Goal: Task Accomplishment & Management: Use online tool/utility

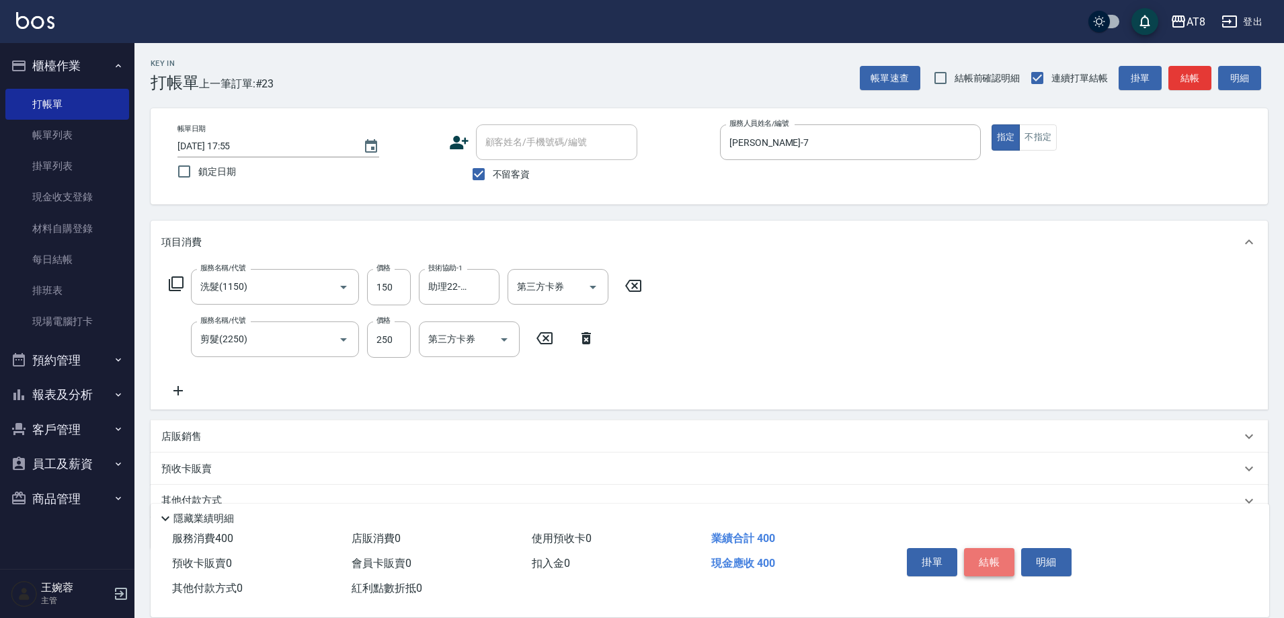
click at [1010, 549] on button "結帳" at bounding box center [989, 562] width 50 height 28
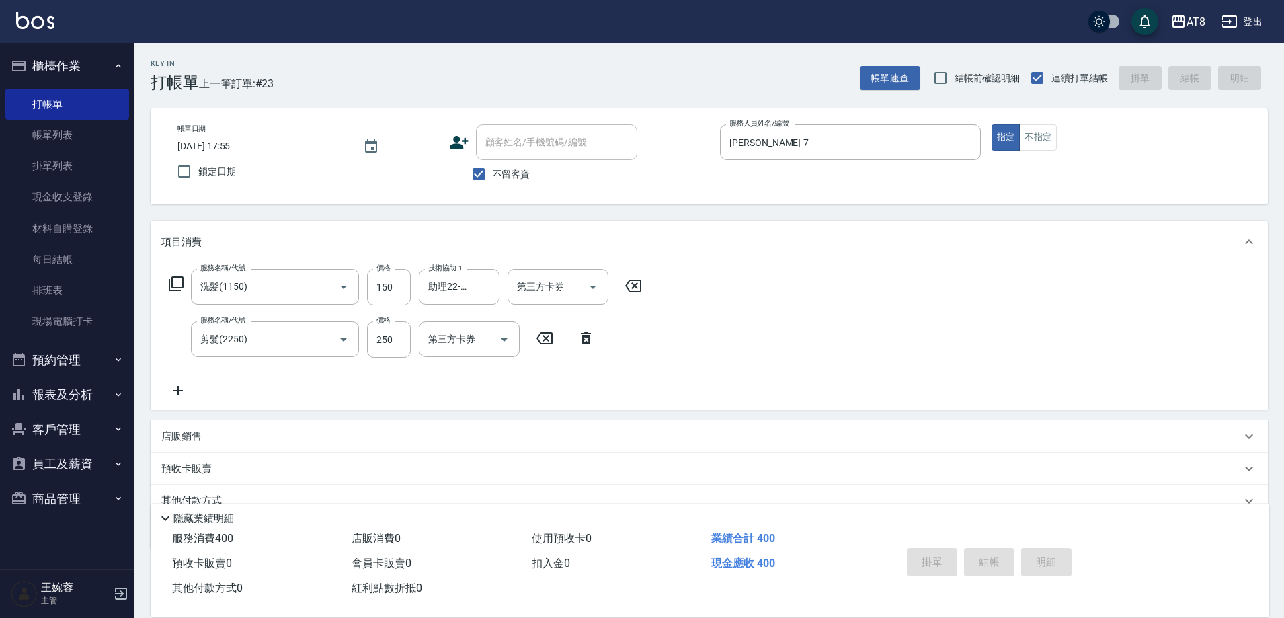
type input "[DATE] 18:45"
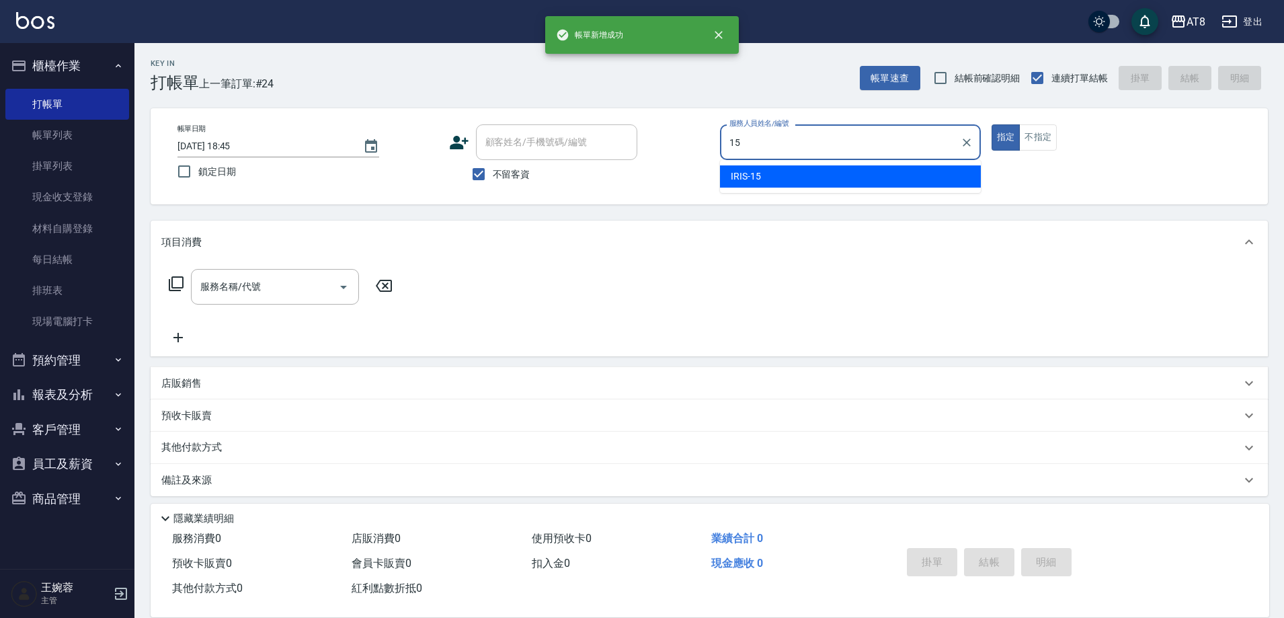
type input "IRIS-15"
type button "true"
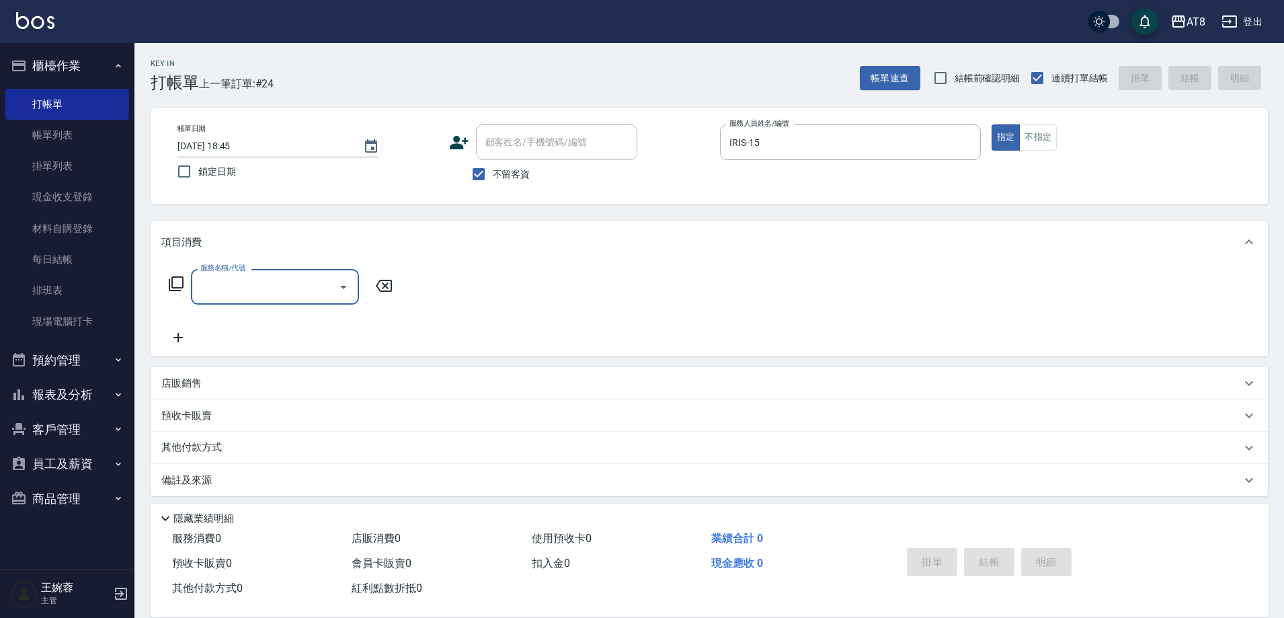
click at [180, 288] on icon at bounding box center [176, 284] width 16 height 16
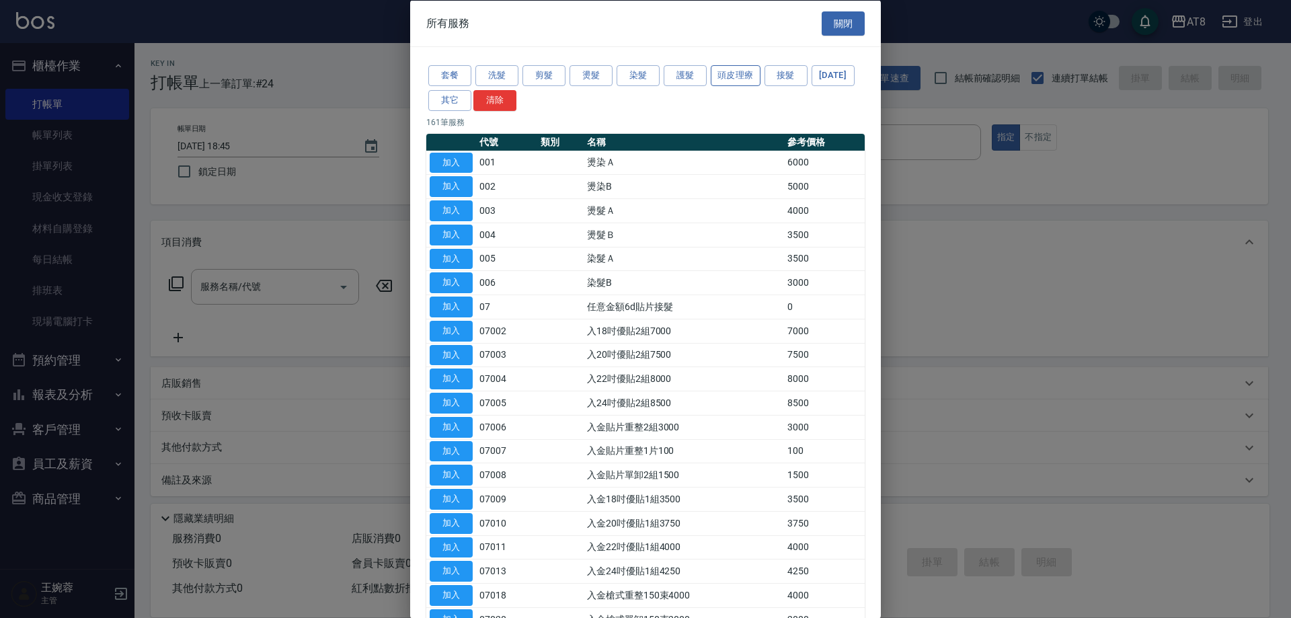
click at [734, 80] on button "頭皮理療" at bounding box center [736, 75] width 50 height 21
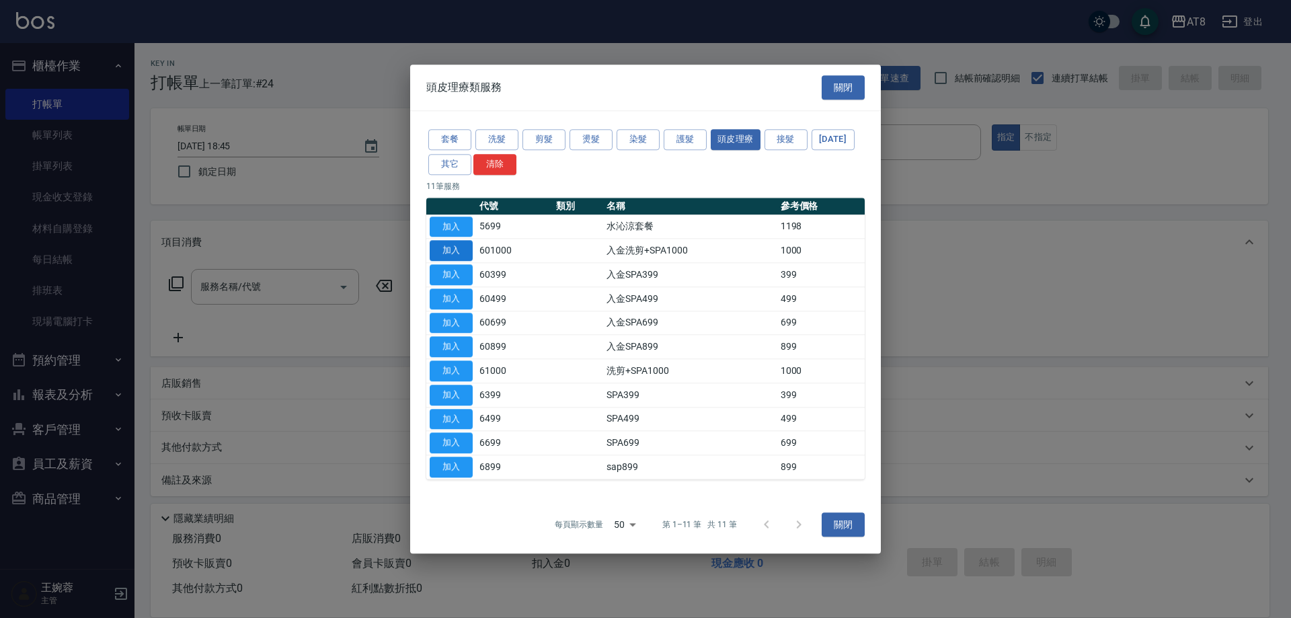
click at [461, 241] on button "加入" at bounding box center [451, 251] width 43 height 21
type input "入金洗剪+SPA1000(601000)"
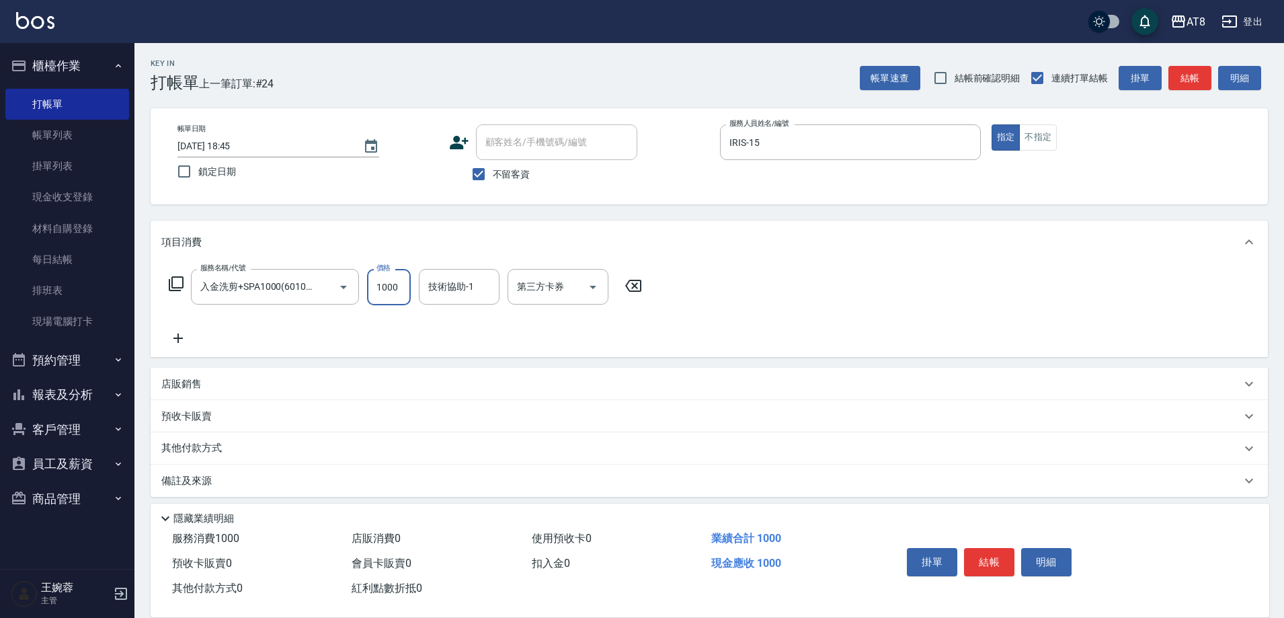
click at [392, 296] on input "1000" at bounding box center [389, 287] width 44 height 36
type input "1100"
type input "助理22-22"
click at [979, 556] on button "結帳" at bounding box center [989, 562] width 50 height 28
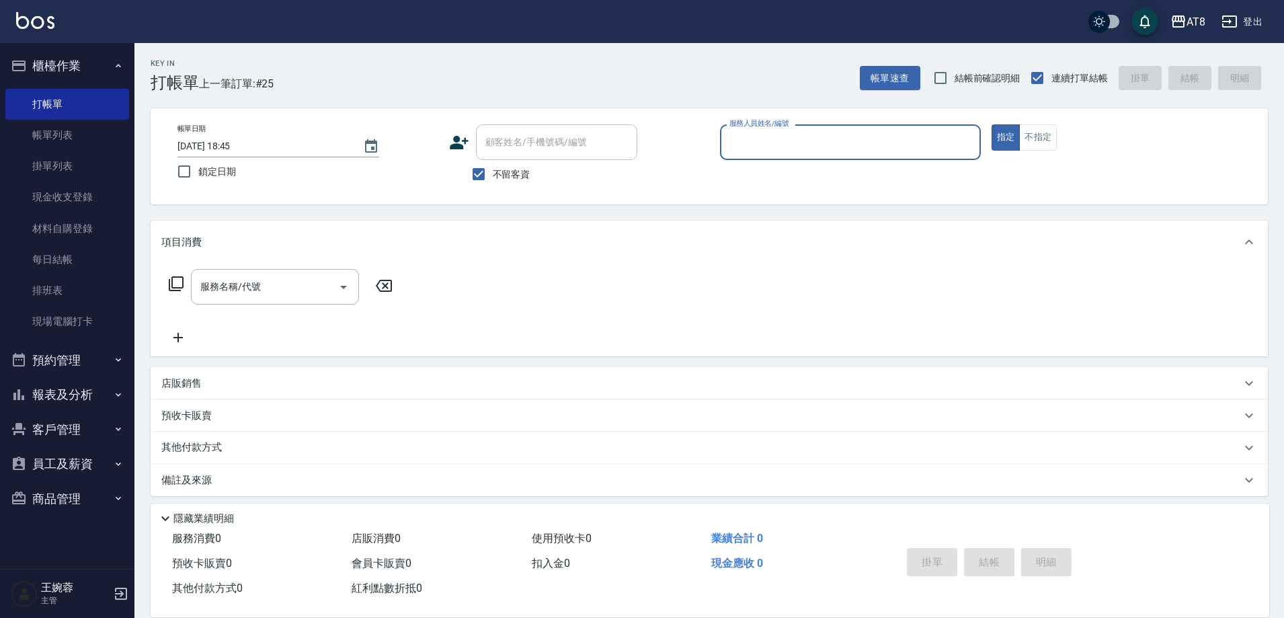
drag, startPoint x: 56, startPoint y: 133, endPoint x: 1290, endPoint y: 245, distance: 1238.6
click at [57, 132] on link "帳單列表" at bounding box center [67, 135] width 124 height 31
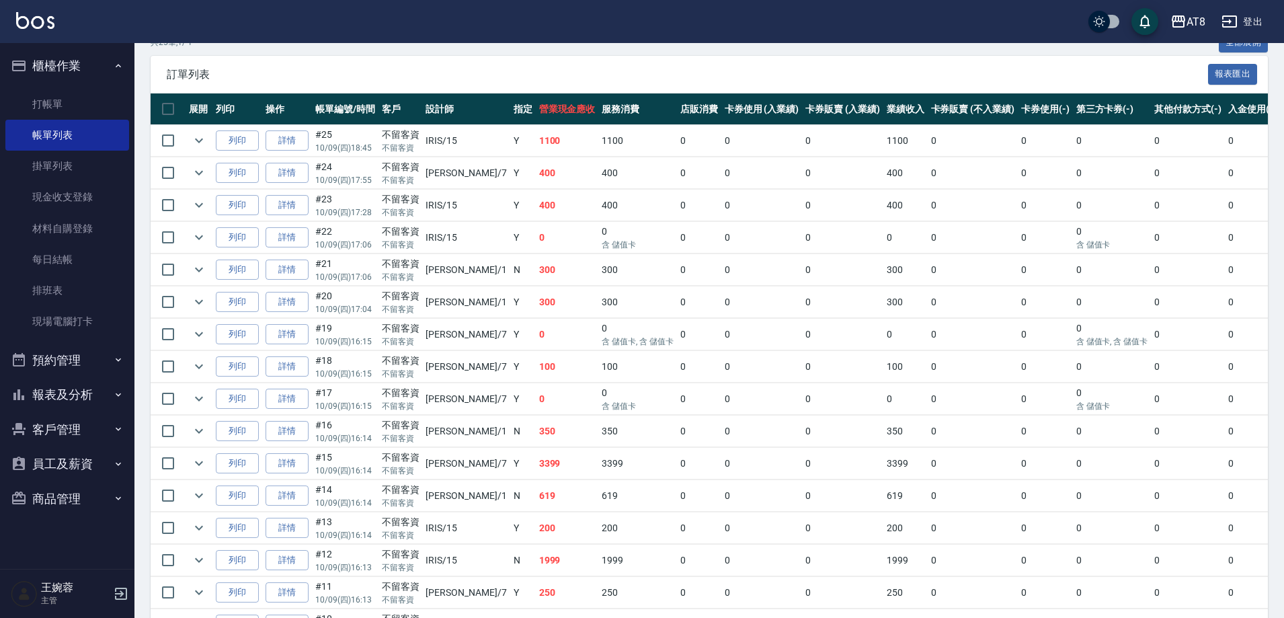
scroll to position [405, 0]
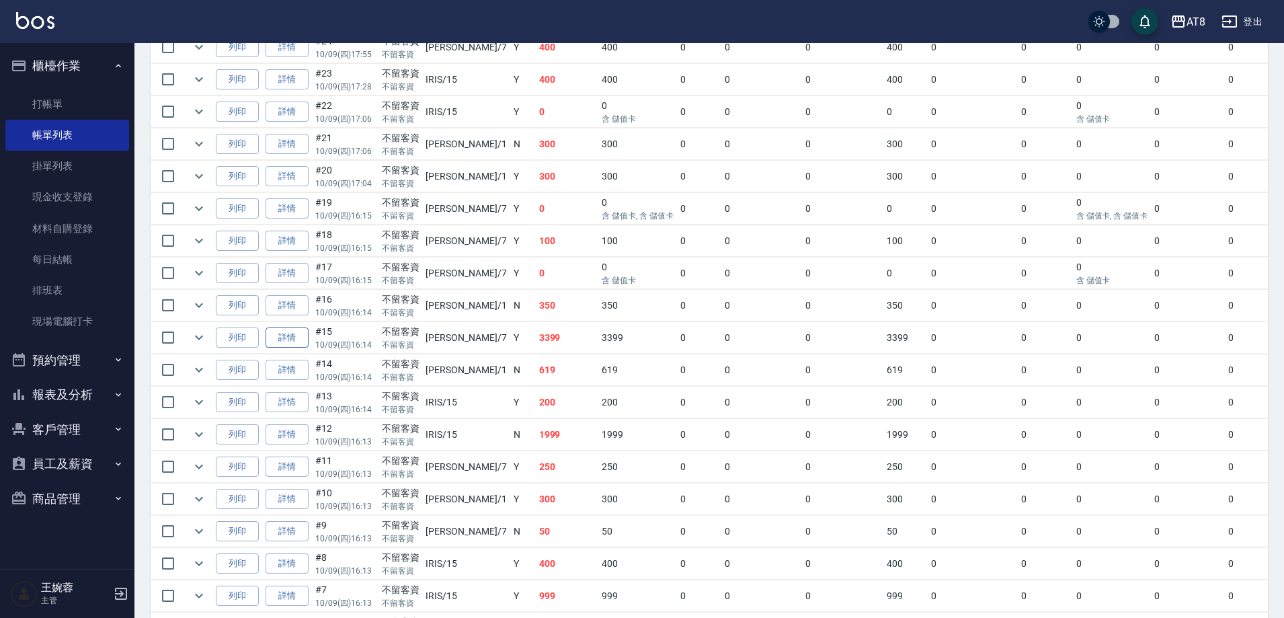
click at [295, 348] on link "詳情" at bounding box center [287, 337] width 43 height 21
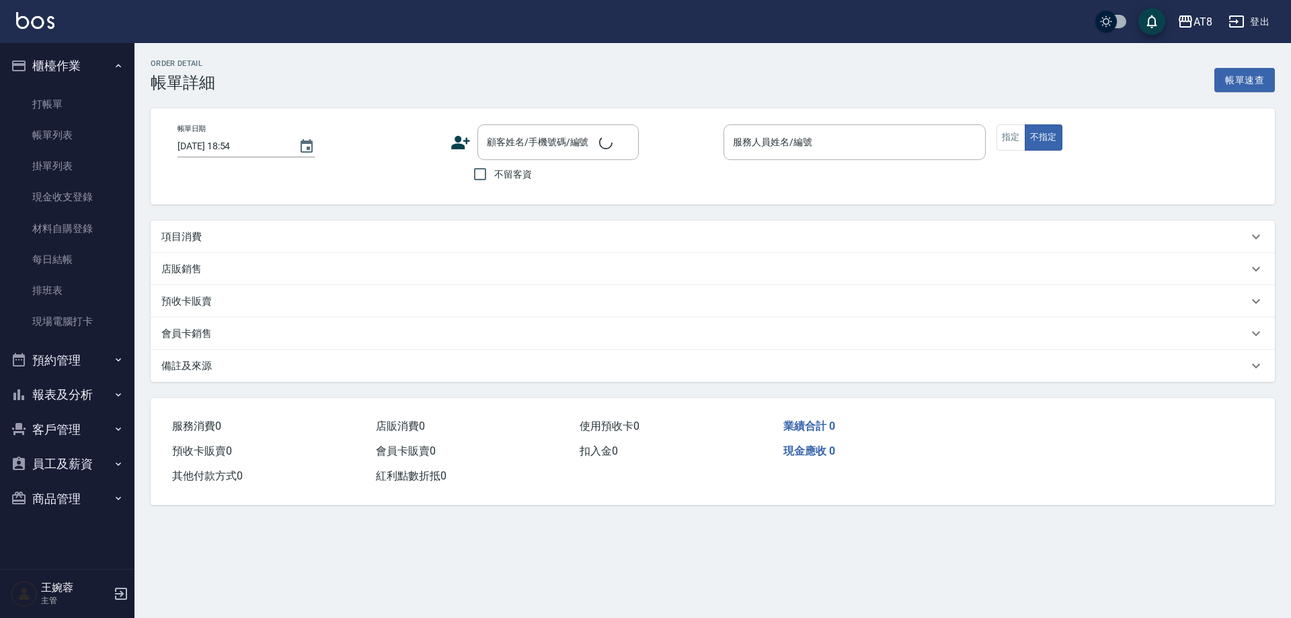
type input "[DATE] 16:14"
checkbox input "true"
type input "[PERSON_NAME]-7"
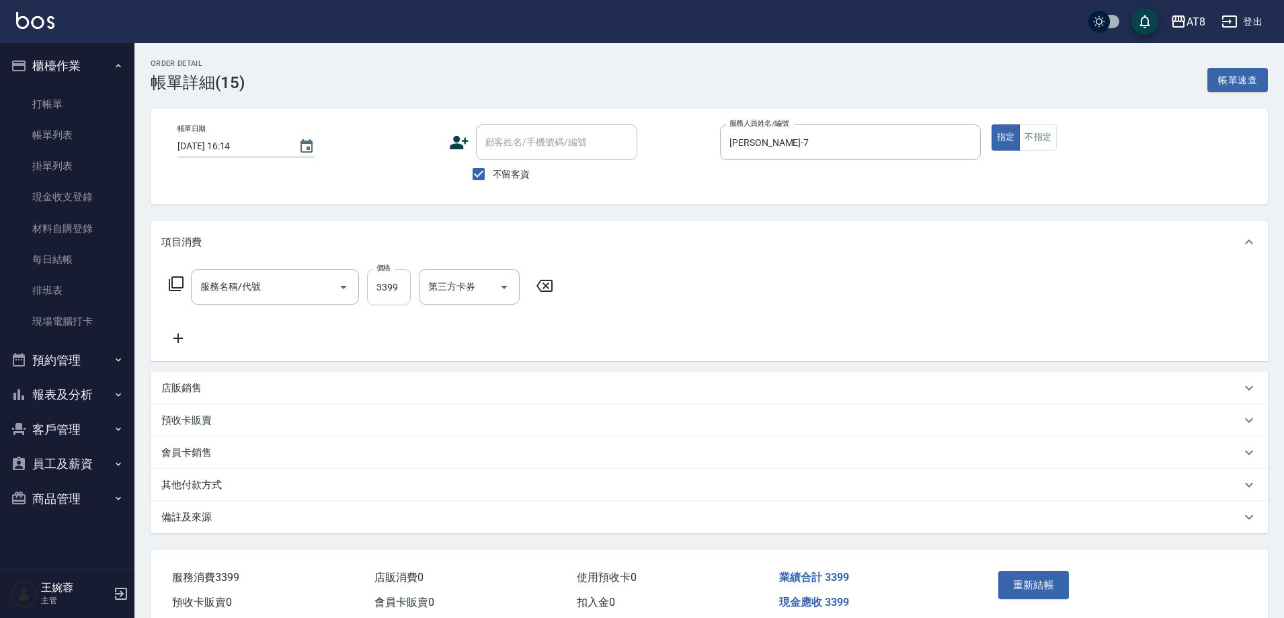
type input "入金ovc調配燙3599(303599)"
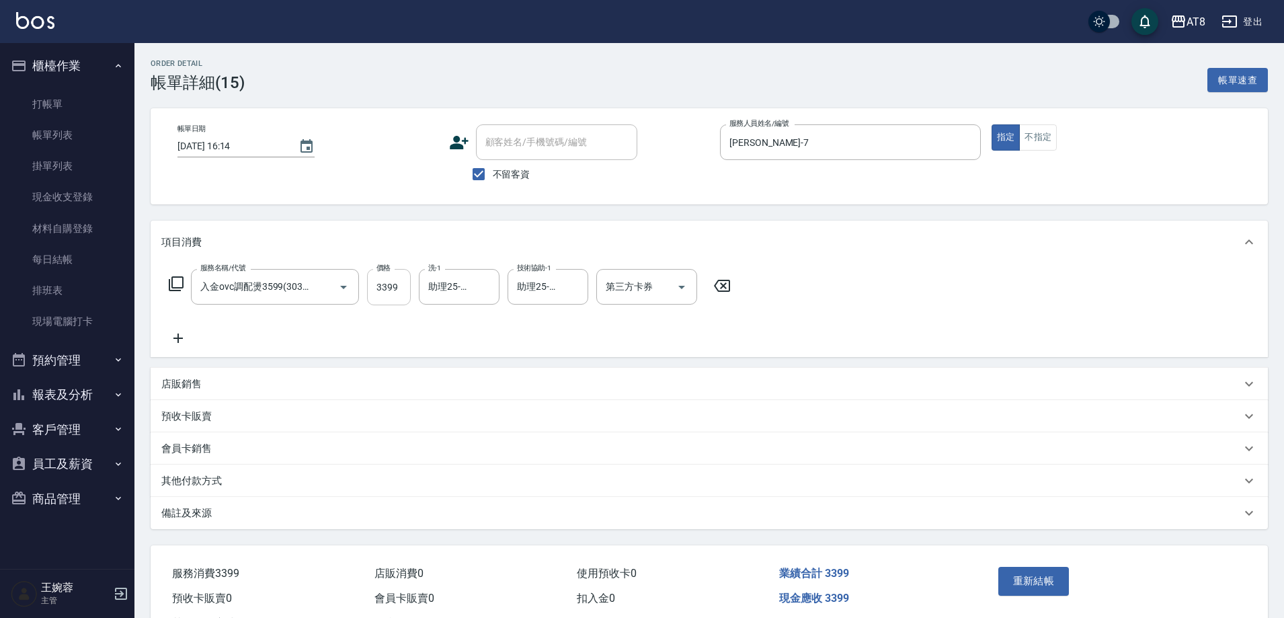
click at [399, 294] on input "3399" at bounding box center [389, 287] width 44 height 36
click at [684, 288] on icon "Open" at bounding box center [682, 287] width 16 height 16
type input "2799"
click at [668, 418] on span "儲值卡" at bounding box center [650, 414] width 101 height 22
type input "儲值卡"
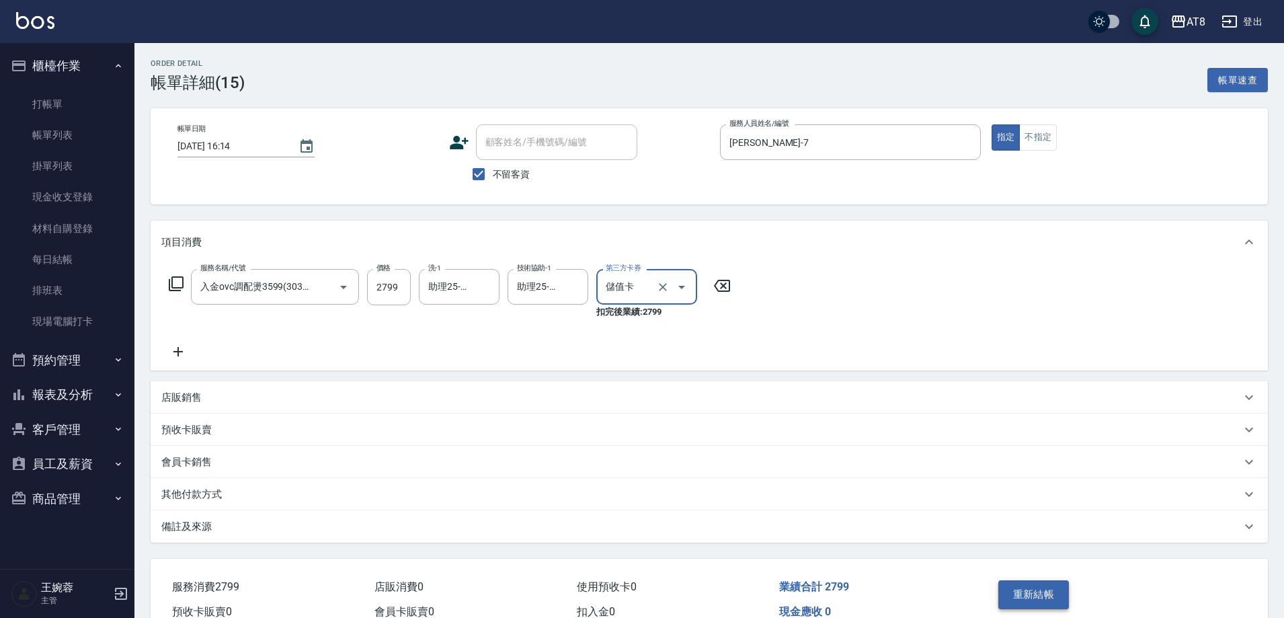
click at [1022, 603] on button "重新結帳" at bounding box center [1033, 594] width 71 height 28
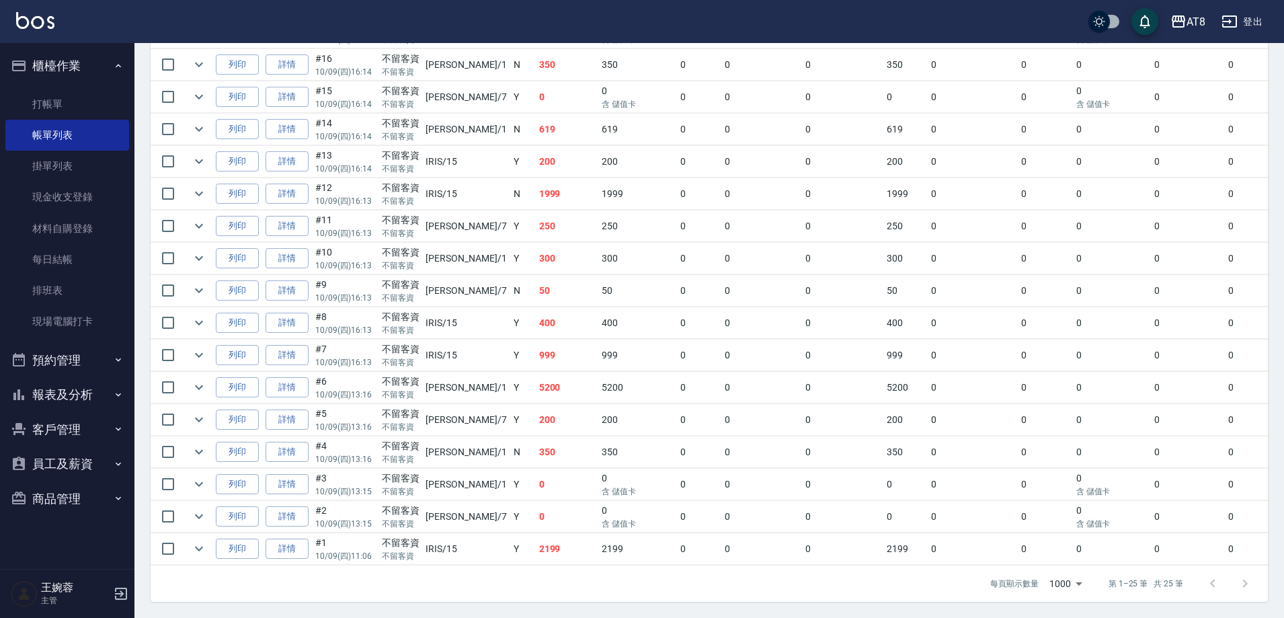
scroll to position [719, 0]
click at [282, 222] on link "詳情" at bounding box center [287, 226] width 43 height 21
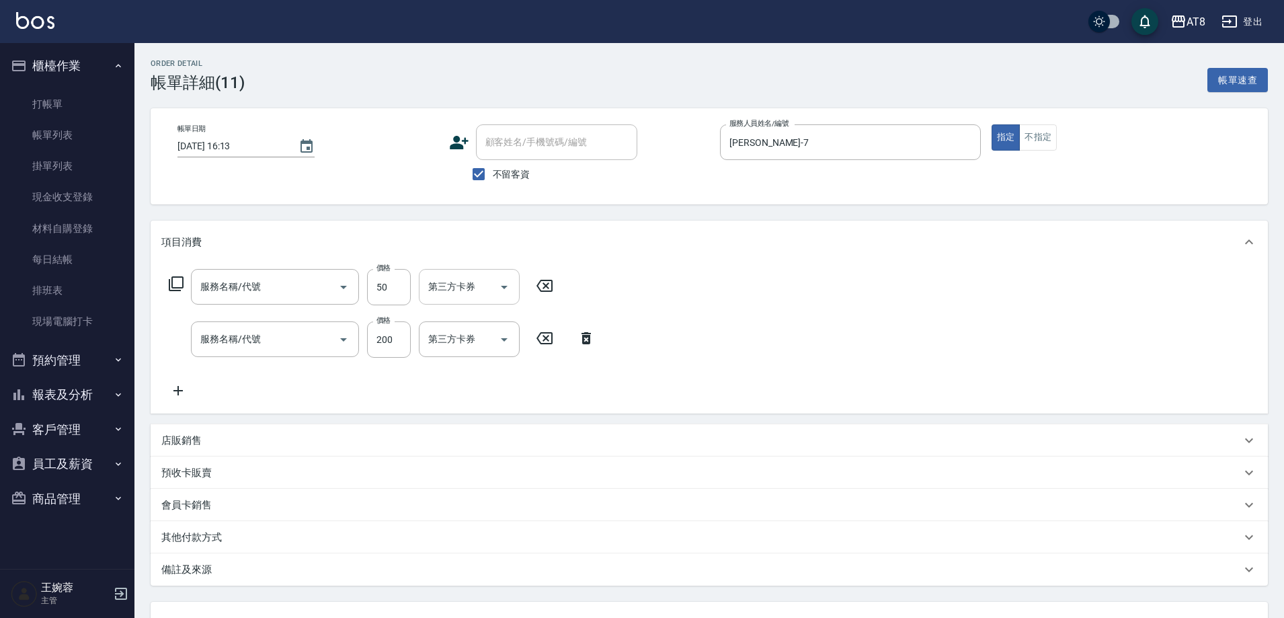
type input "[DATE] 16:13"
checkbox input "true"
type input "[PERSON_NAME]-7"
type input "入金精油50(5050)"
type input "入金洗髮150(10150)"
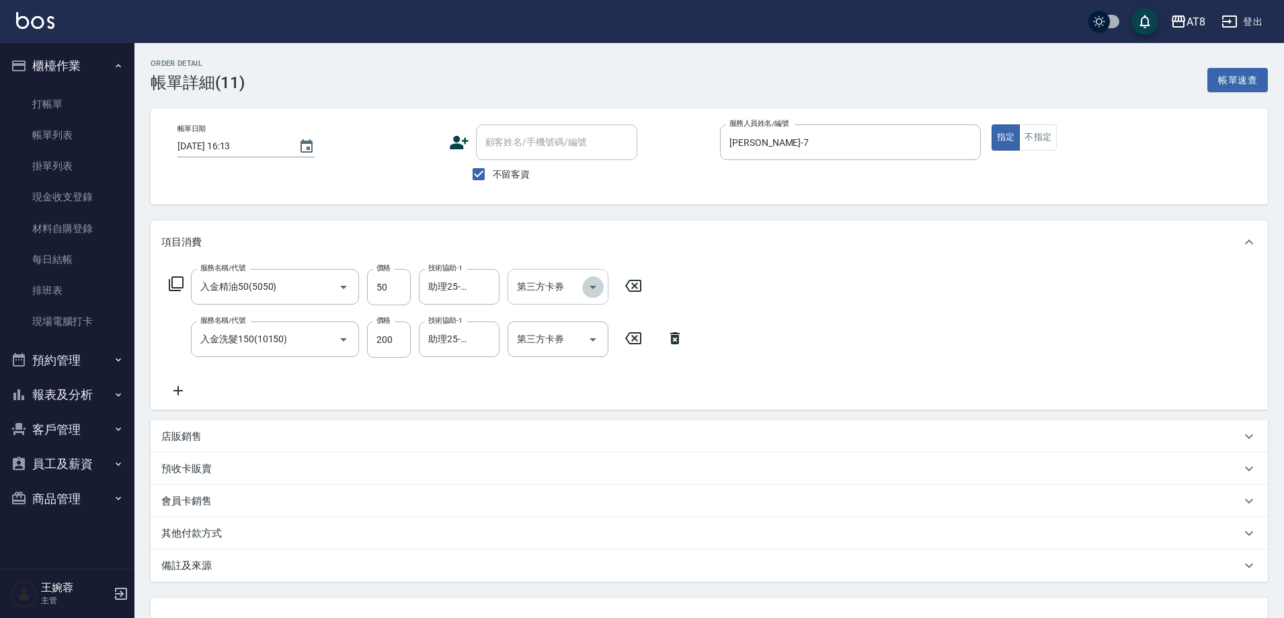
click at [589, 292] on icon "Open" at bounding box center [593, 287] width 16 height 16
click at [567, 413] on span "儲值卡" at bounding box center [562, 414] width 101 height 22
type input "儲值卡"
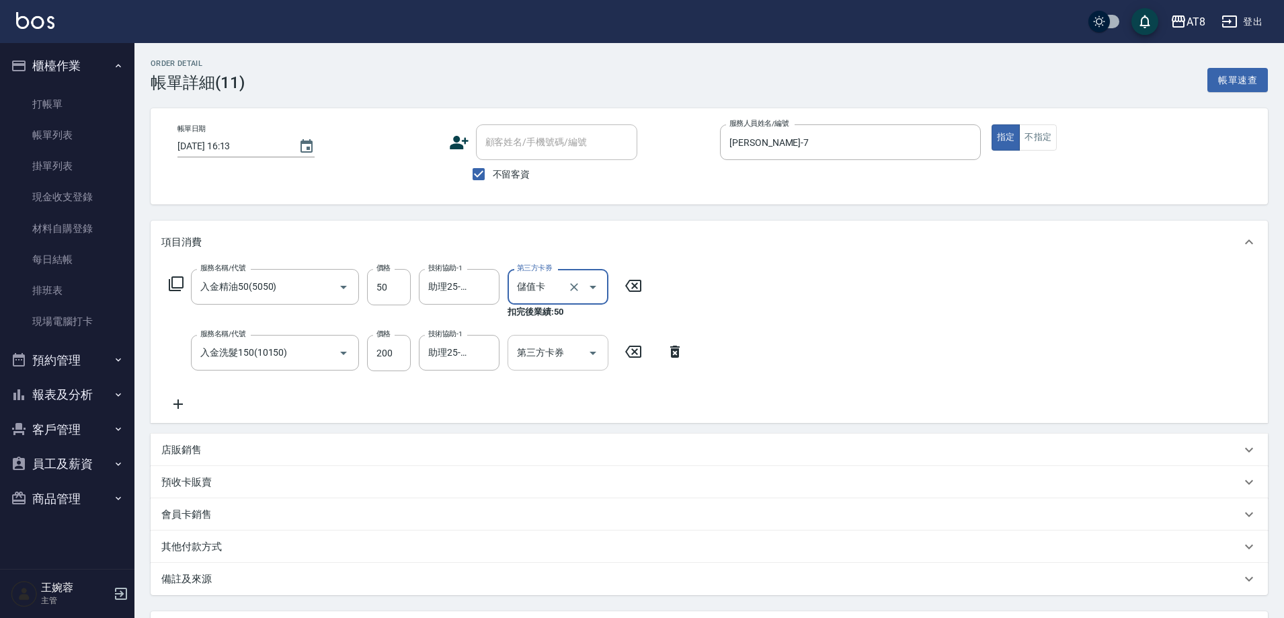
click at [598, 358] on icon "Open" at bounding box center [593, 353] width 16 height 16
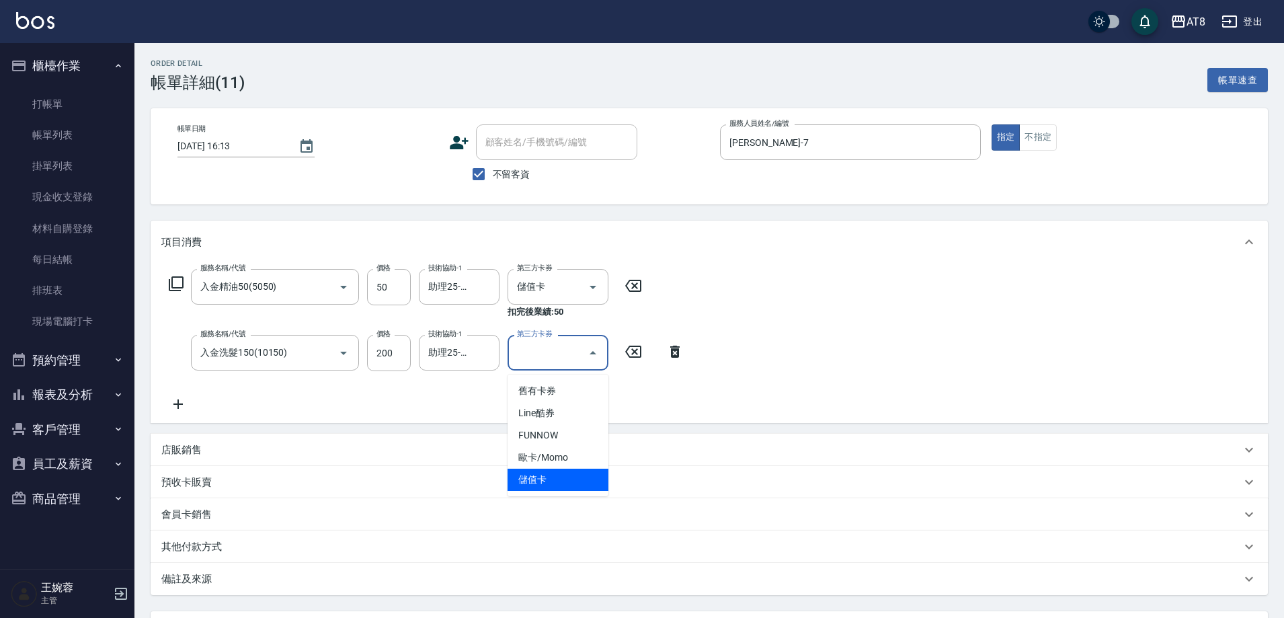
click at [571, 481] on span "儲值卡" at bounding box center [558, 480] width 101 height 22
type input "儲值卡"
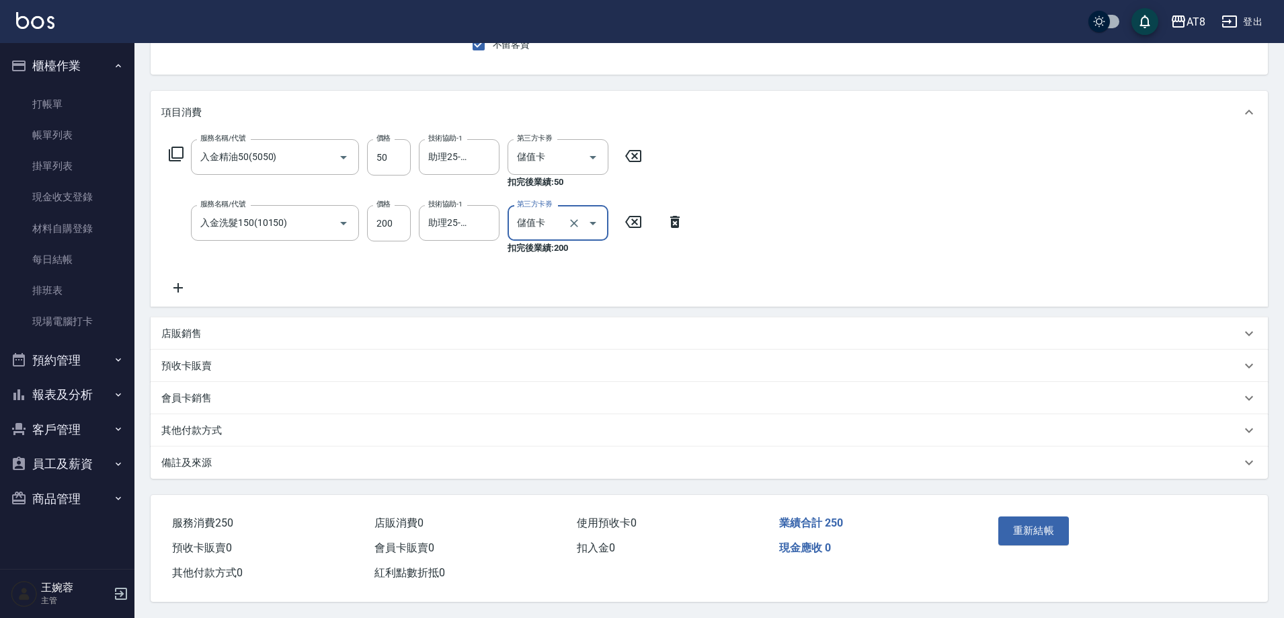
scroll to position [148, 0]
click at [1070, 516] on button "重新結帳" at bounding box center [1033, 530] width 71 height 28
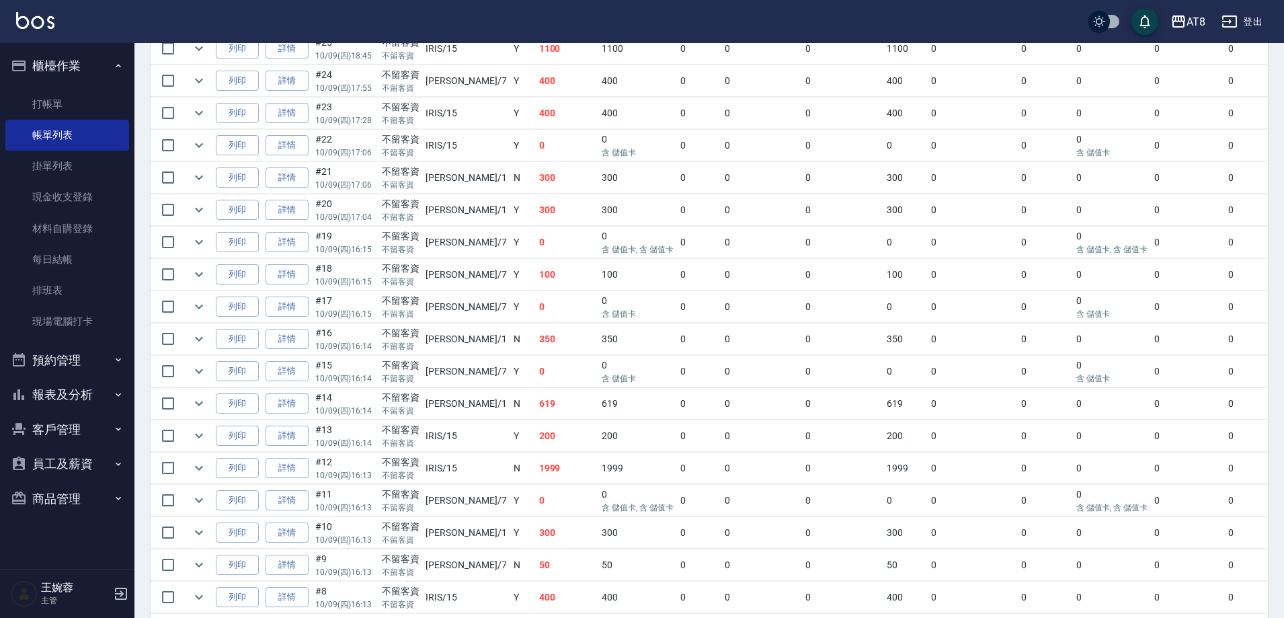
scroll to position [384, 0]
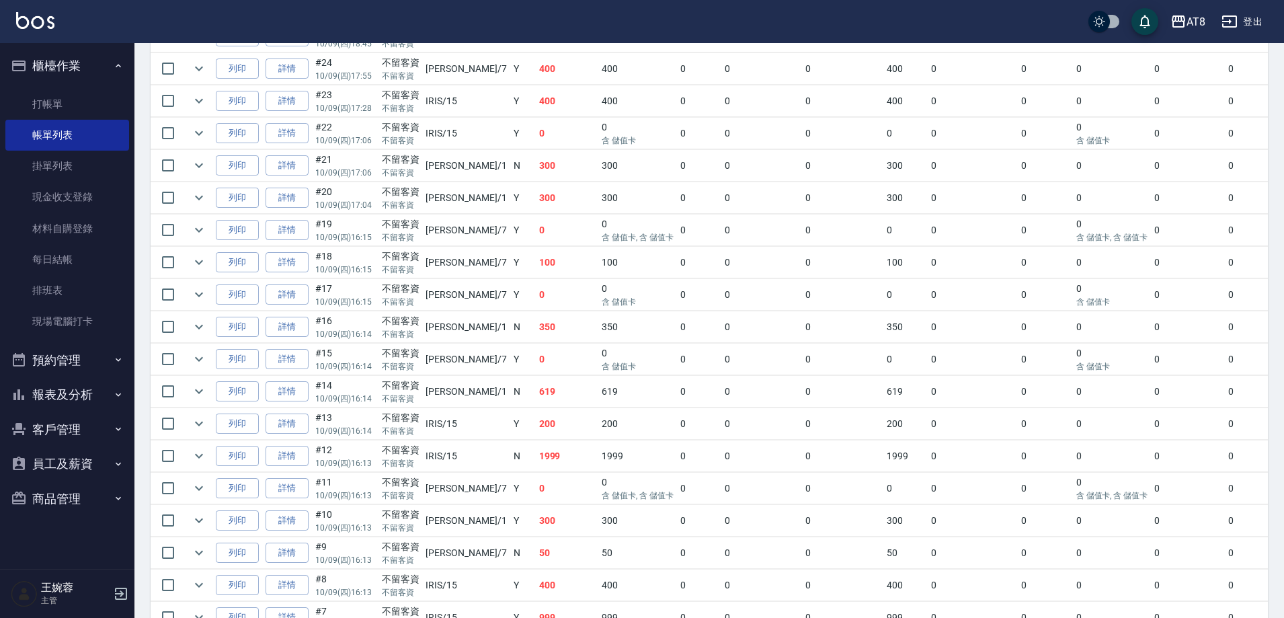
click at [39, 24] on img at bounding box center [35, 20] width 38 height 17
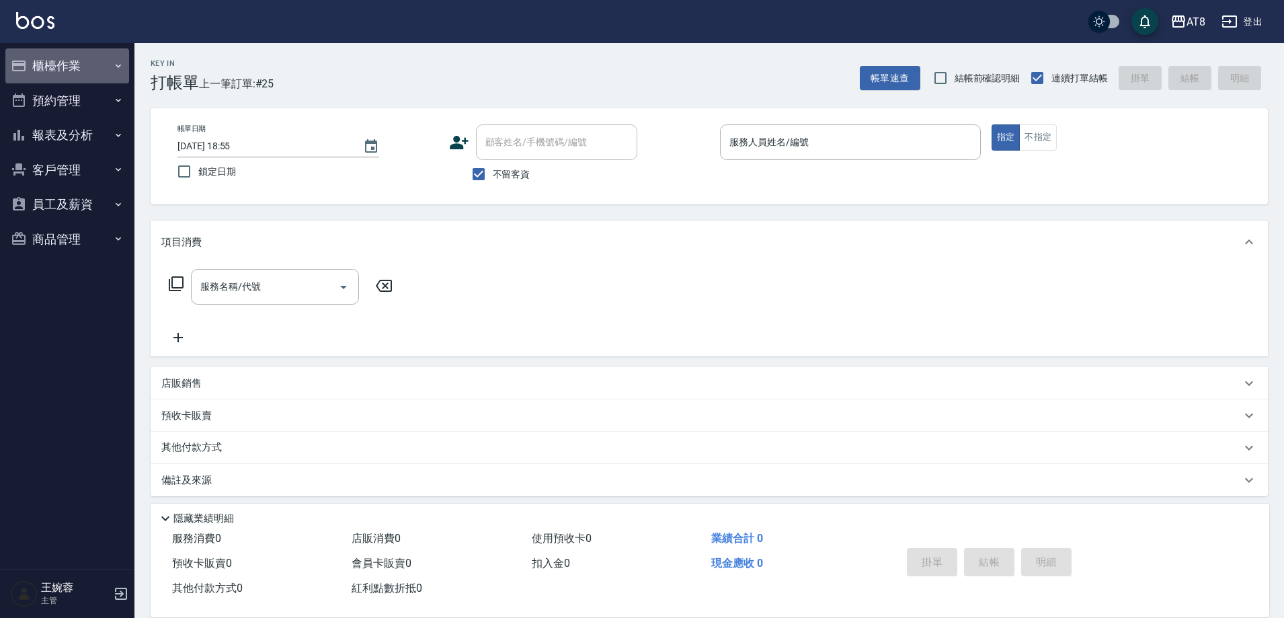
click at [68, 58] on button "櫃檯作業" at bounding box center [67, 65] width 124 height 35
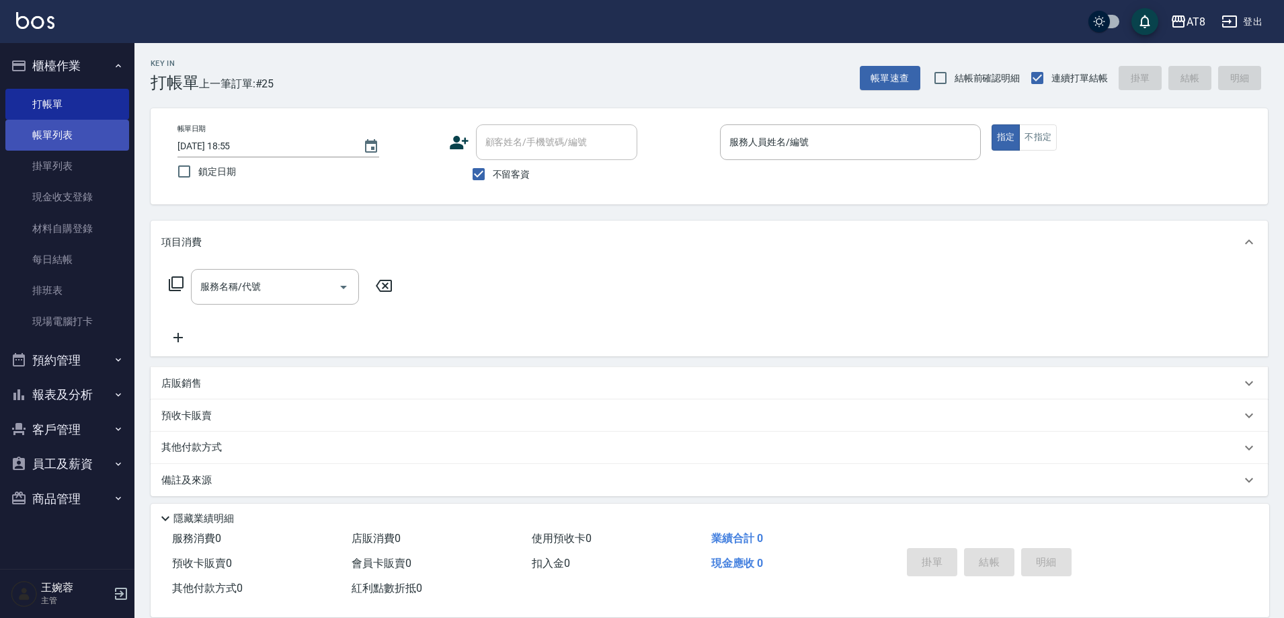
click at [79, 132] on link "帳單列表" at bounding box center [67, 135] width 124 height 31
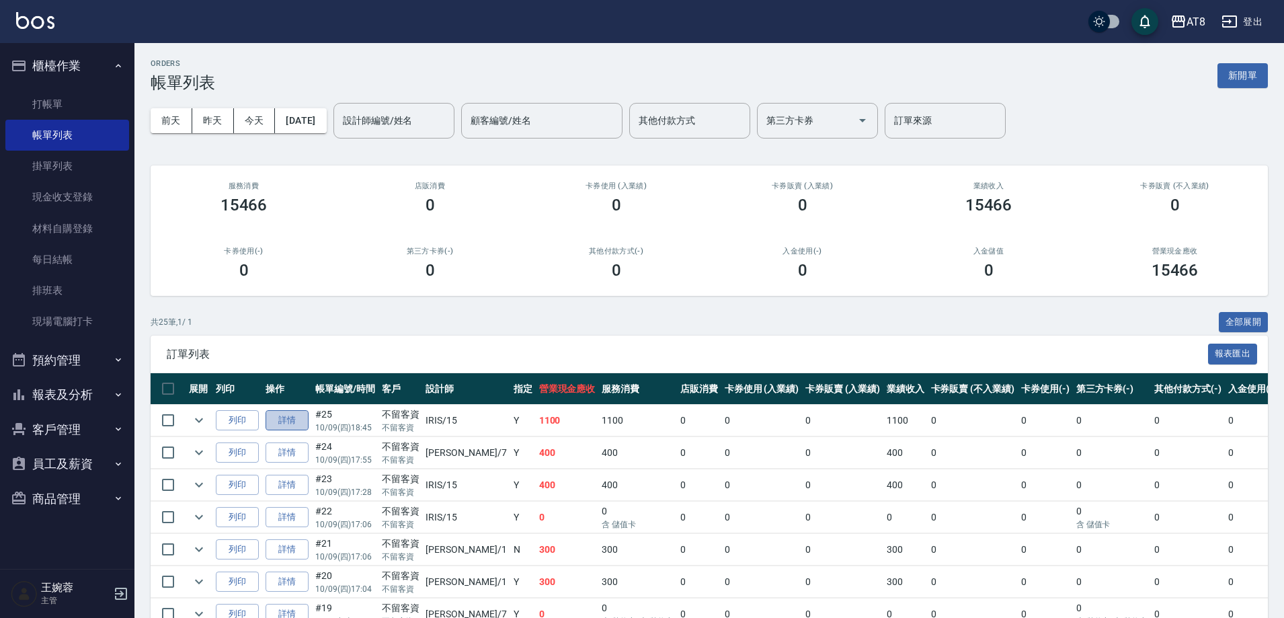
click at [306, 430] on link "詳情" at bounding box center [287, 420] width 43 height 21
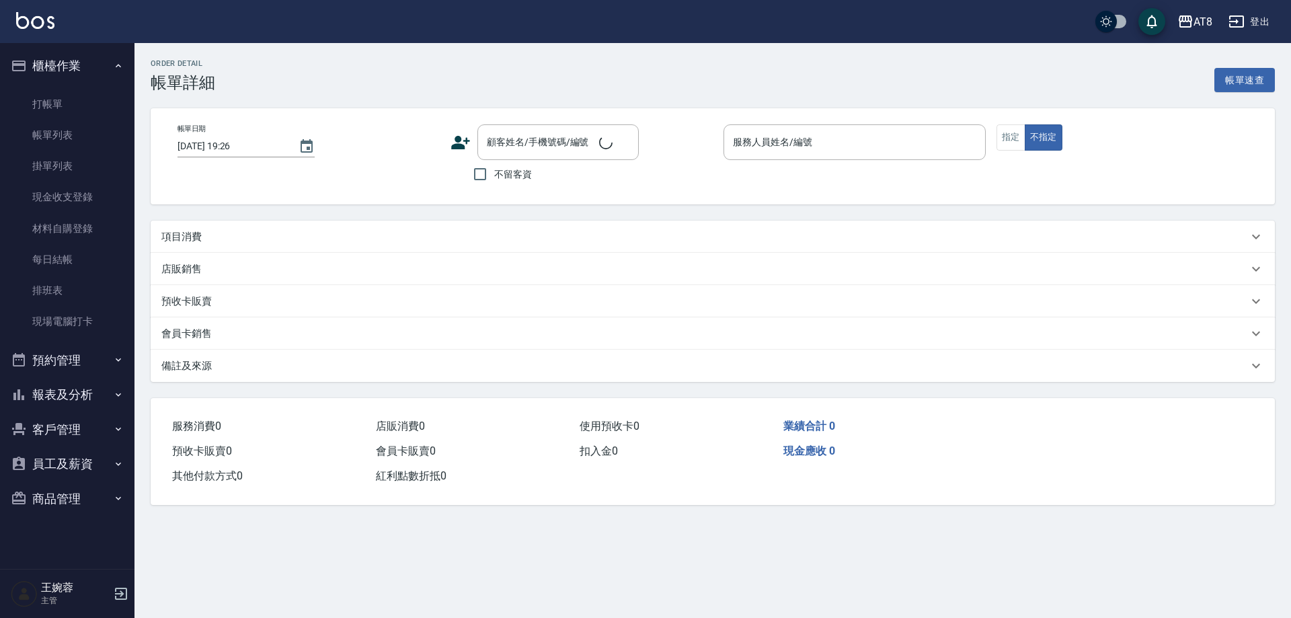
type input "[DATE] 18:45"
checkbox input "true"
type input "IRIS-15"
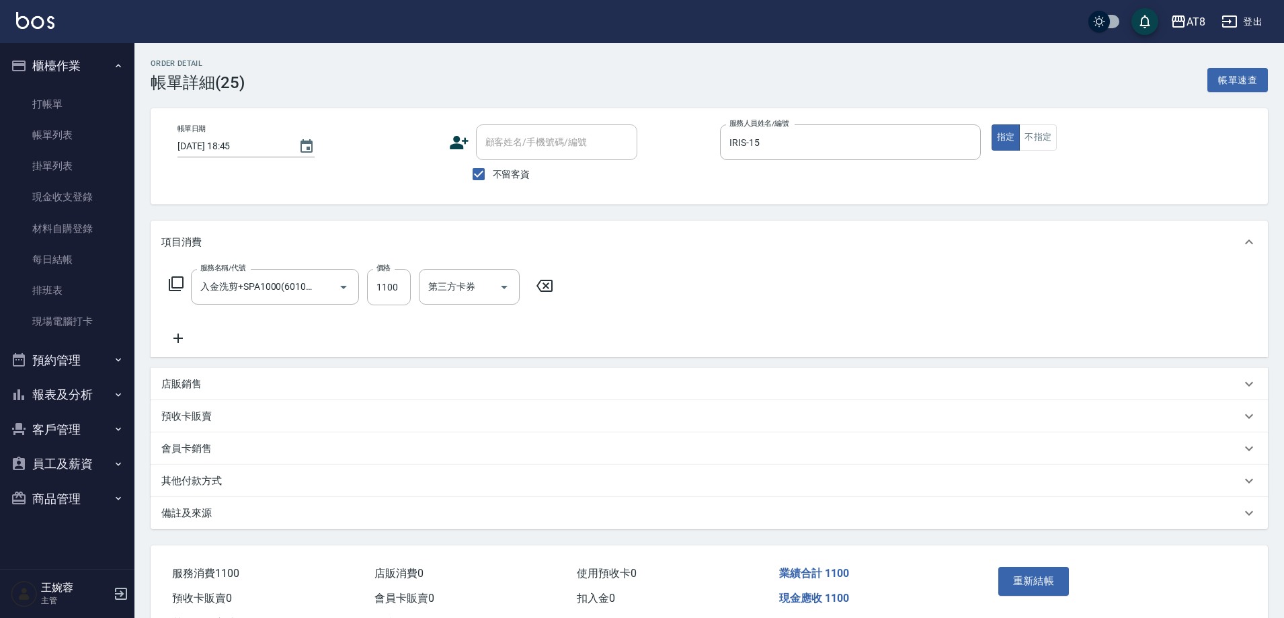
type input "入金洗剪+SPA1000(601000)"
click at [582, 294] on button "Open" at bounding box center [593, 287] width 22 height 22
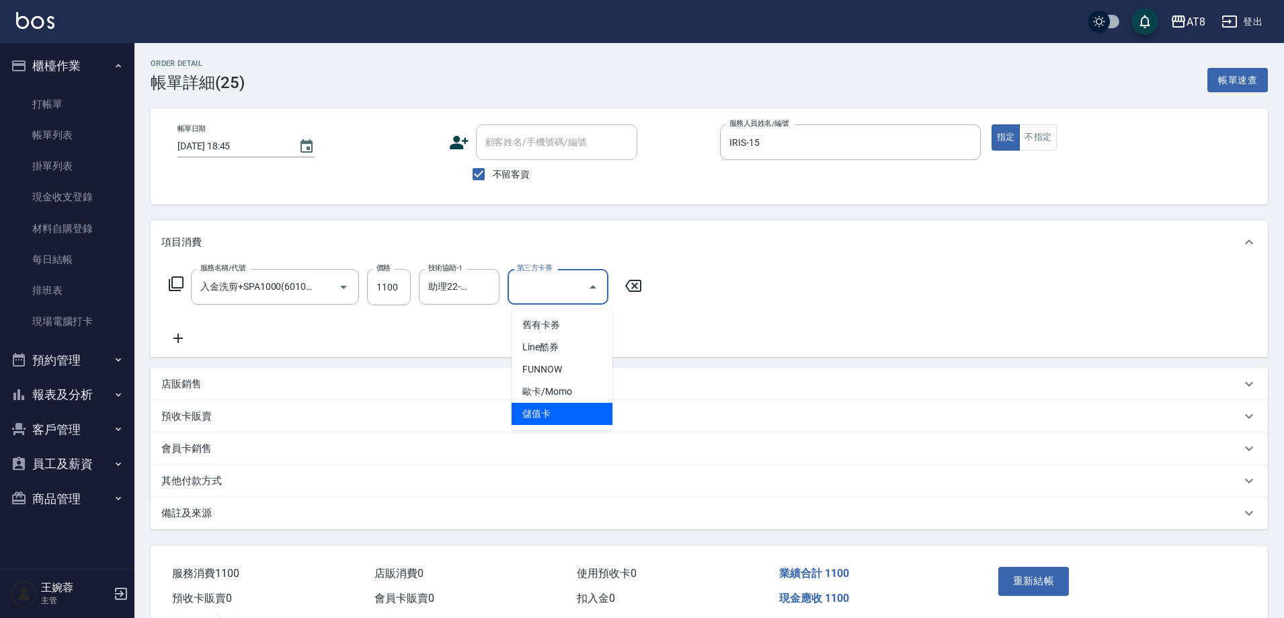
click at [578, 405] on span "儲值卡" at bounding box center [562, 414] width 101 height 22
type input "儲值卡"
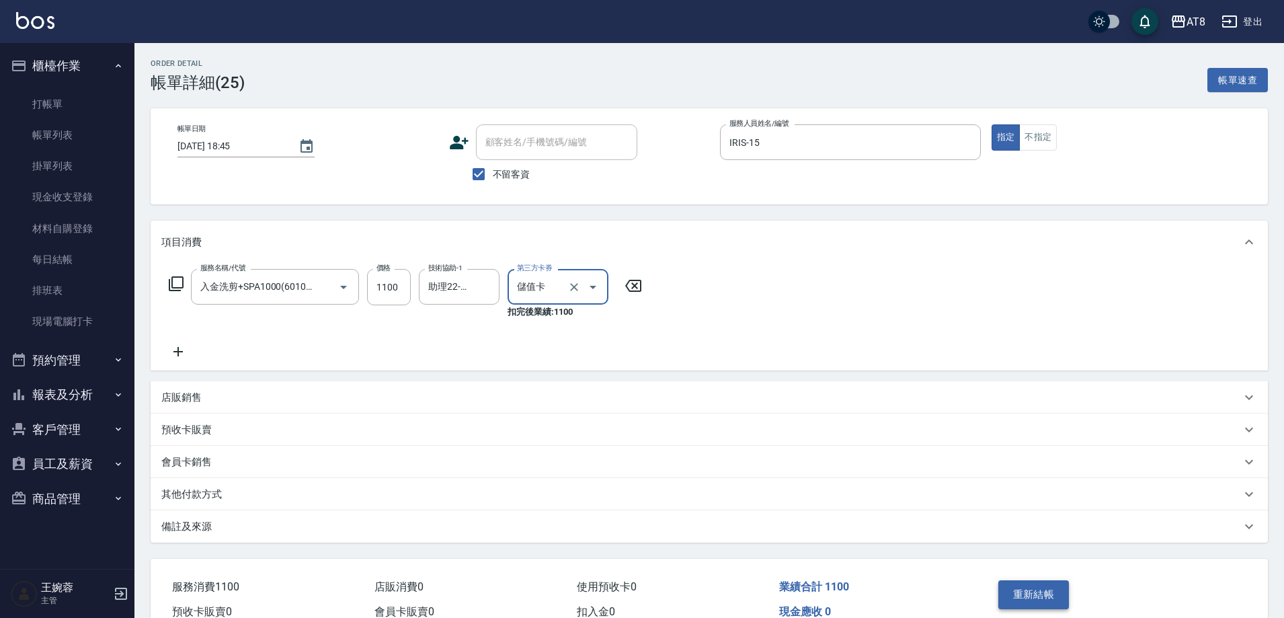
click at [1063, 608] on button "重新結帳" at bounding box center [1033, 594] width 71 height 28
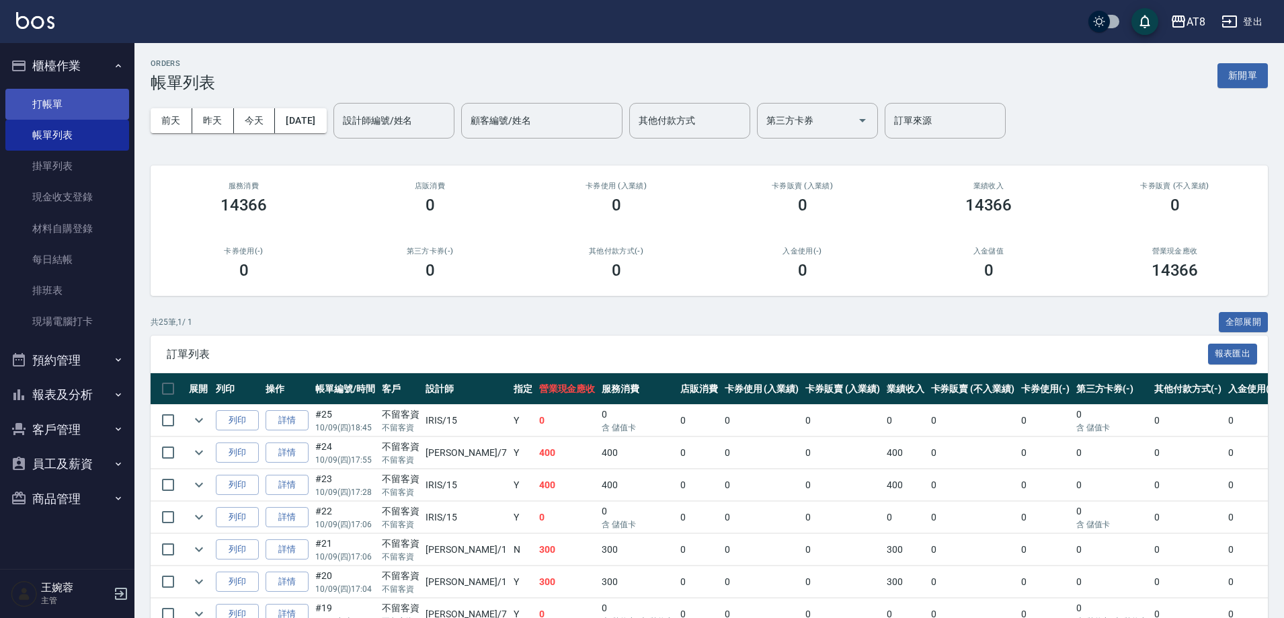
click at [95, 103] on link "打帳單" at bounding box center [67, 104] width 124 height 31
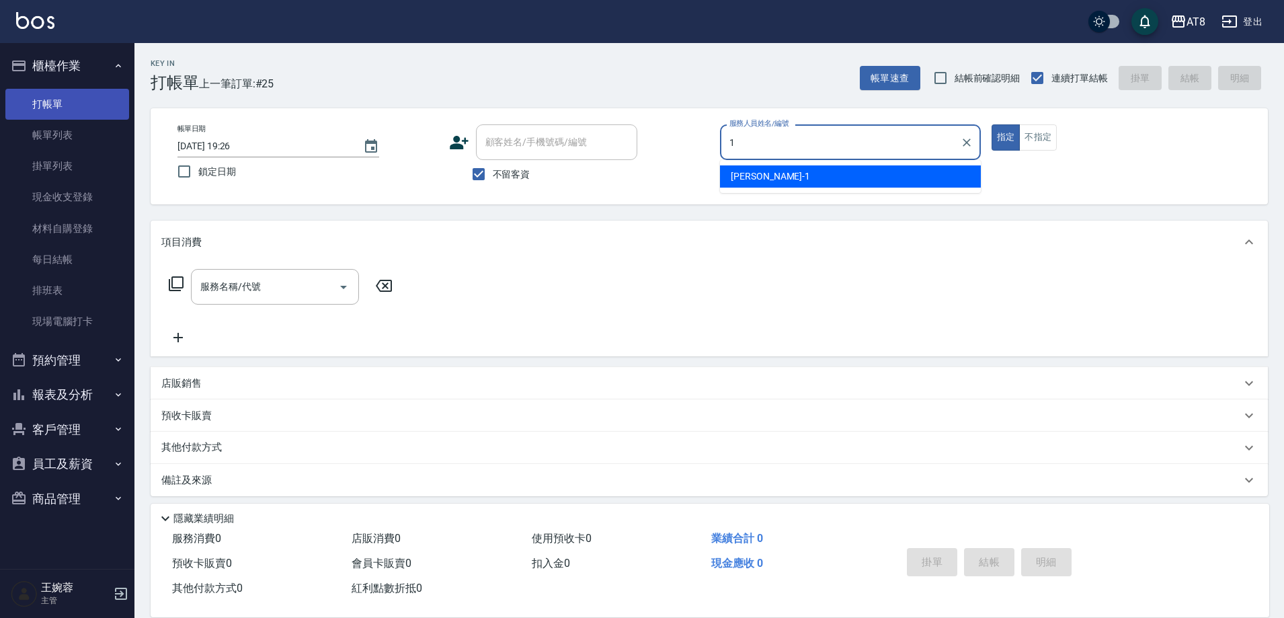
type input "YUKI-1"
type button "true"
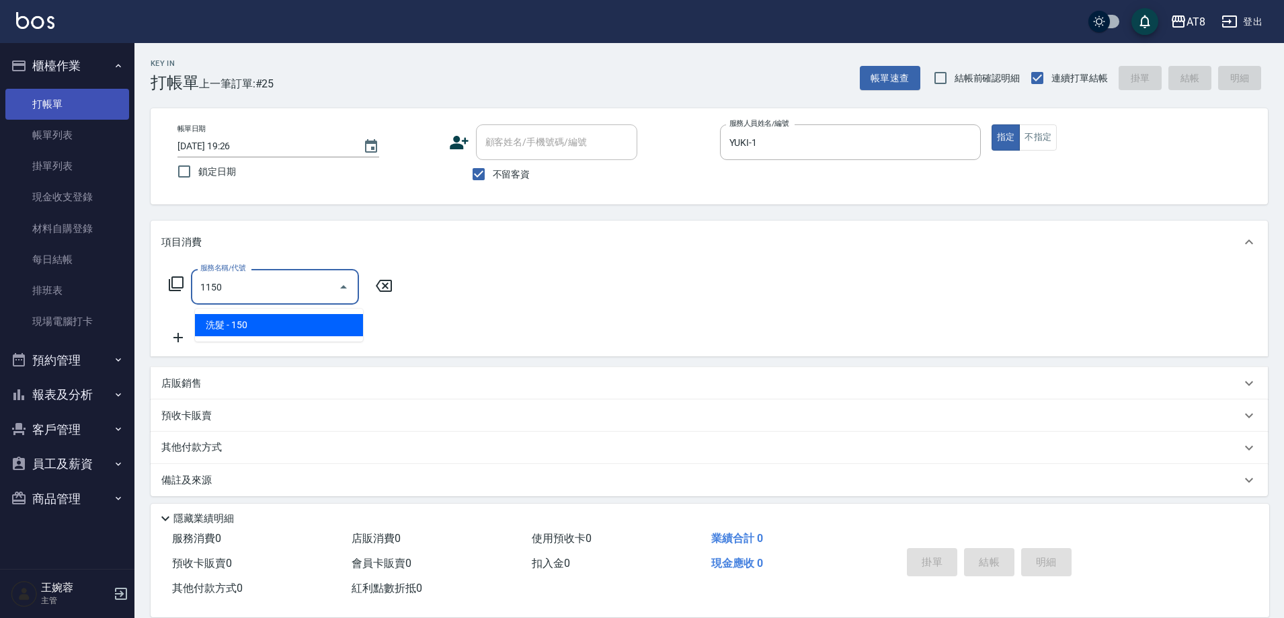
type input "洗髮(1150)"
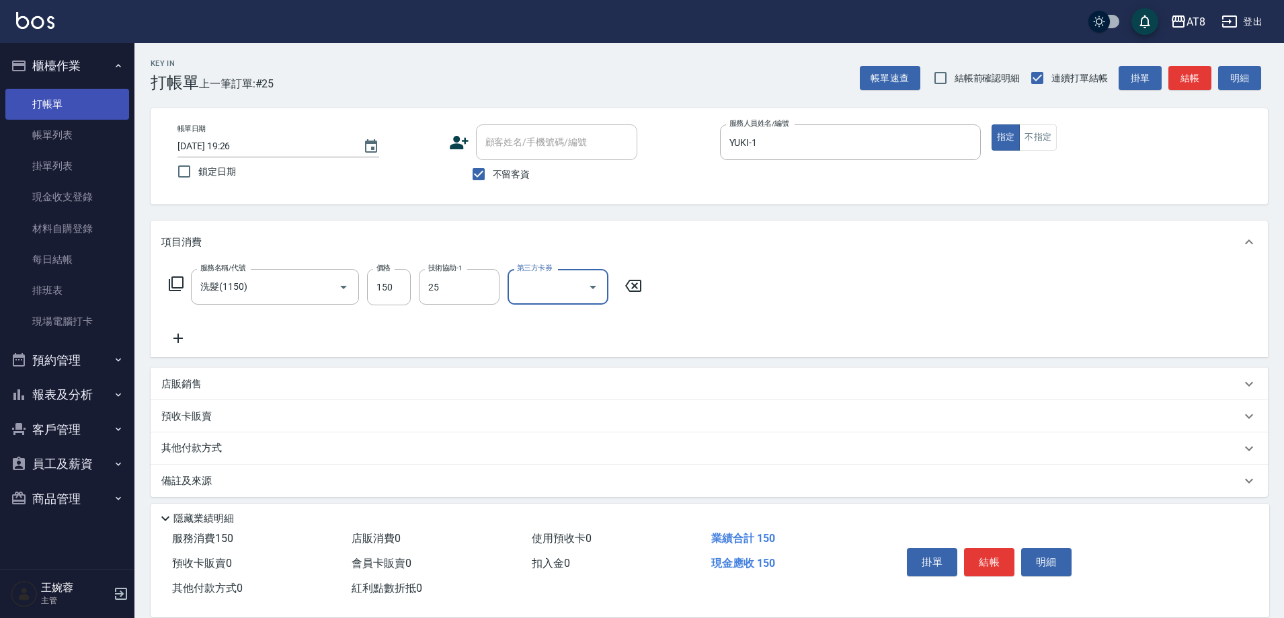
type input "助理25-25"
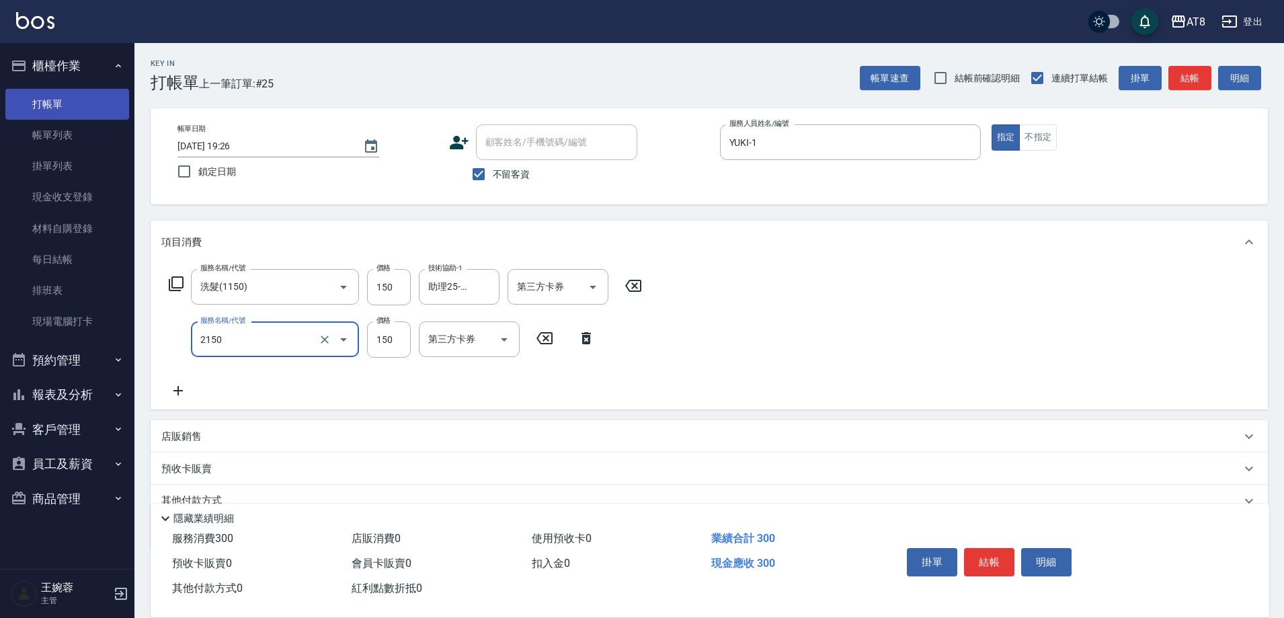
type input "剪髮(2150)"
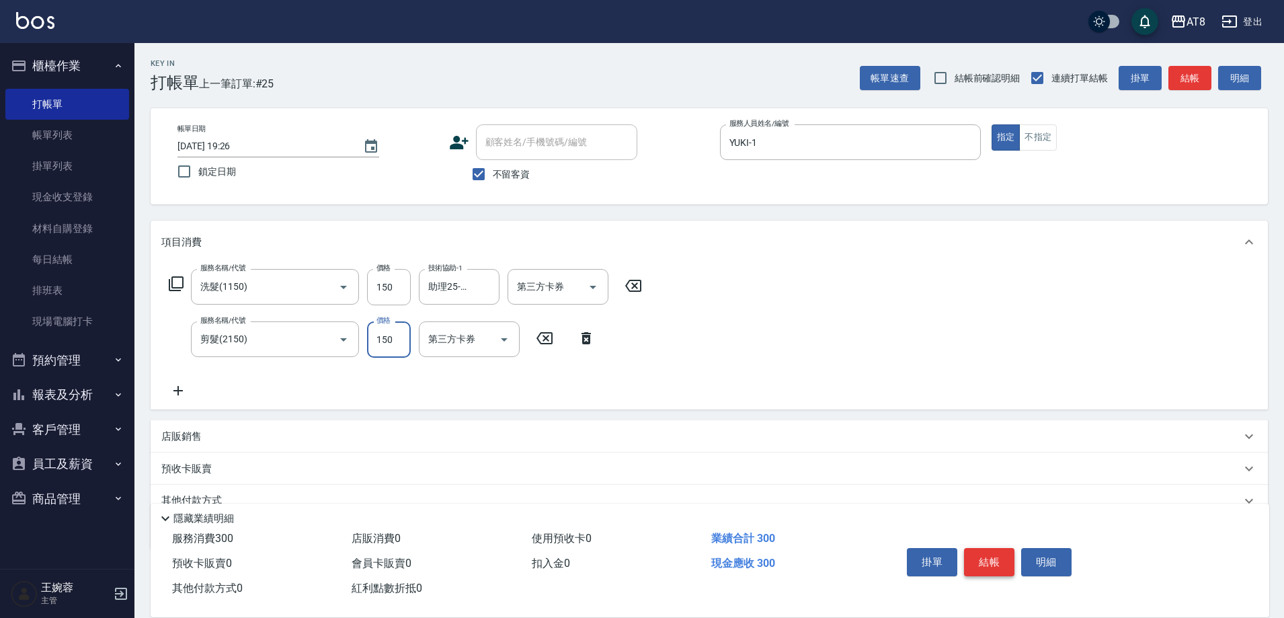
click at [1006, 553] on button "結帳" at bounding box center [989, 562] width 50 height 28
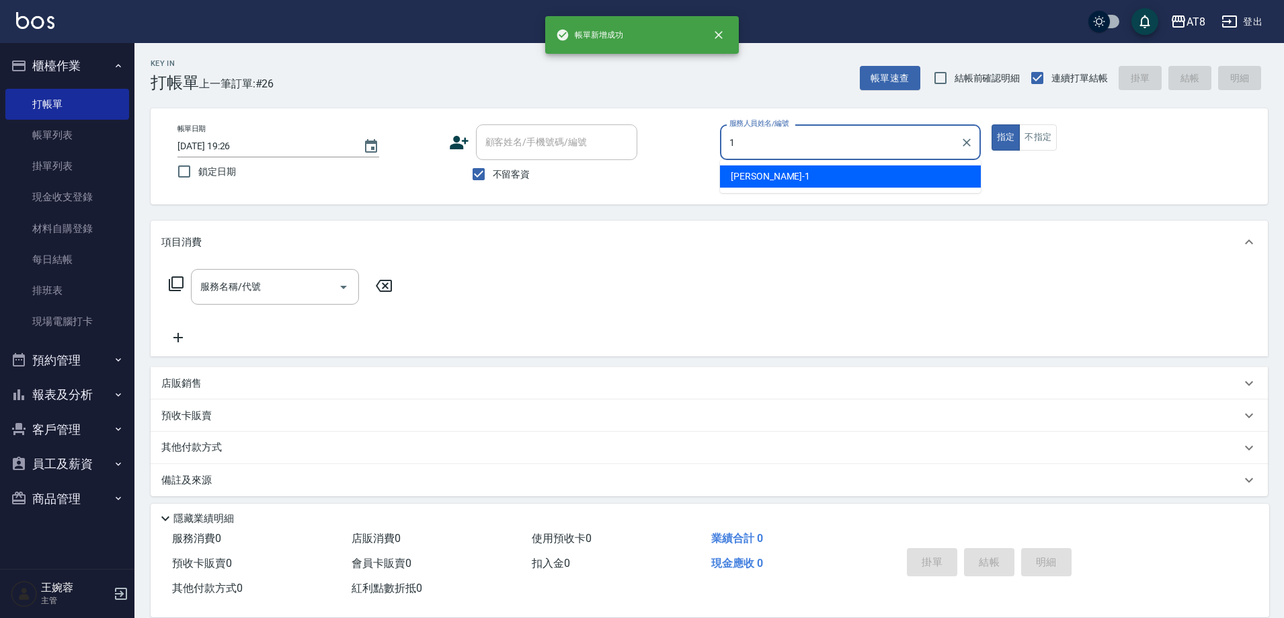
type input "YUKI-1"
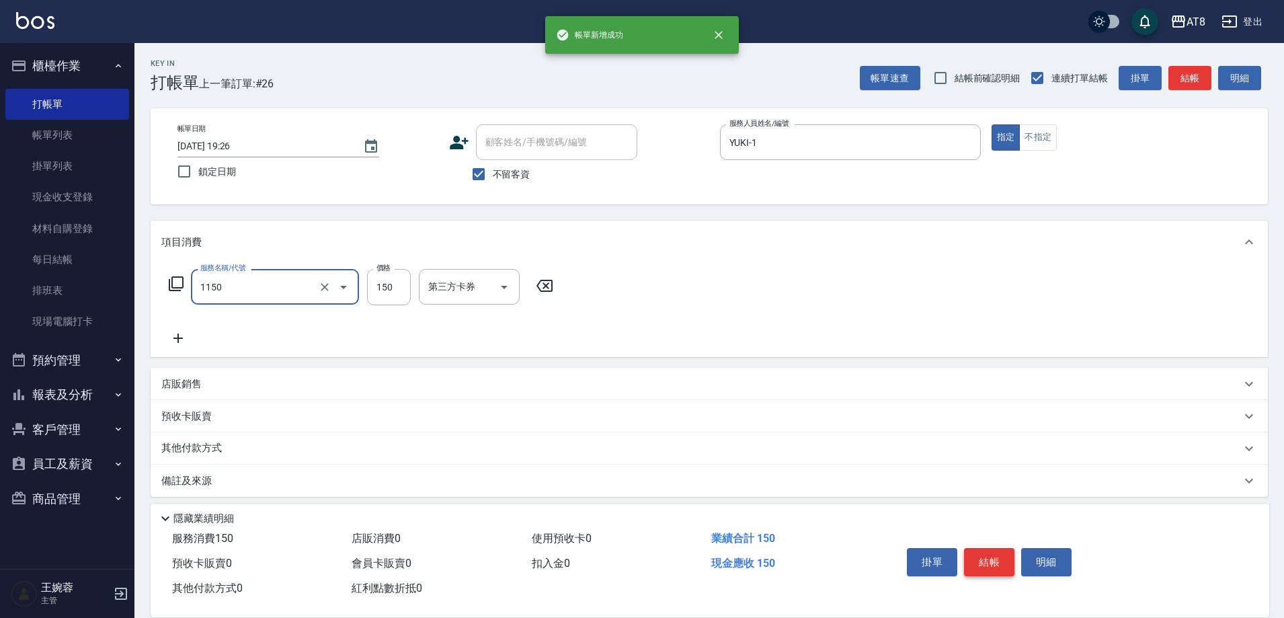
type input "洗髮(1150)"
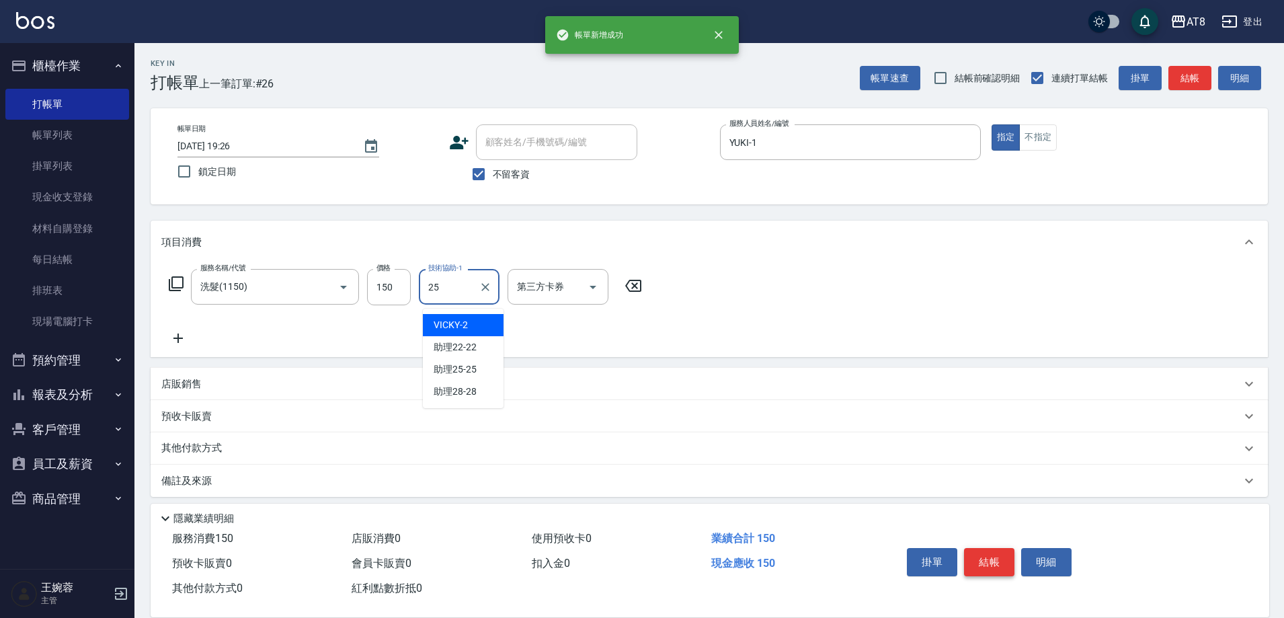
type input "助理25-25"
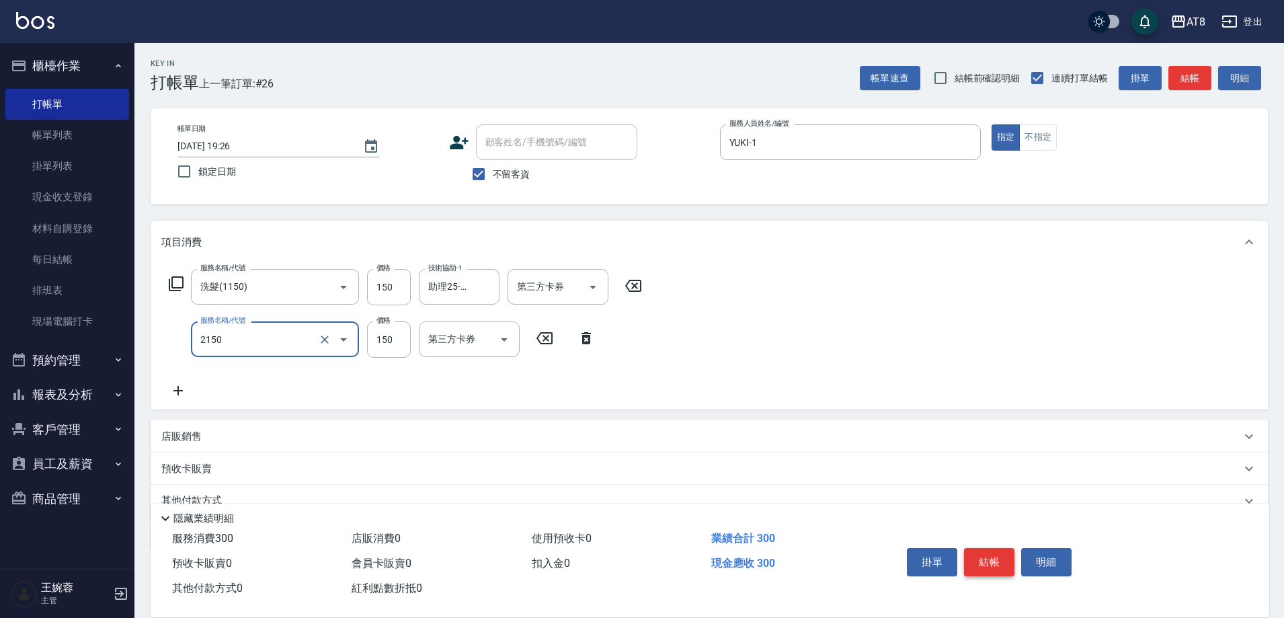
type input "剪髮(2150)"
click at [1006, 553] on button "結帳" at bounding box center [989, 562] width 50 height 28
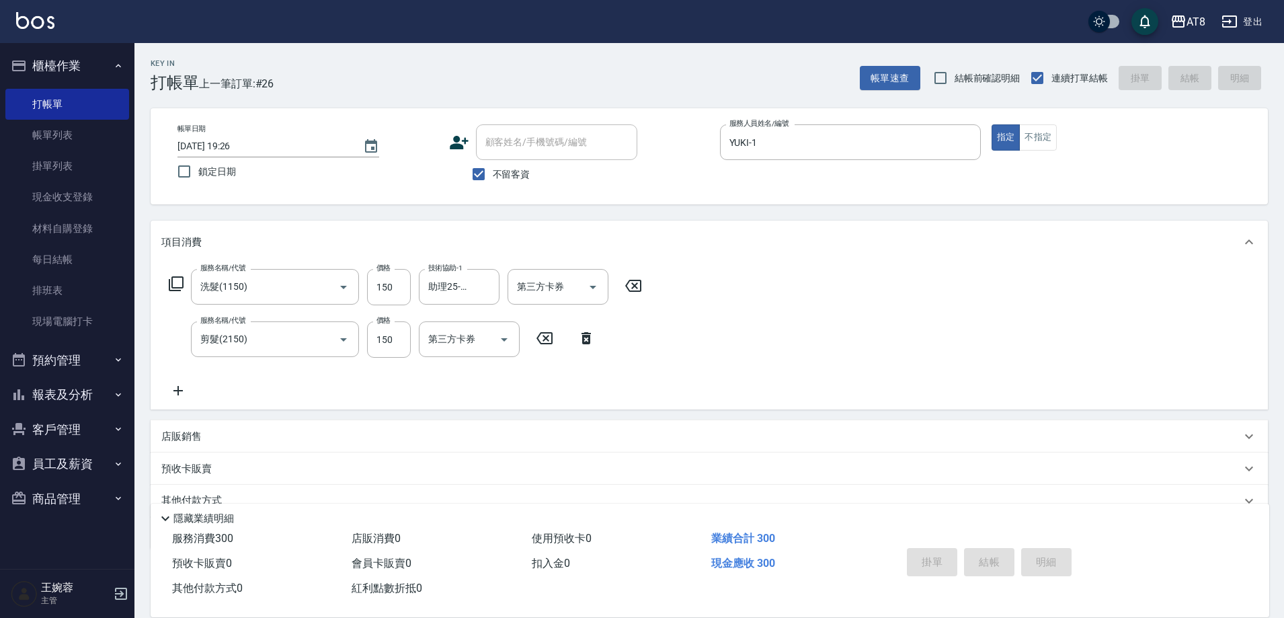
type input "[DATE] 19:27"
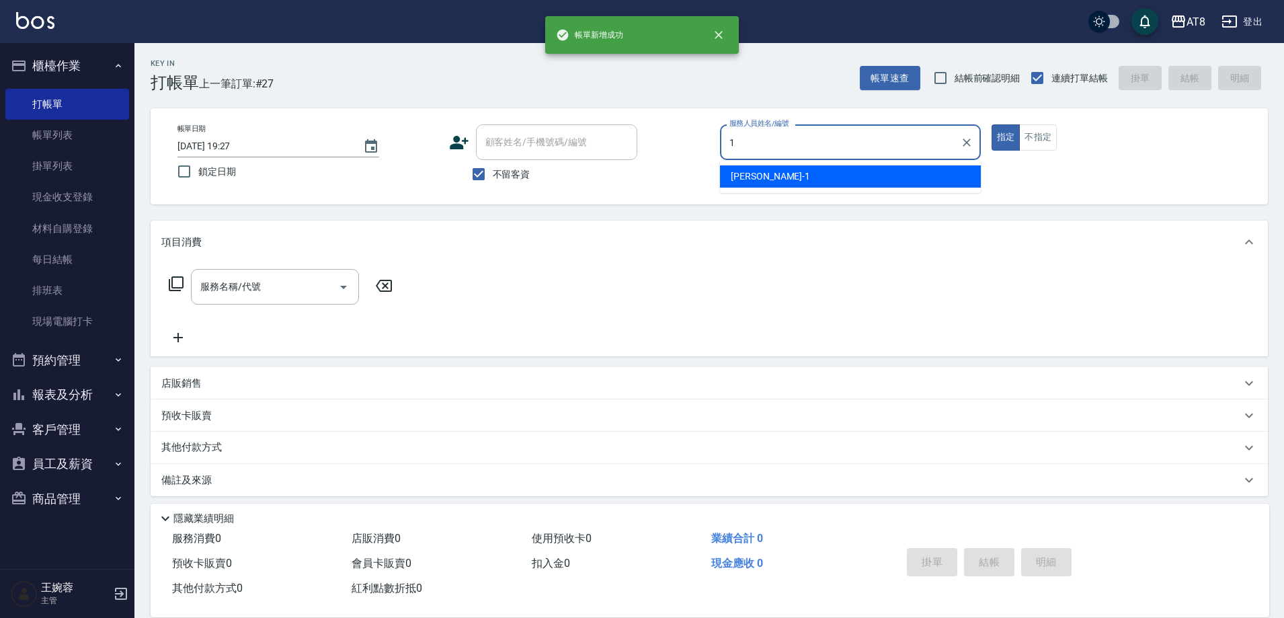
type input "YUKI-1"
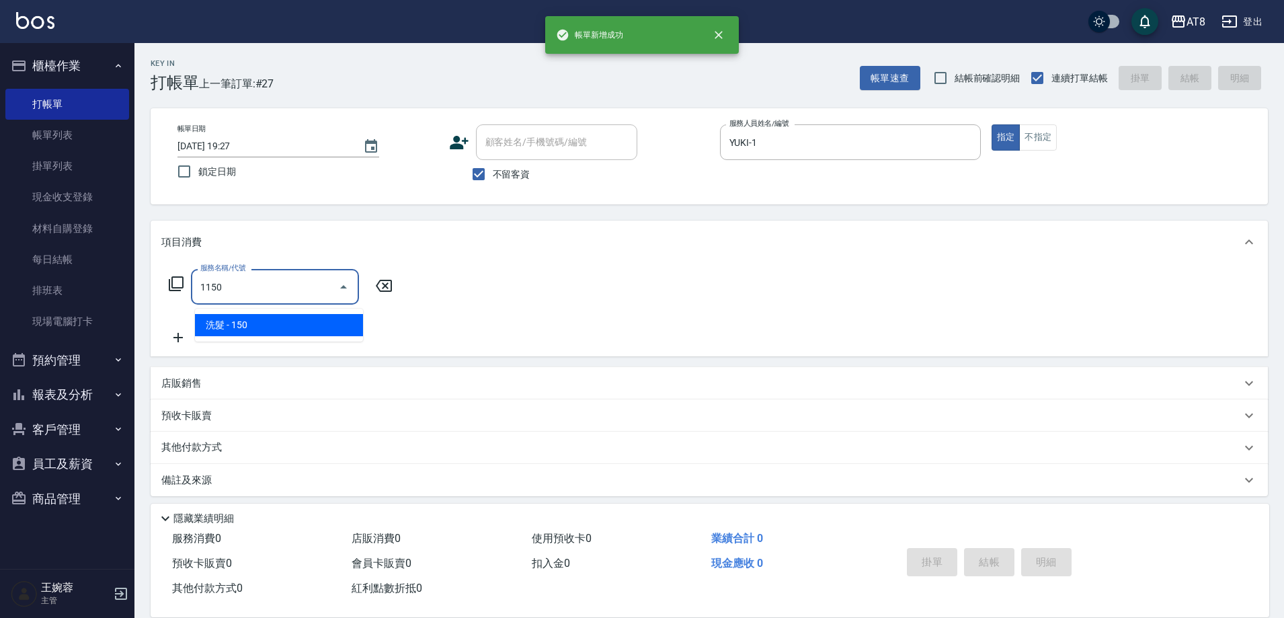
type input "洗髮(1150)"
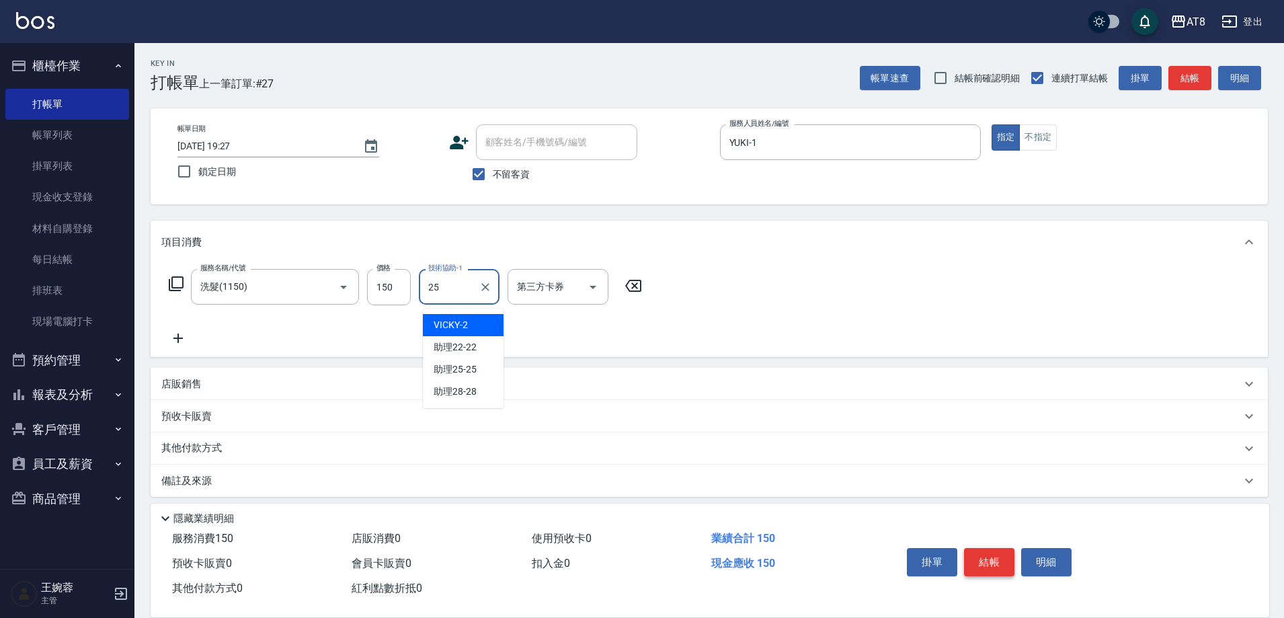
type input "助理25-25"
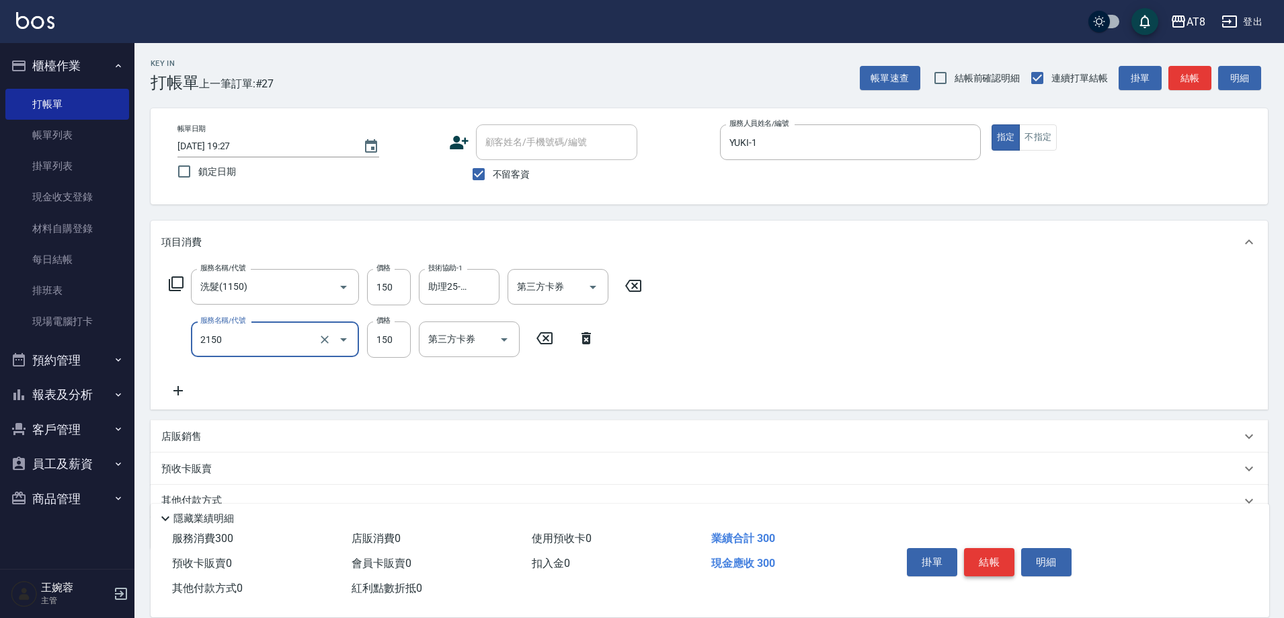
type input "剪髮(2150)"
click at [1006, 553] on button "結帳" at bounding box center [989, 562] width 50 height 28
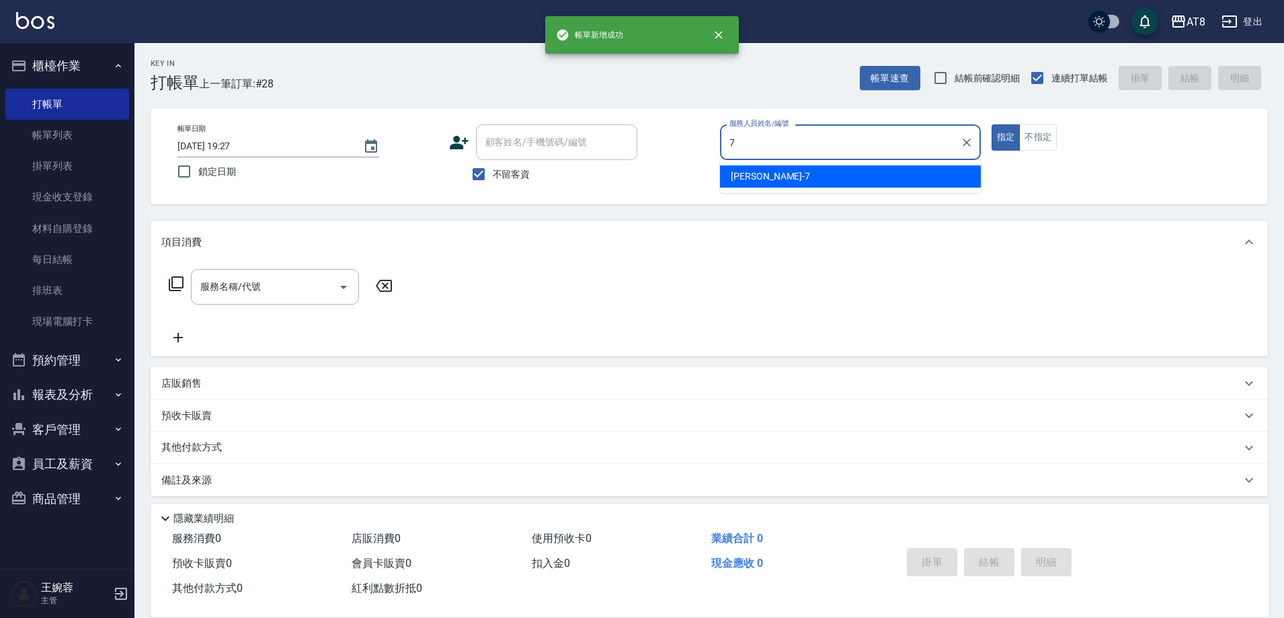
type input "[PERSON_NAME]-7"
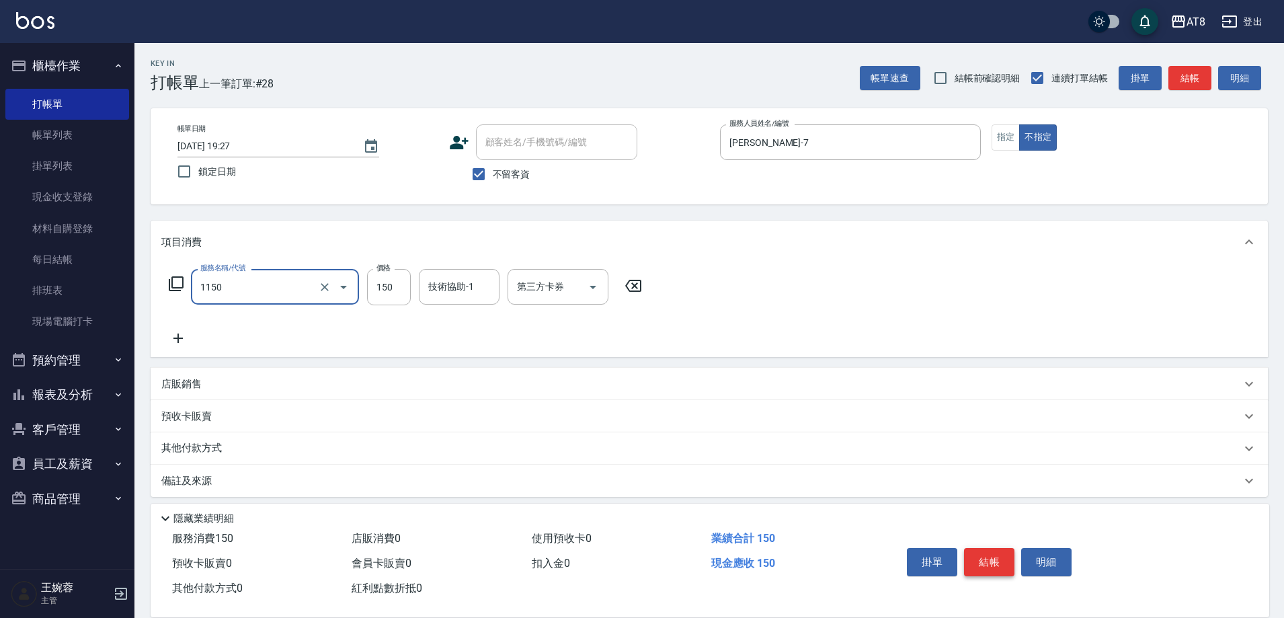
type input "洗髮(1150)"
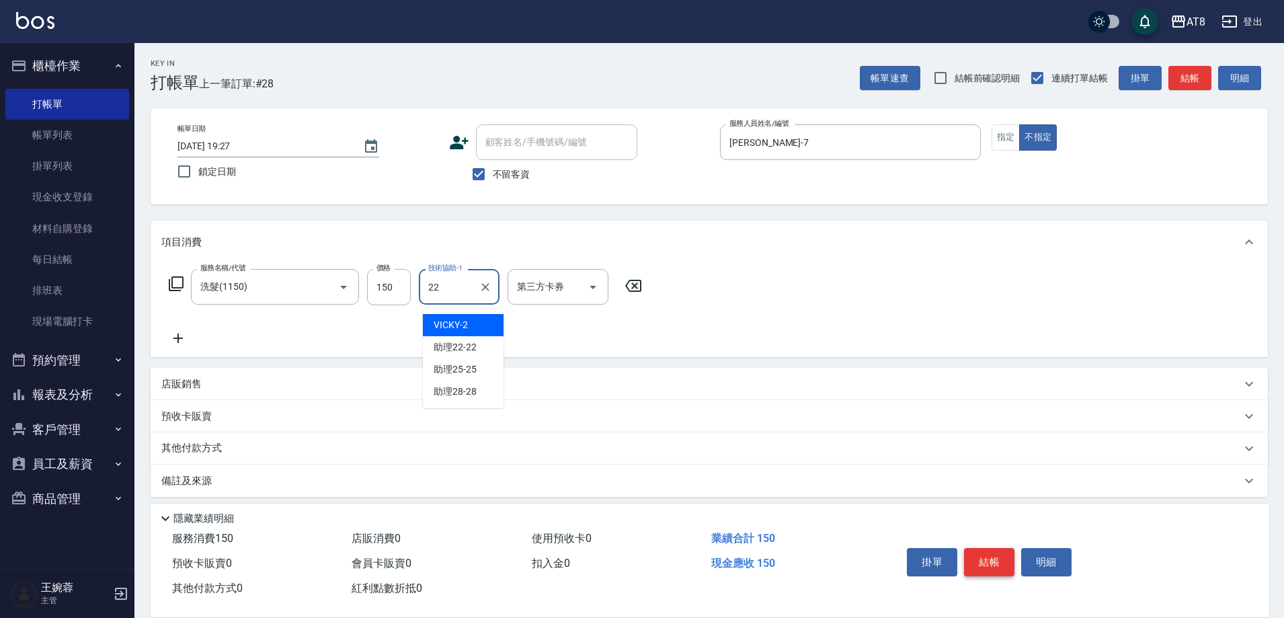
type input "助理22-22"
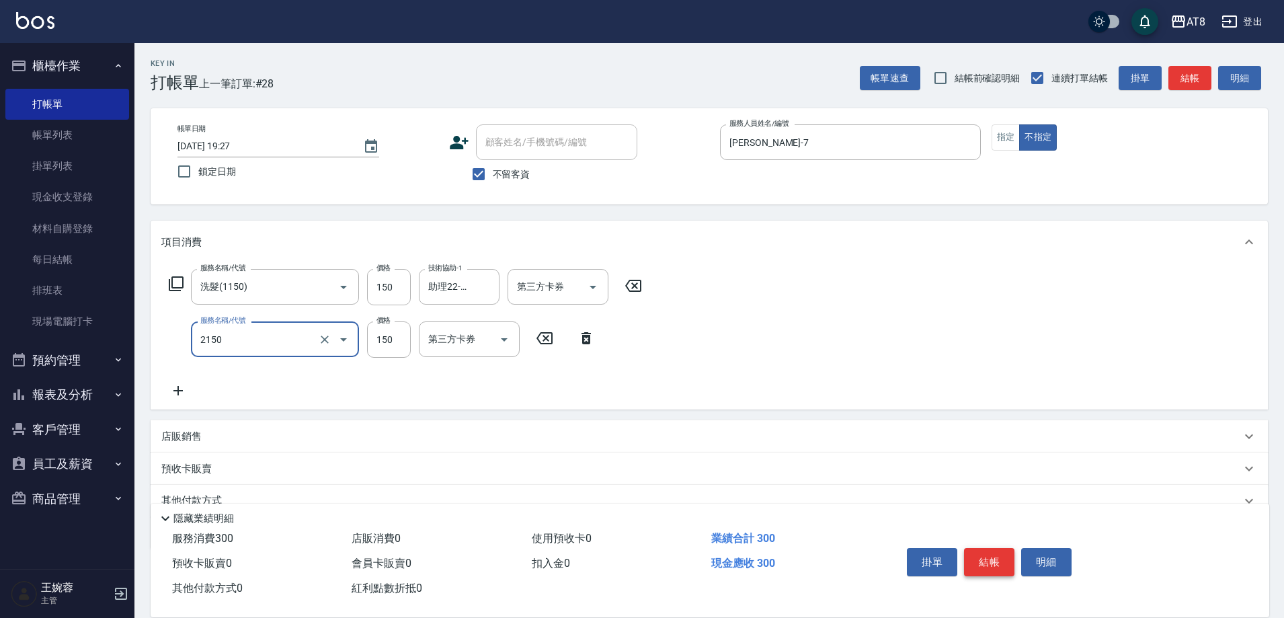
type input "剪髮(2150)"
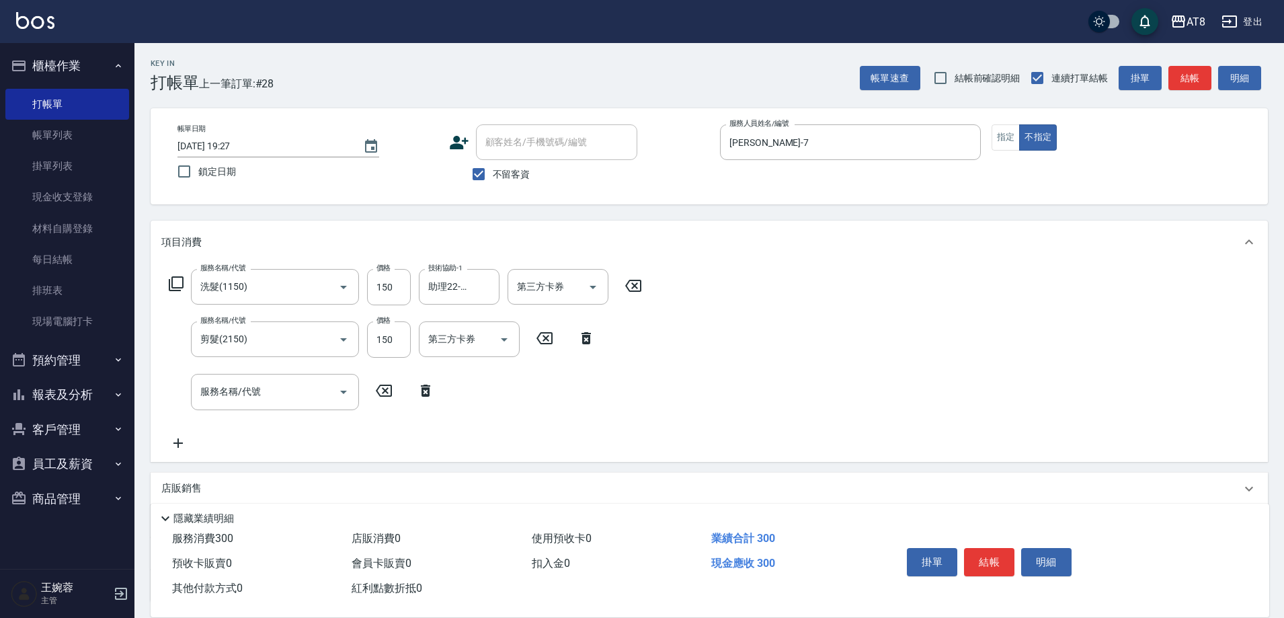
click at [166, 298] on div "服務名稱/代號 洗髮(1150) 服務名稱/代號 價格 150 價格 技術協助-1 助理22-22 技術協助-1 第三方卡券 第三方卡券" at bounding box center [405, 287] width 489 height 36
click at [174, 290] on icon at bounding box center [176, 284] width 16 height 16
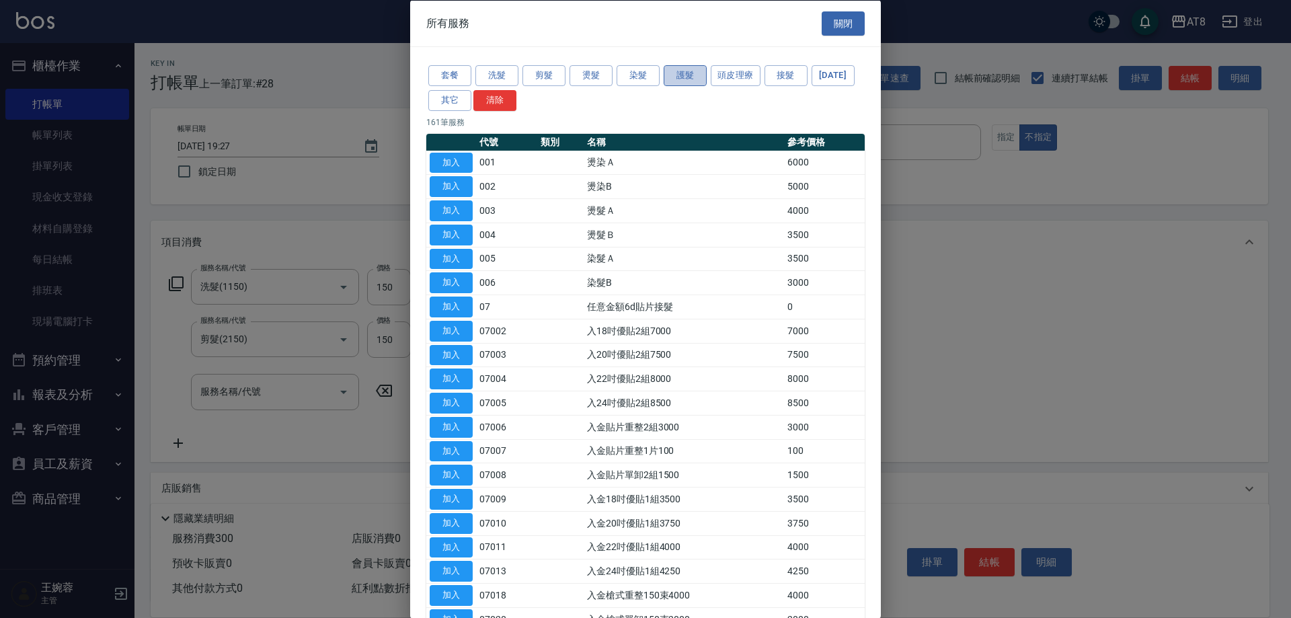
click at [679, 86] on button "護髮" at bounding box center [684, 75] width 43 height 21
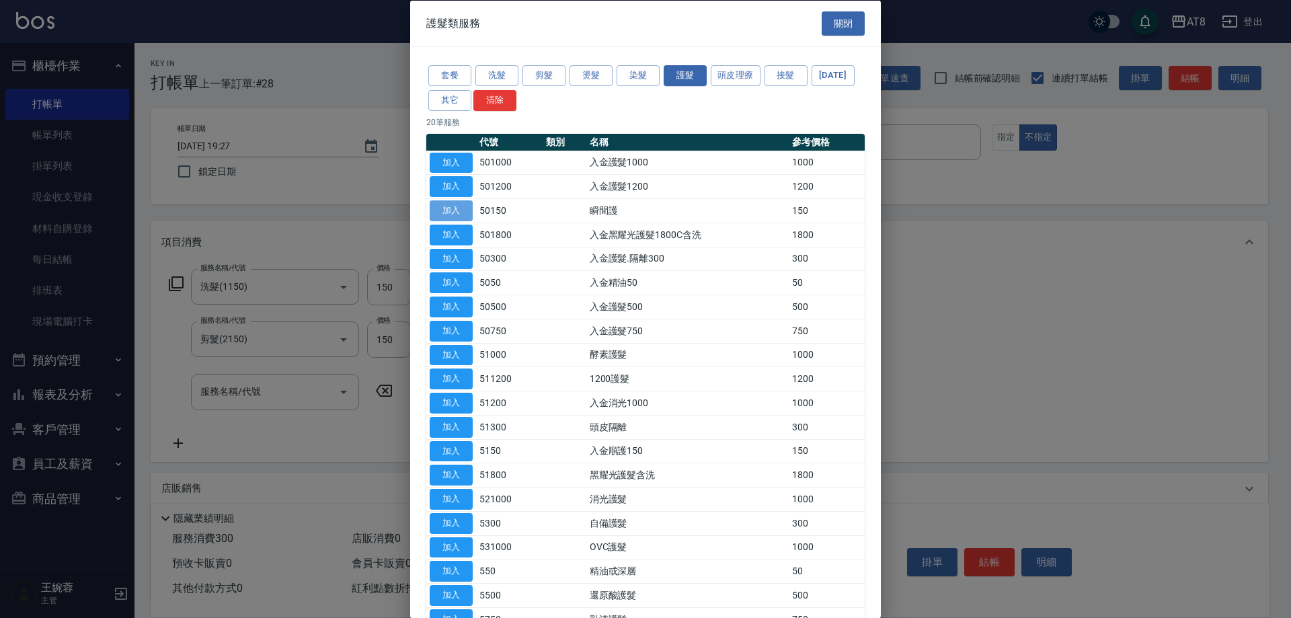
click at [450, 221] on button "加入" at bounding box center [451, 210] width 43 height 21
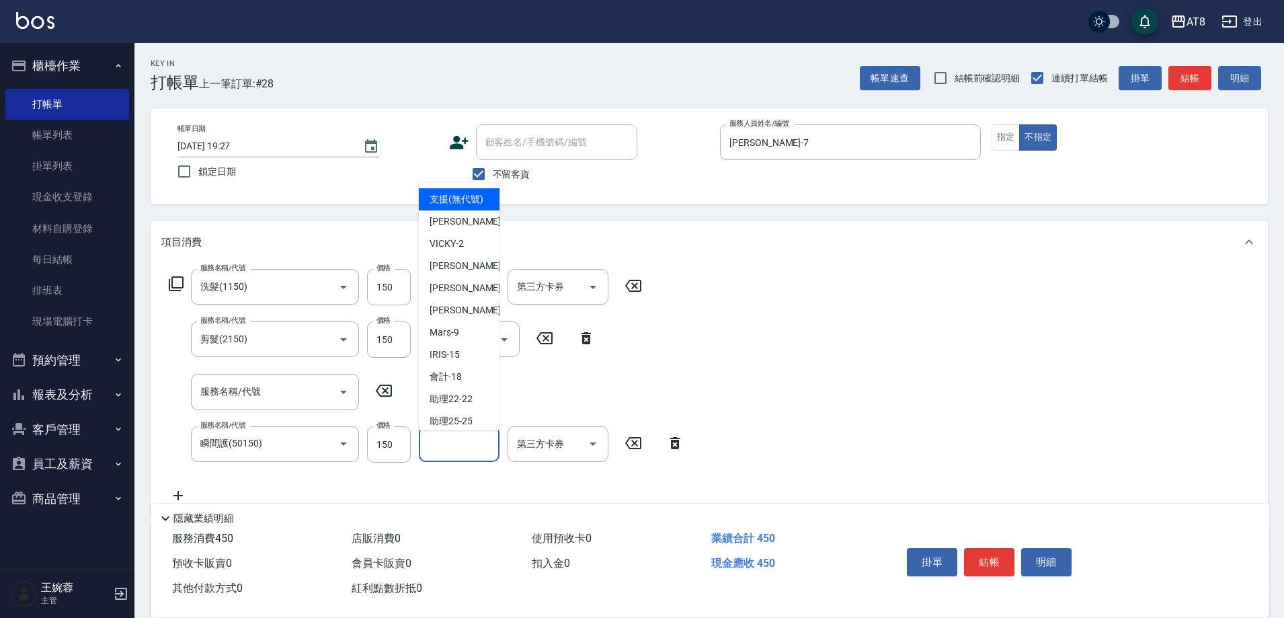
click at [434, 450] on input "技術協助-1" at bounding box center [459, 444] width 69 height 24
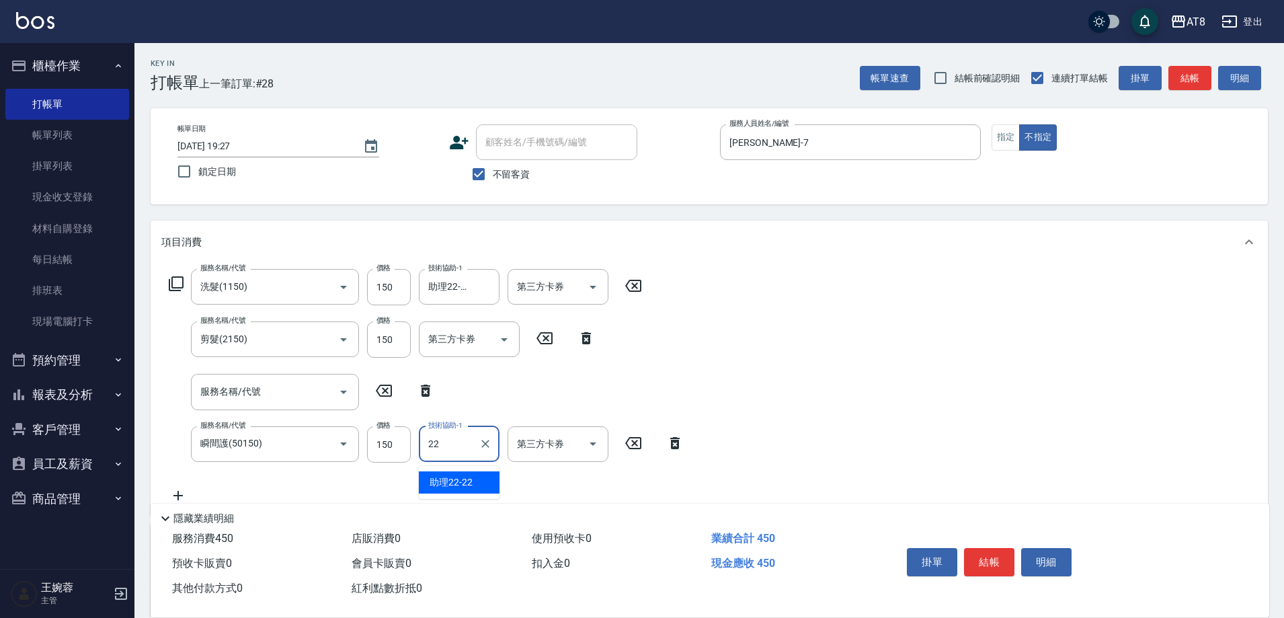
type input "助理22-22"
click at [994, 553] on button "結帳" at bounding box center [989, 562] width 50 height 28
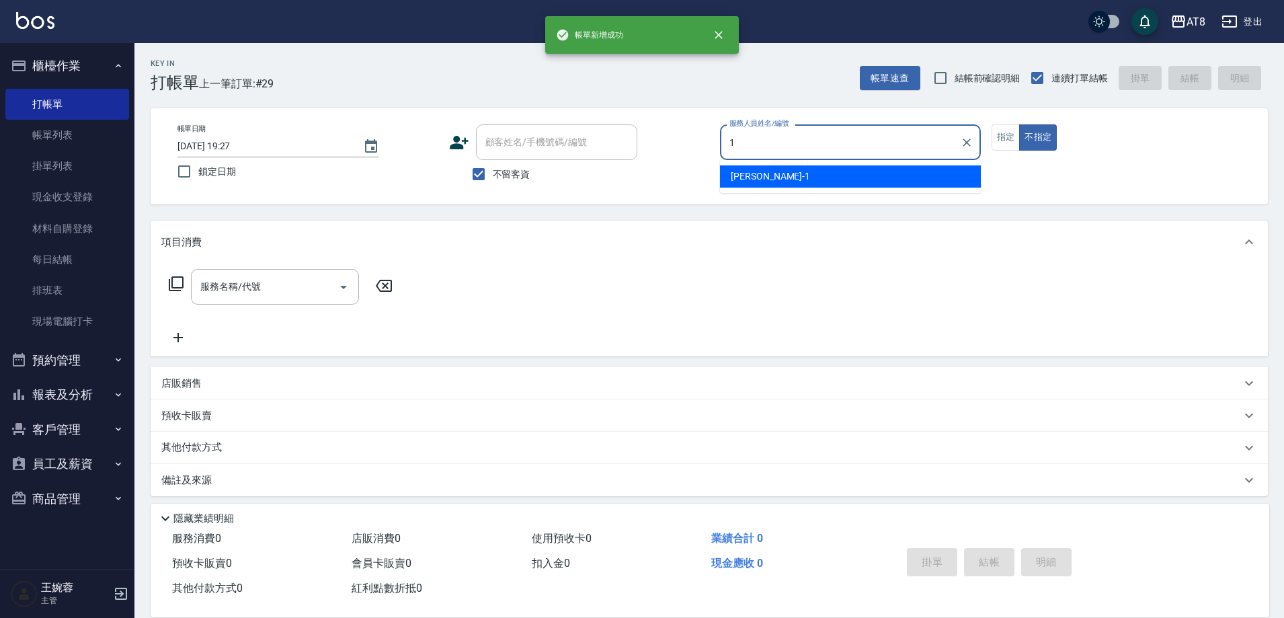
type input "YUKI-1"
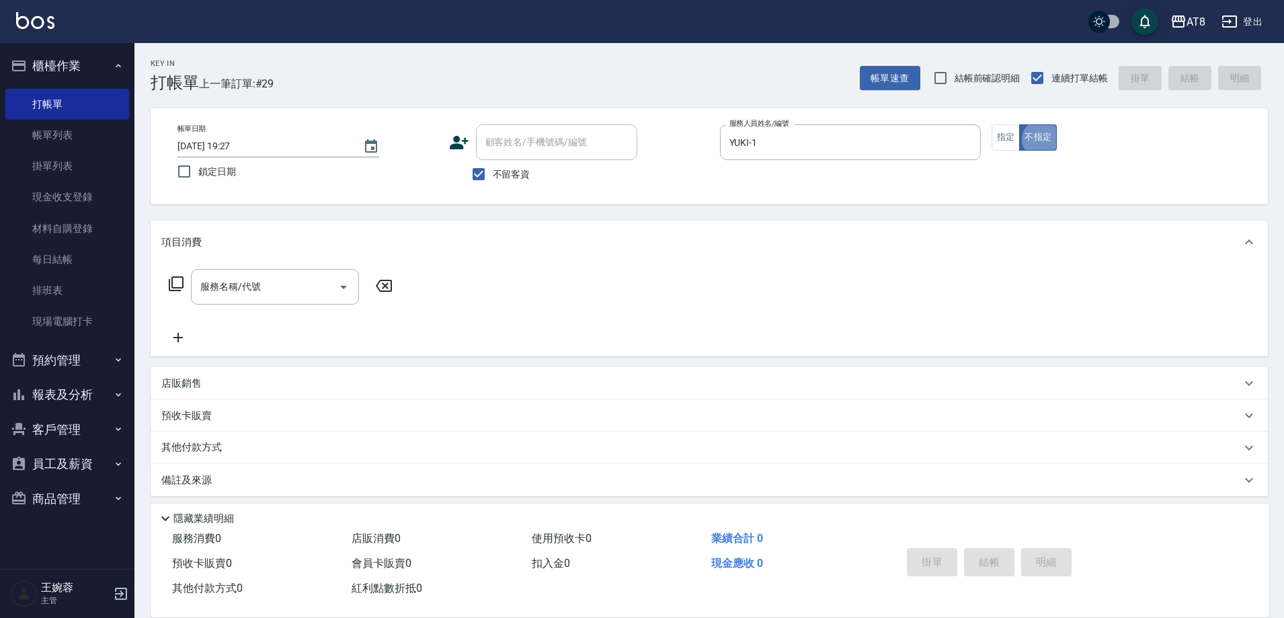
type button "false"
click at [35, 134] on link "帳單列表" at bounding box center [67, 135] width 124 height 31
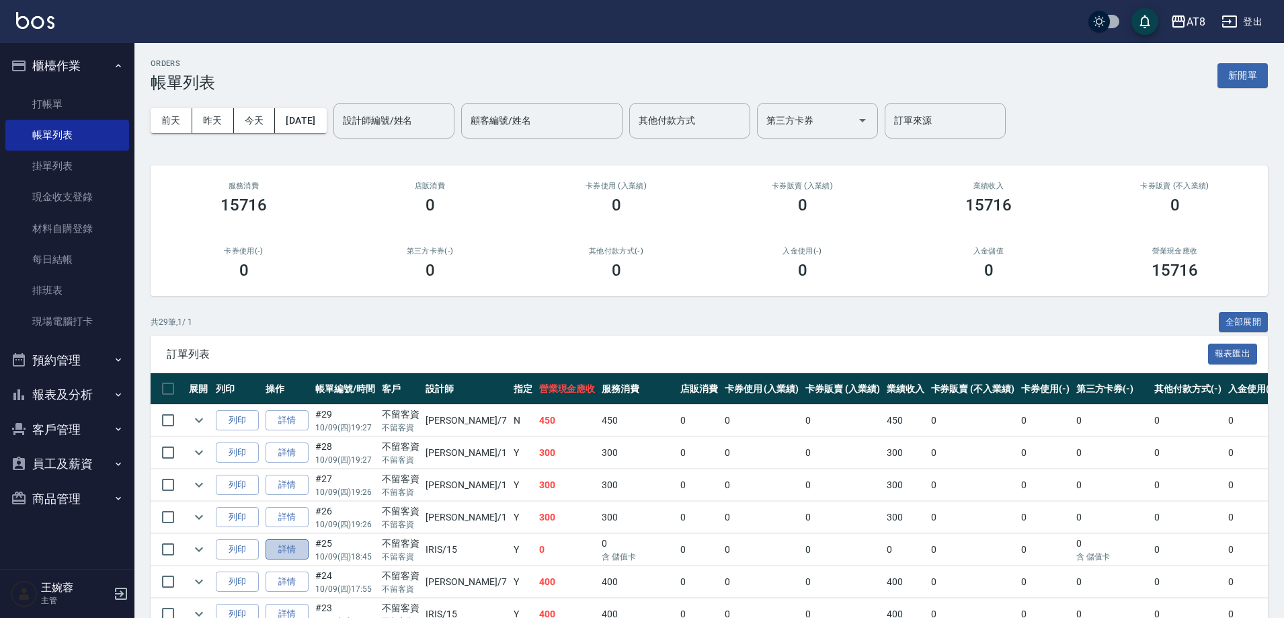
click at [298, 560] on link "詳情" at bounding box center [287, 549] width 43 height 21
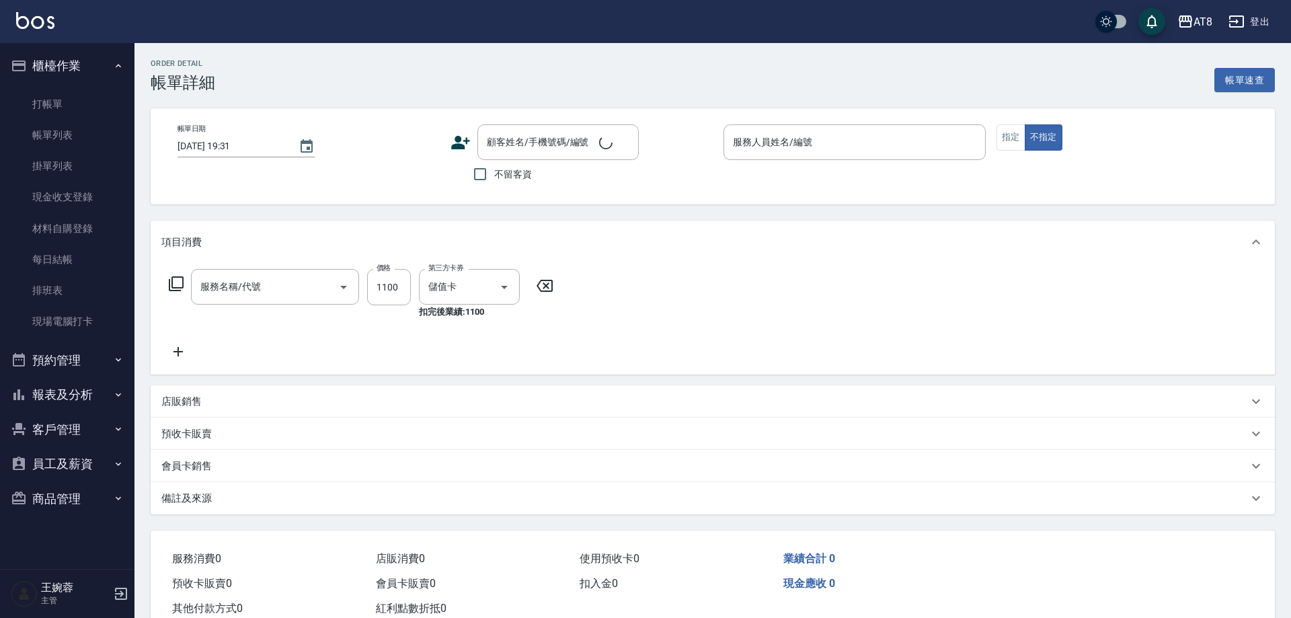
type input "[DATE] 18:45"
checkbox input "true"
type input "IRIS-15"
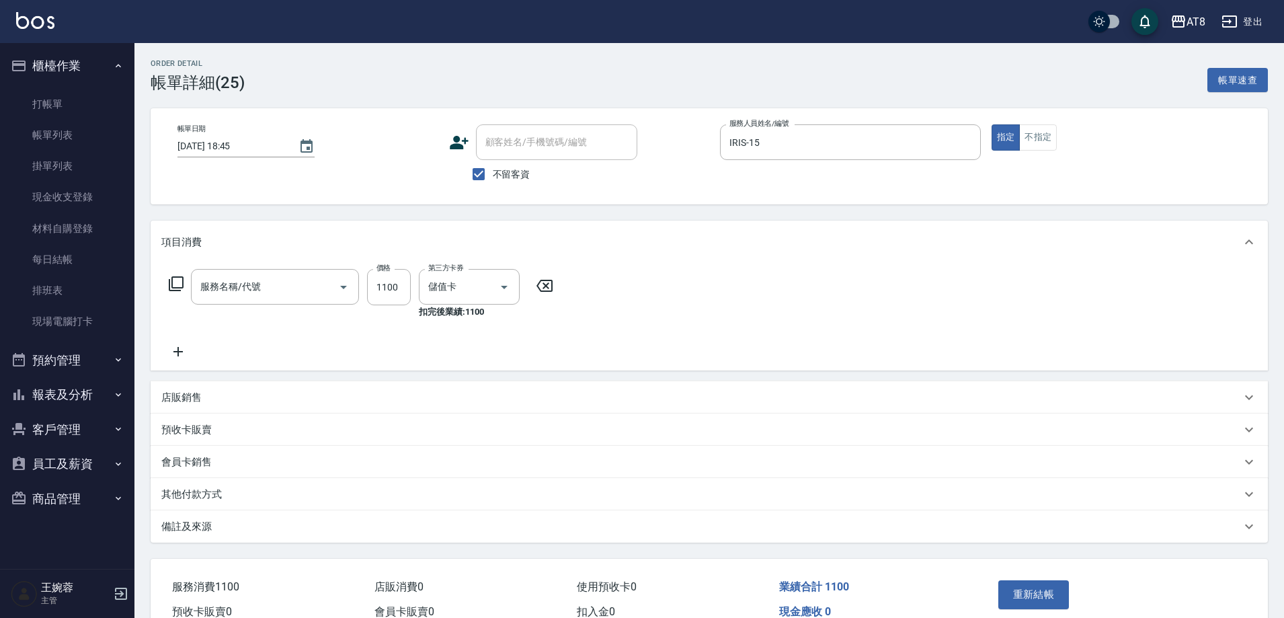
type input "入金洗剪+SPA1000(601000)"
drag, startPoint x: 635, startPoint y: 293, endPoint x: 528, endPoint y: 287, distance: 106.4
click at [635, 293] on icon at bounding box center [633, 286] width 34 height 16
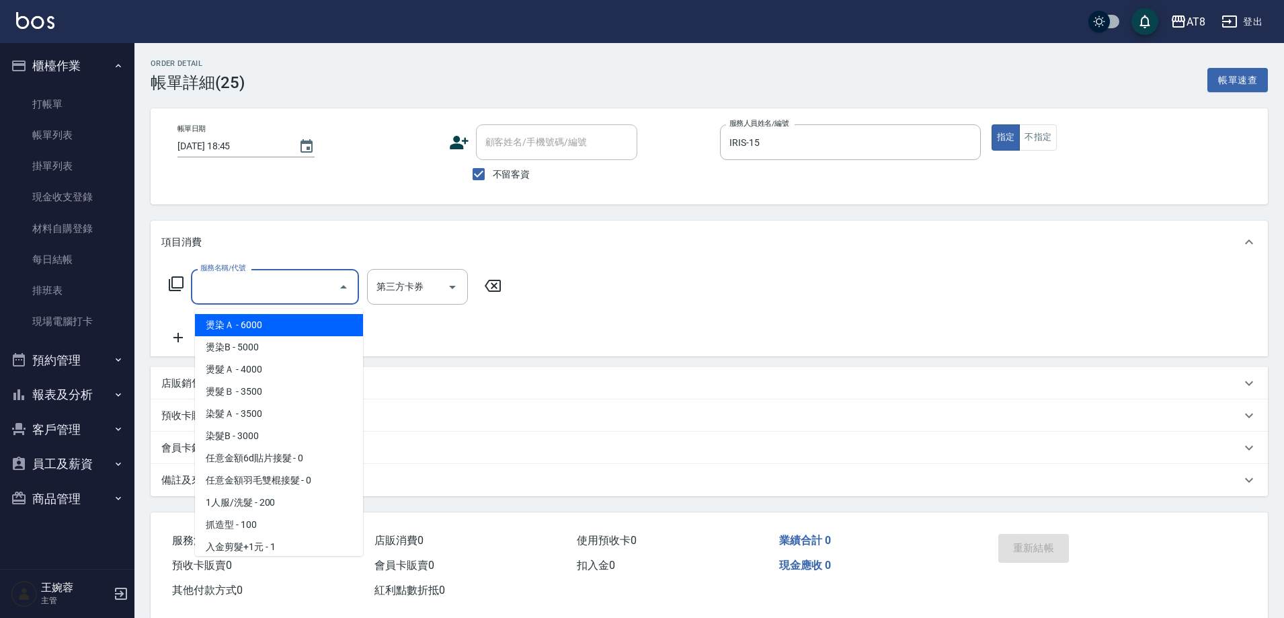
click at [313, 285] on input "服務名稱/代號" at bounding box center [265, 287] width 136 height 24
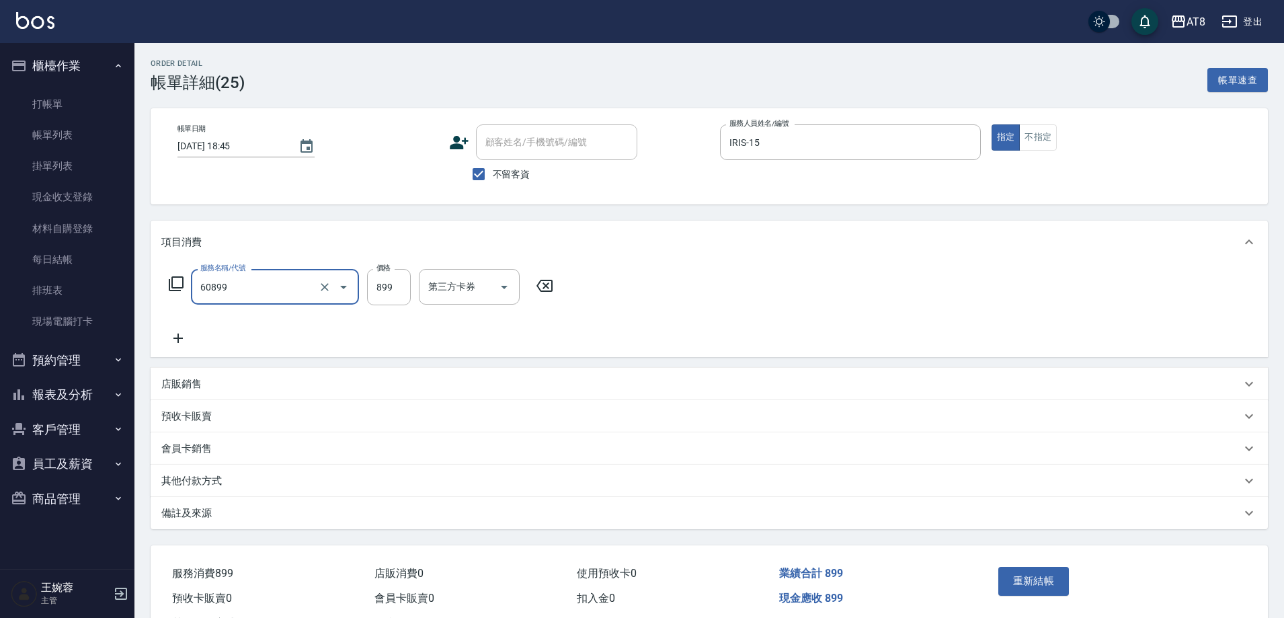
type input "入金SPA899(60899)"
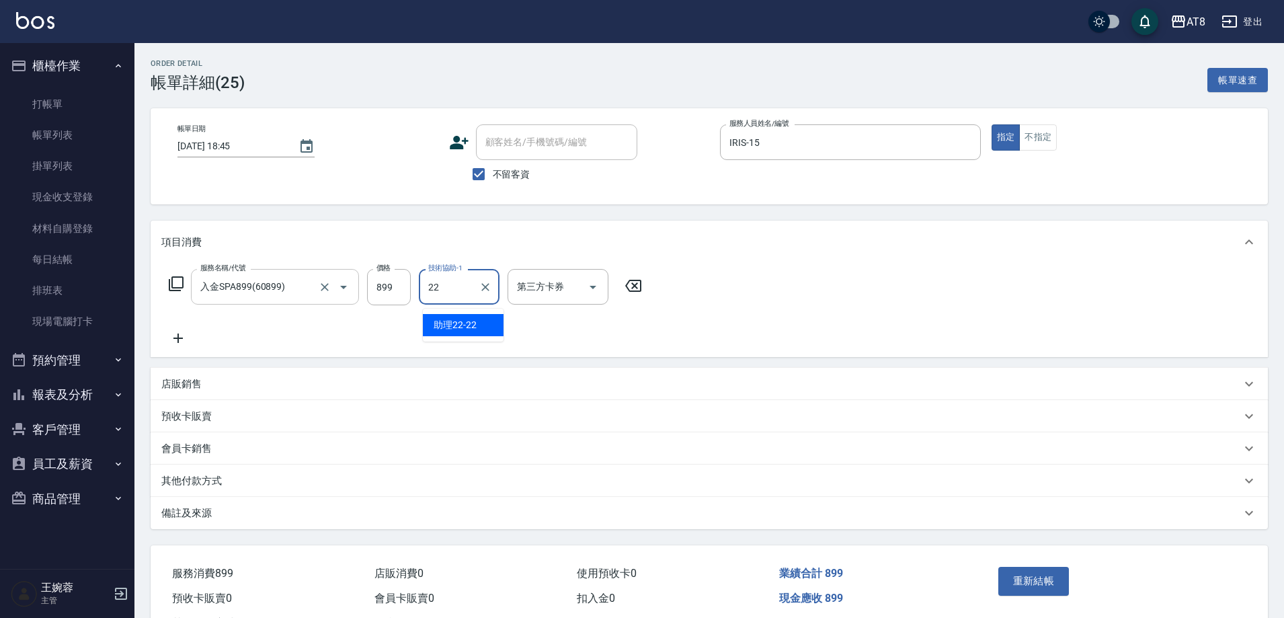
type input "助理22-22"
click at [599, 294] on icon "Open" at bounding box center [593, 287] width 16 height 16
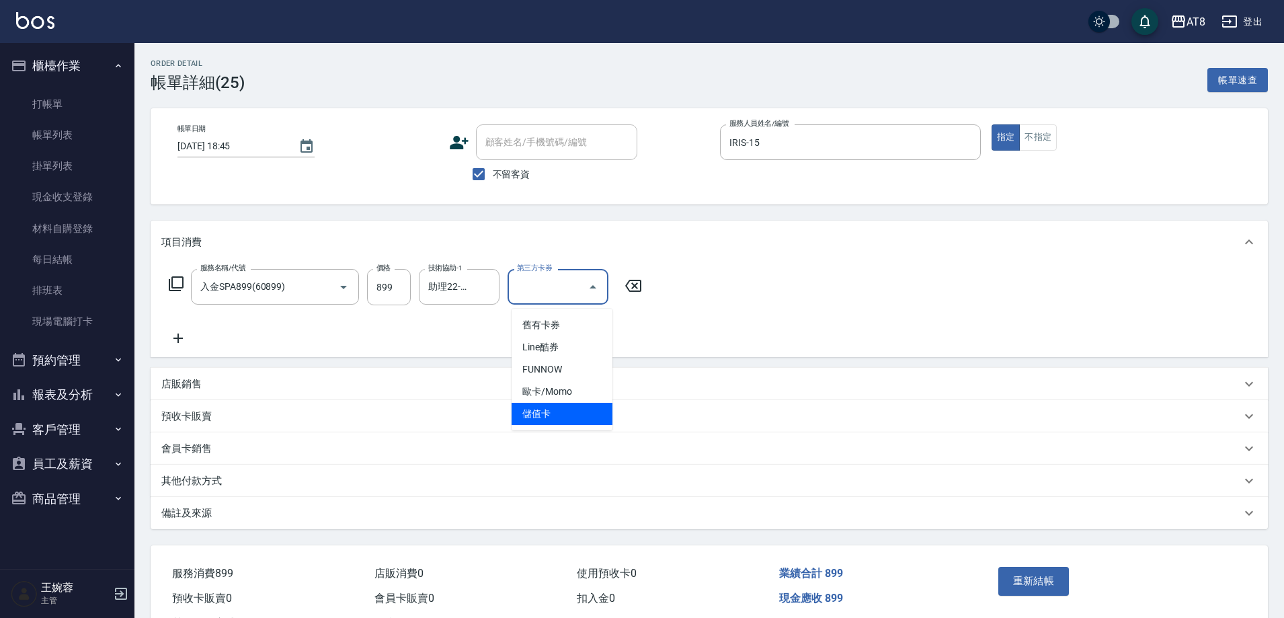
click at [579, 420] on span "儲值卡" at bounding box center [562, 414] width 101 height 22
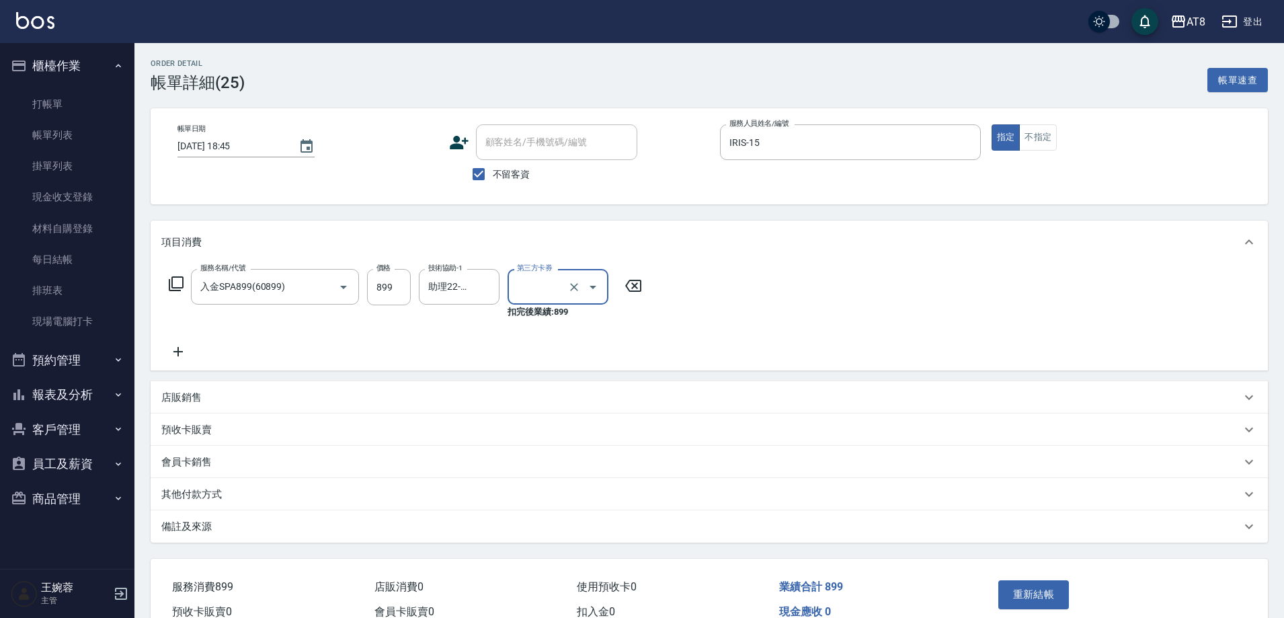
type input "儲值卡"
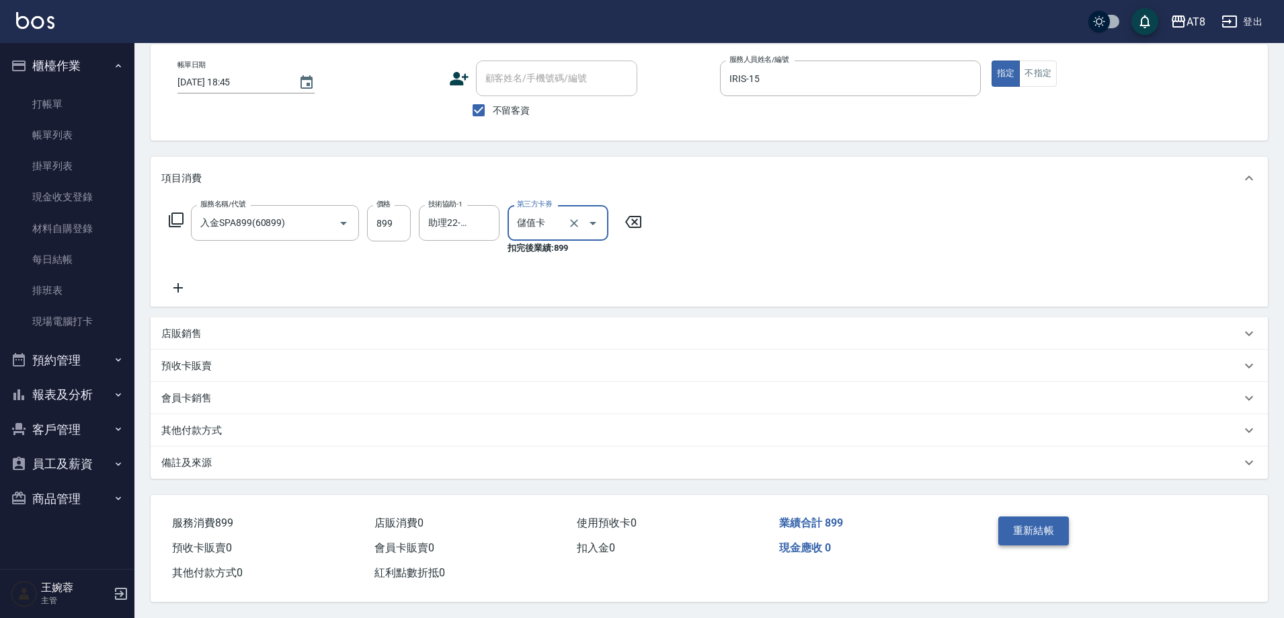
click at [1014, 516] on button "重新結帳" at bounding box center [1033, 530] width 71 height 28
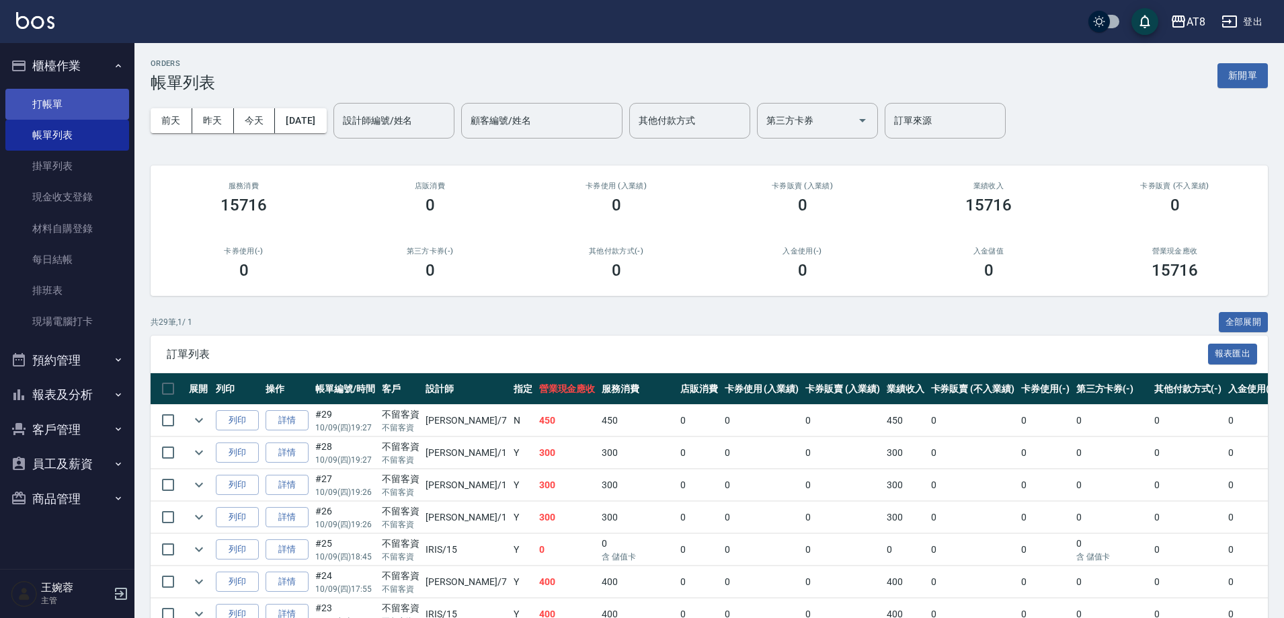
click at [54, 101] on link "打帳單" at bounding box center [67, 104] width 124 height 31
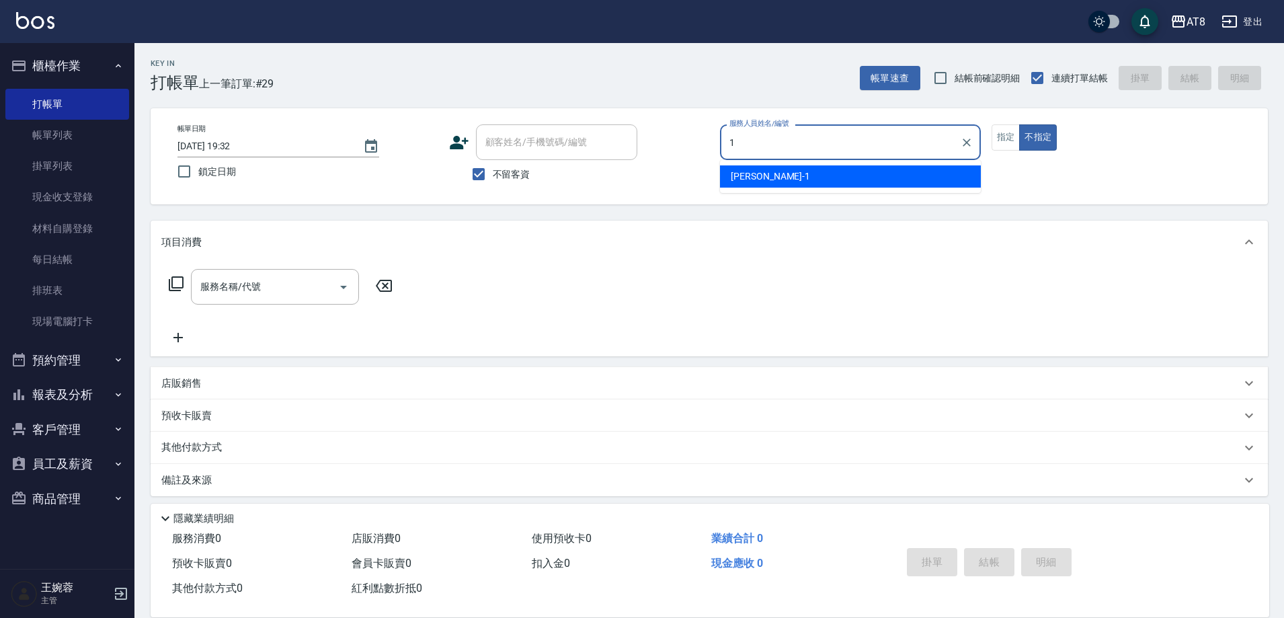
type input "YUKI-1"
type button "false"
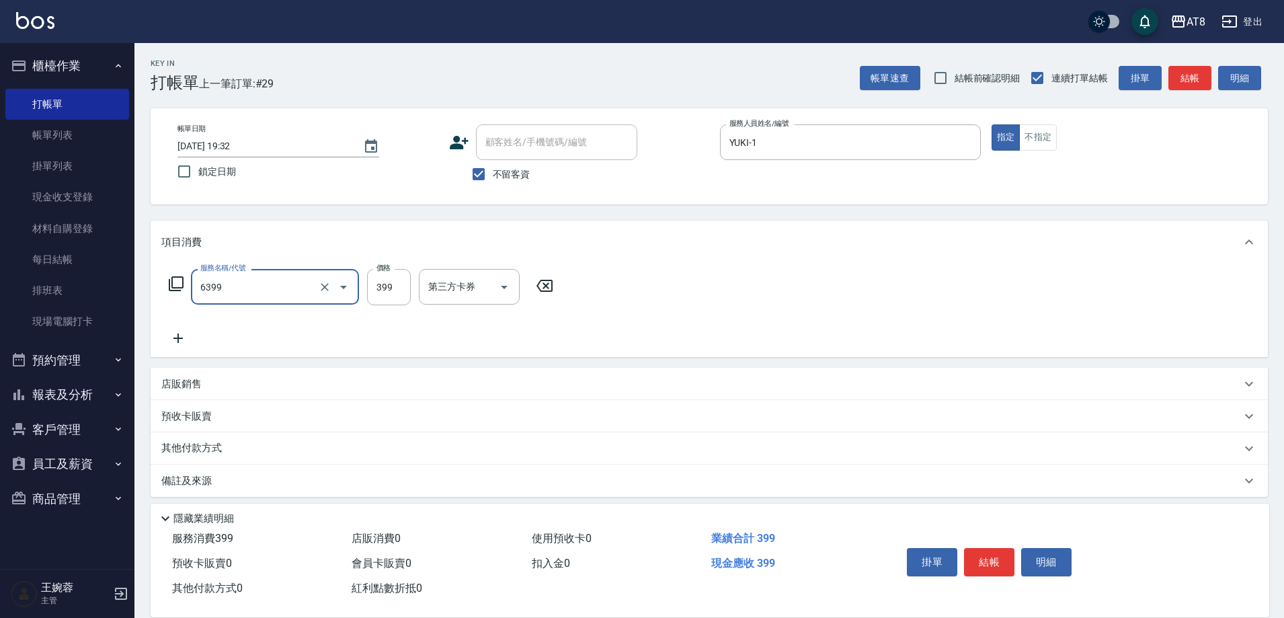
type input "SPA399(6399)"
click at [967, 556] on div "掛單 結帳 明細" at bounding box center [988, 563] width 175 height 42
click at [978, 554] on button "結帳" at bounding box center [989, 562] width 50 height 28
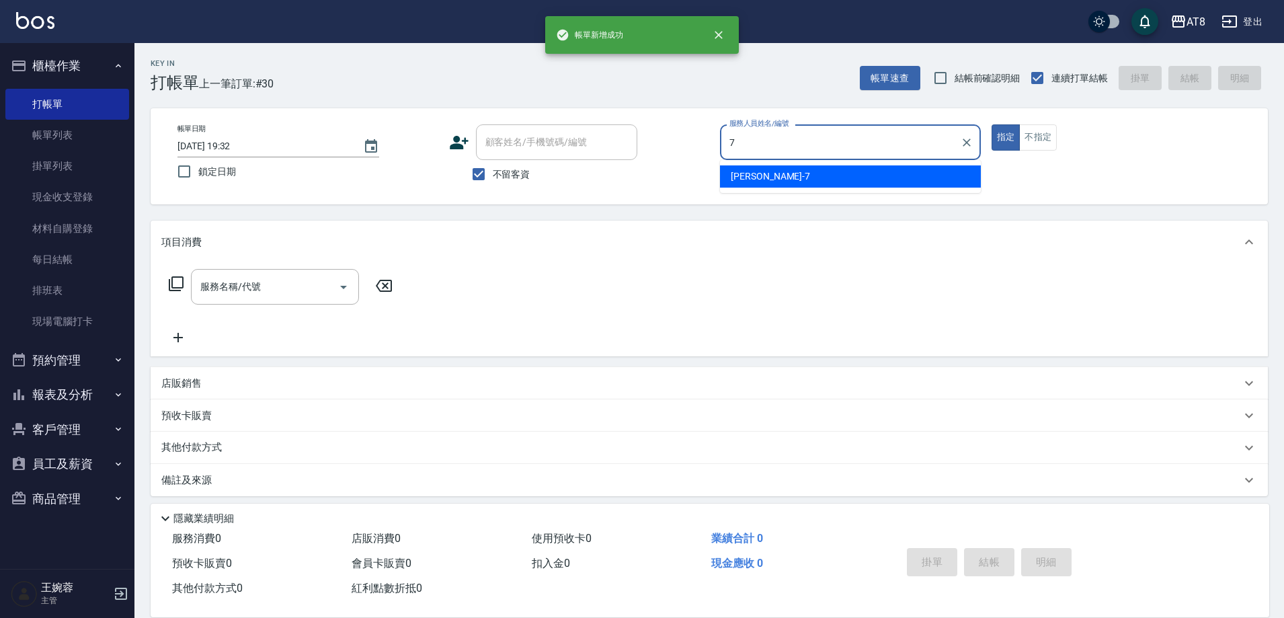
type input "[PERSON_NAME]-7"
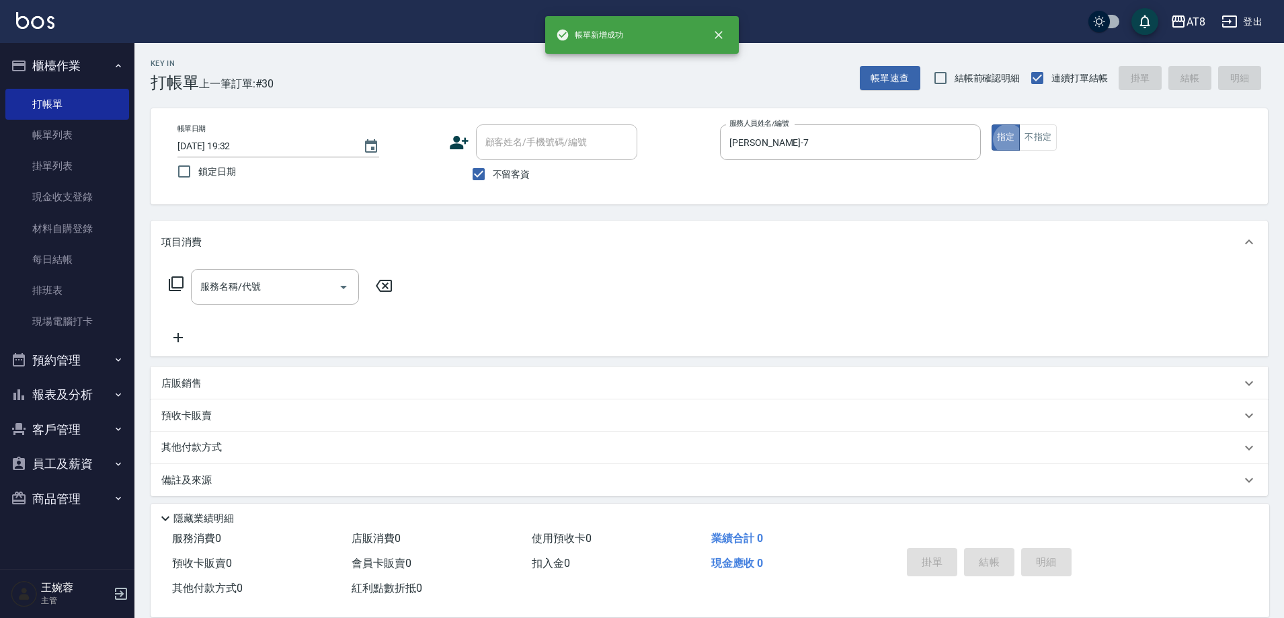
type button "true"
click at [254, 294] on input "服務名稱/代號" at bounding box center [265, 287] width 136 height 24
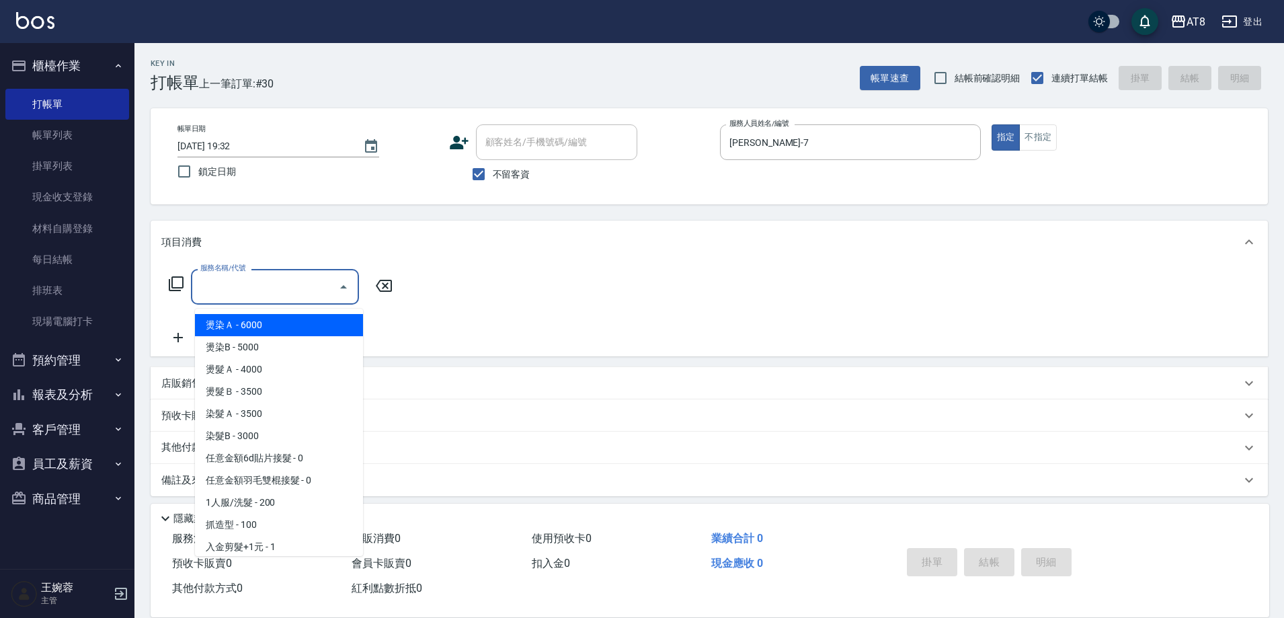
click at [175, 288] on icon at bounding box center [176, 284] width 16 height 16
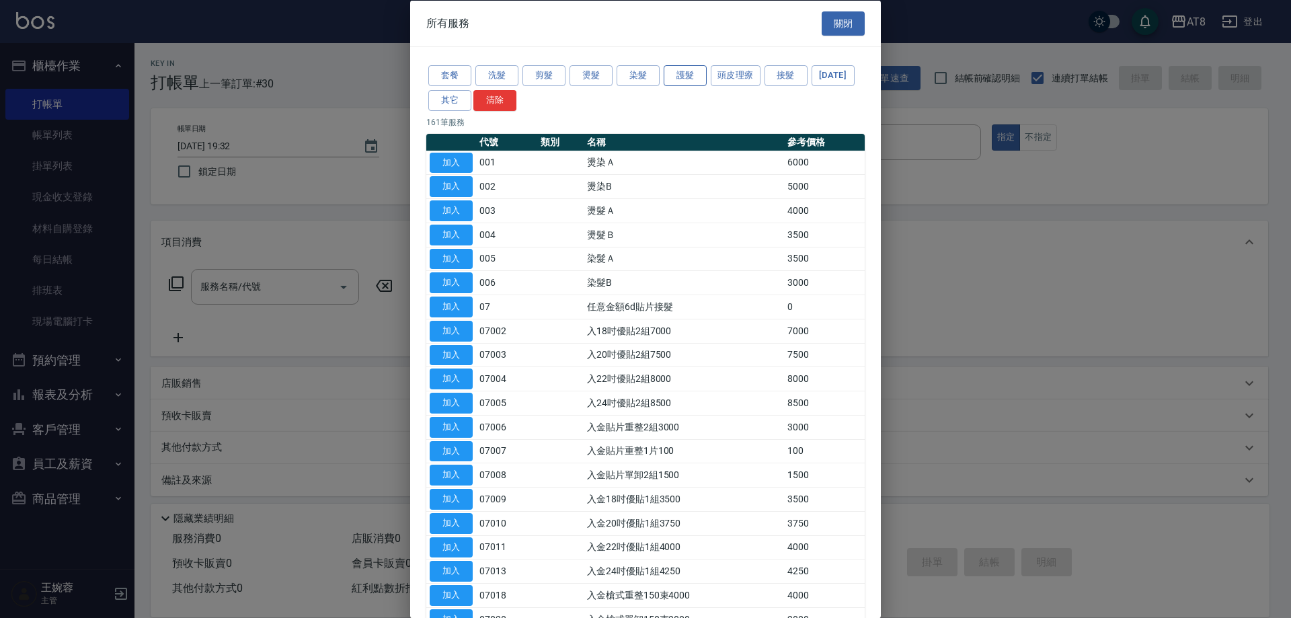
click at [692, 79] on button "護髮" at bounding box center [684, 75] width 43 height 21
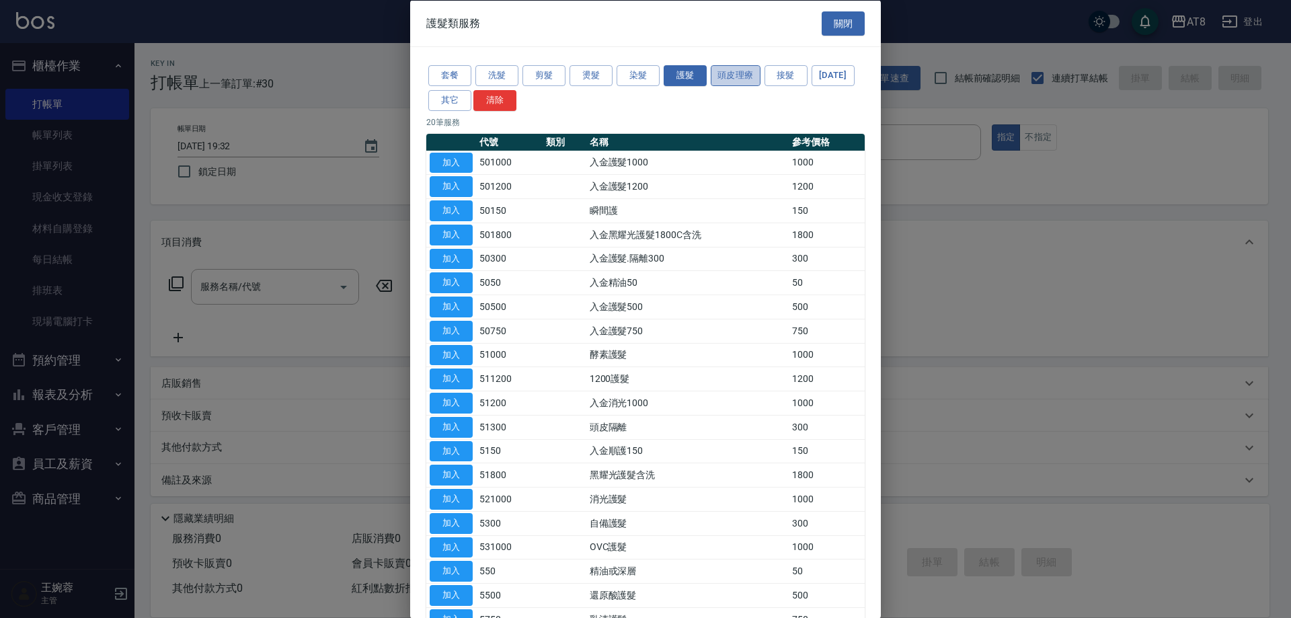
click at [742, 82] on button "頭皮理療" at bounding box center [736, 75] width 50 height 21
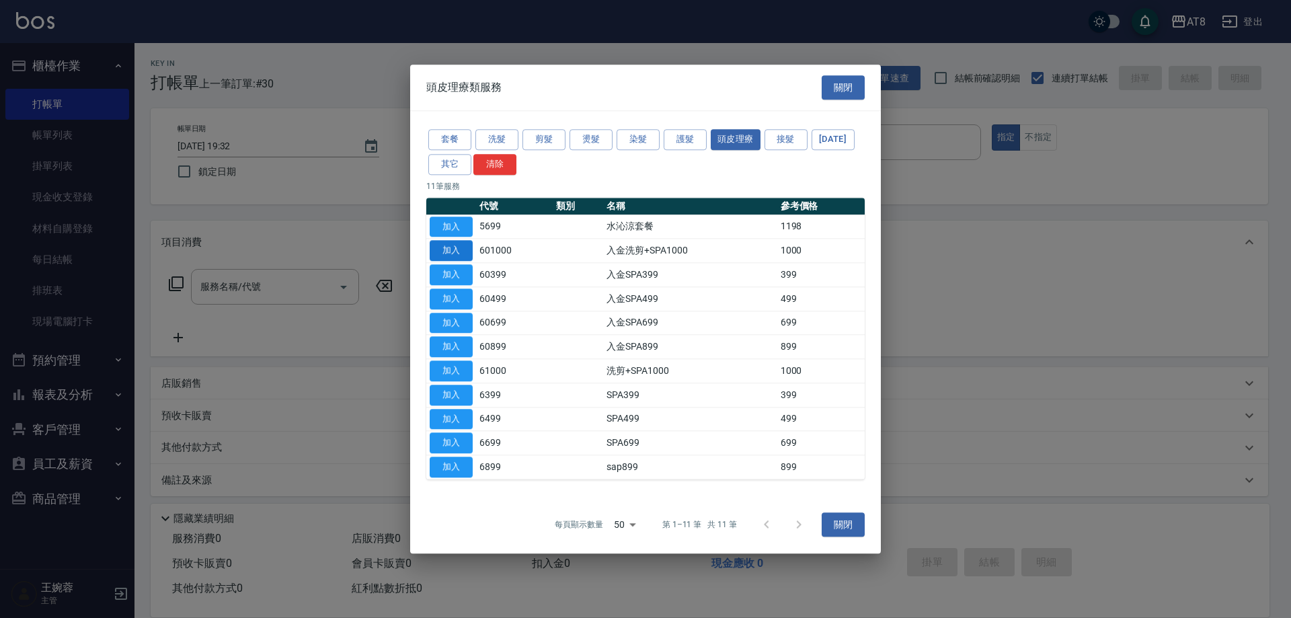
click at [457, 241] on button "加入" at bounding box center [451, 251] width 43 height 21
type input "入金洗剪+SPA1000(601000)"
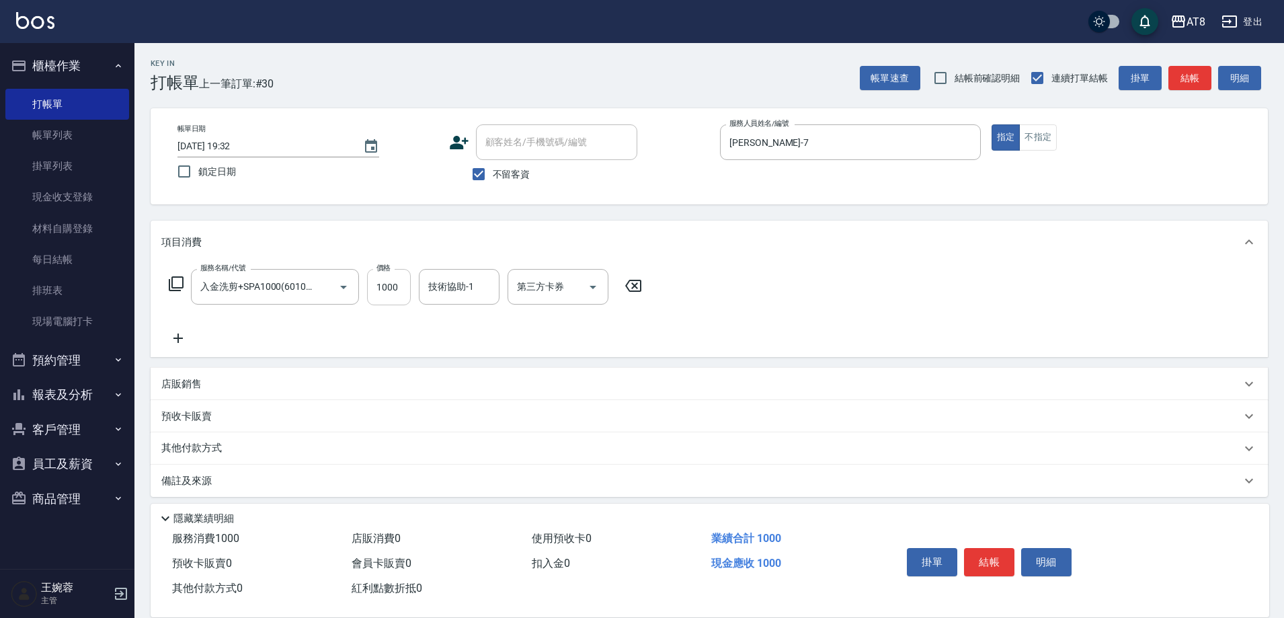
click at [409, 304] on input "1000" at bounding box center [389, 287] width 44 height 36
type input "1100"
type input "助理22-22"
click at [1008, 553] on button "結帳" at bounding box center [989, 562] width 50 height 28
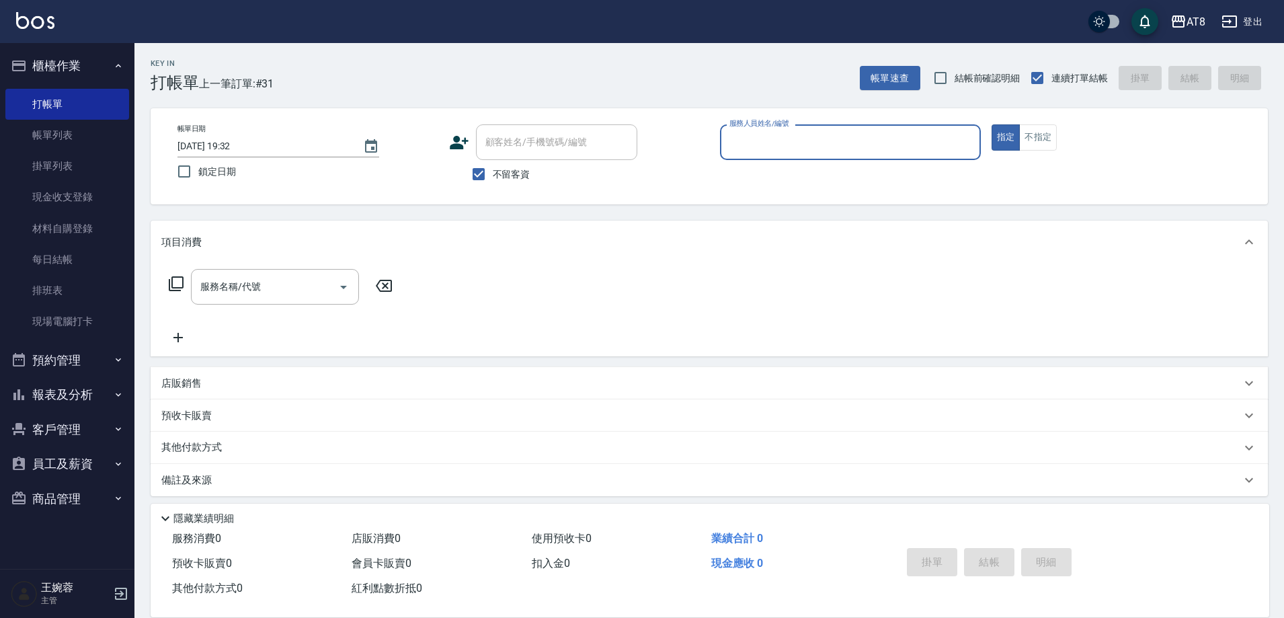
click at [56, 389] on button "報表及分析" at bounding box center [67, 394] width 124 height 35
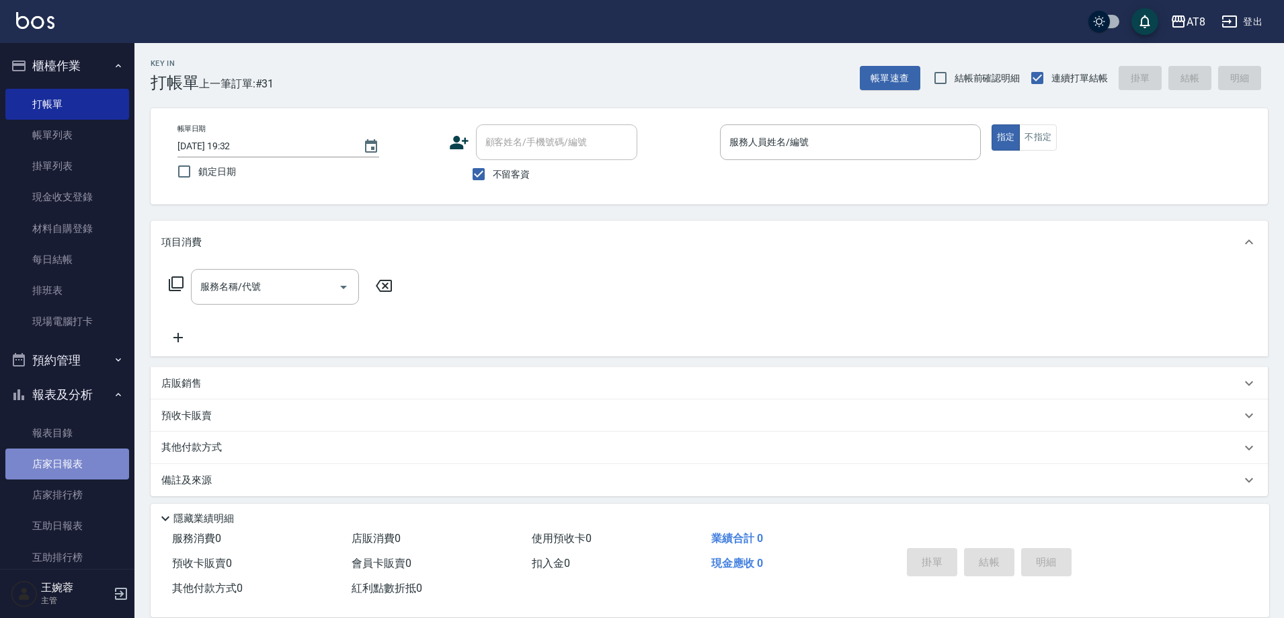
click at [69, 467] on link "店家日報表" at bounding box center [67, 463] width 124 height 31
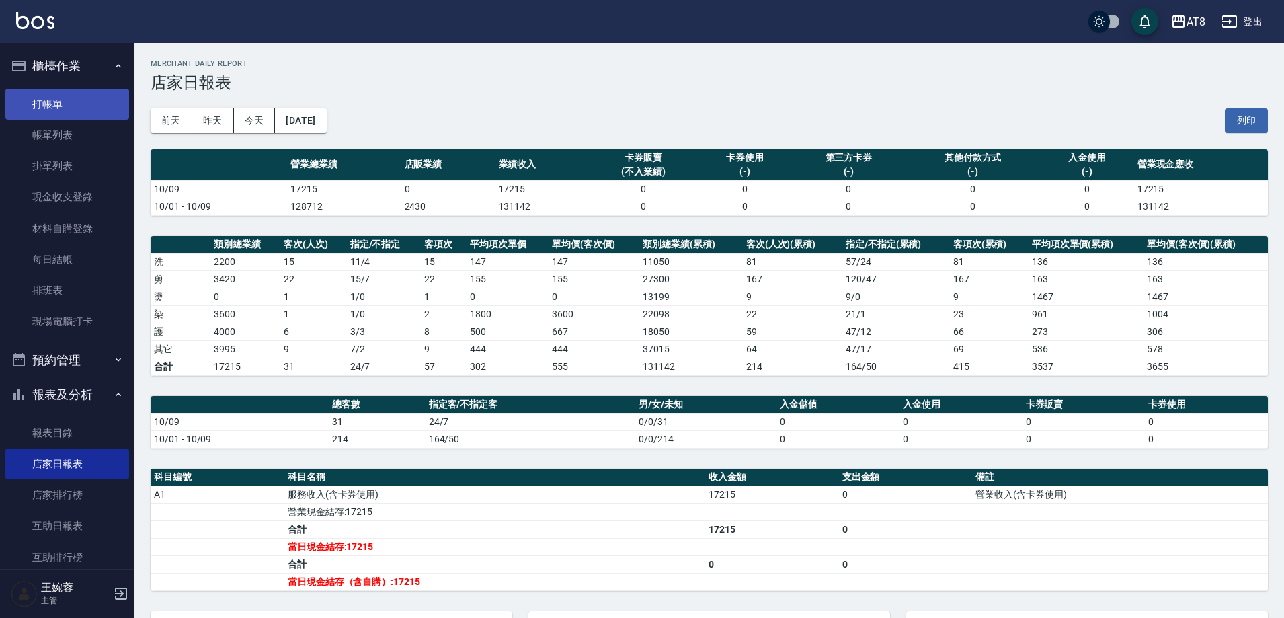
click at [74, 108] on link "打帳單" at bounding box center [67, 104] width 124 height 31
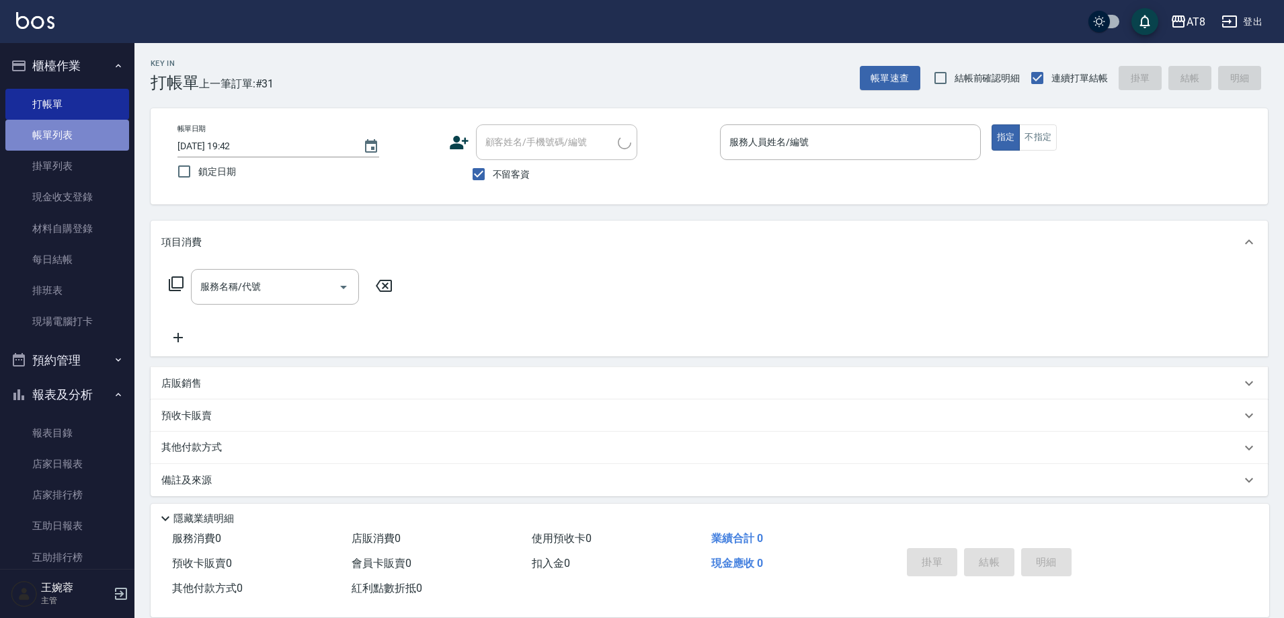
click at [76, 144] on link "帳單列表" at bounding box center [67, 135] width 124 height 31
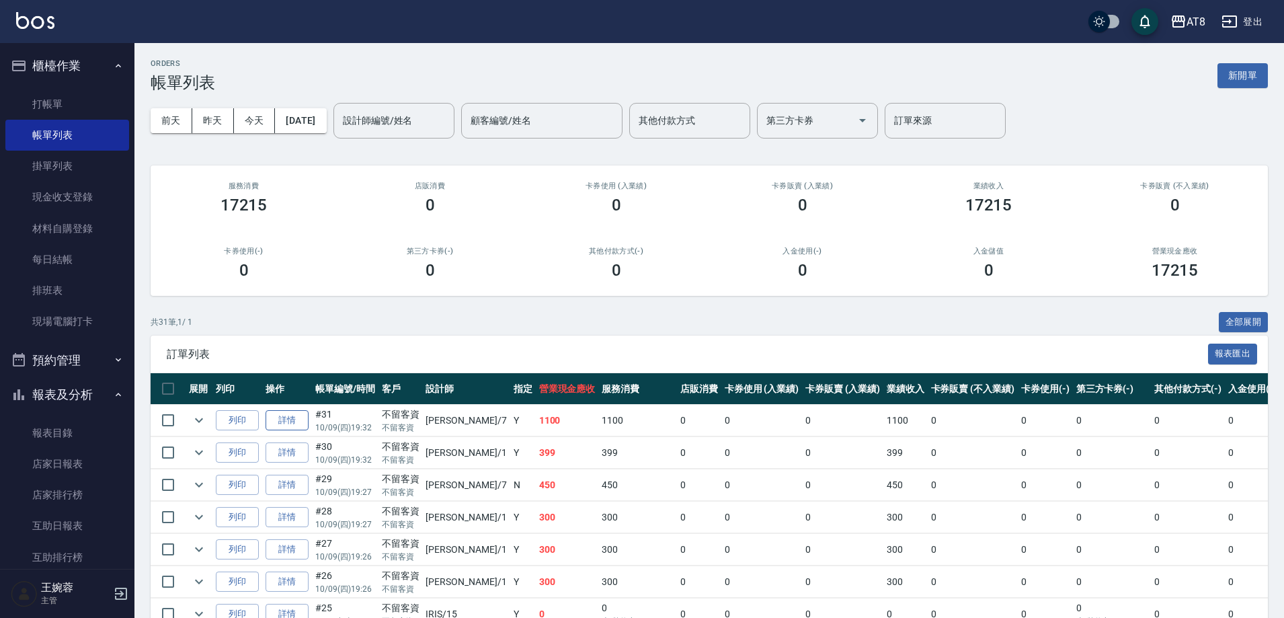
click at [300, 428] on link "詳情" at bounding box center [287, 420] width 43 height 21
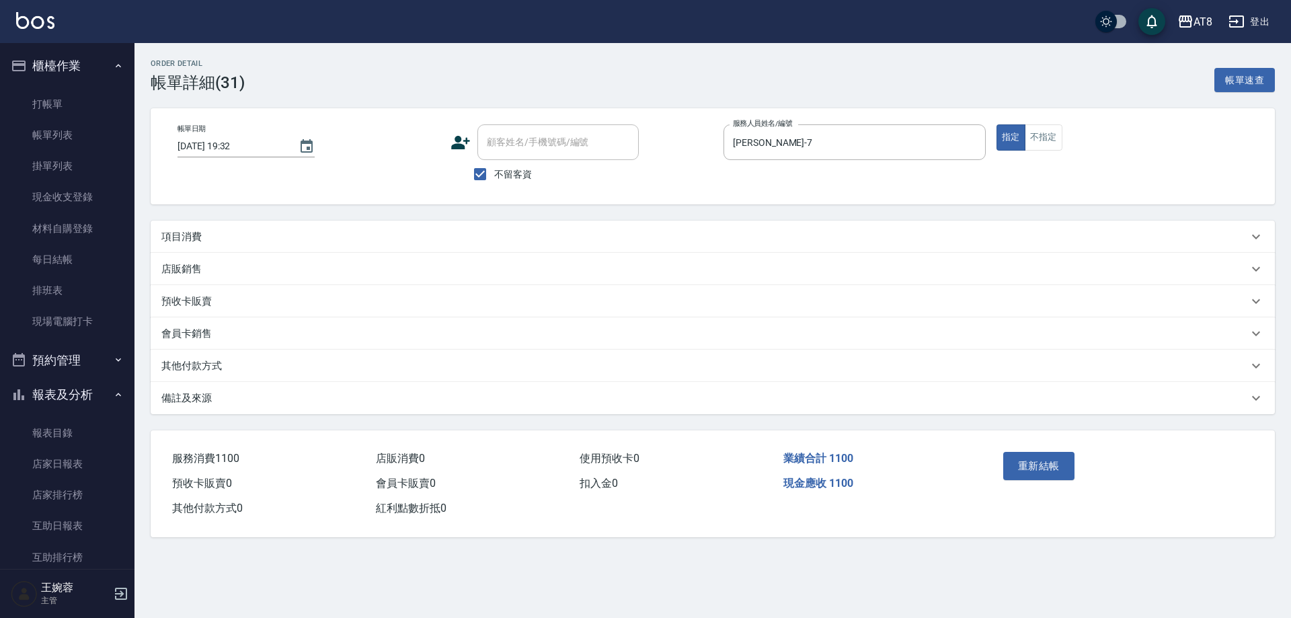
type input "[DATE] 19:32"
checkbox input "true"
type input "[PERSON_NAME]-7"
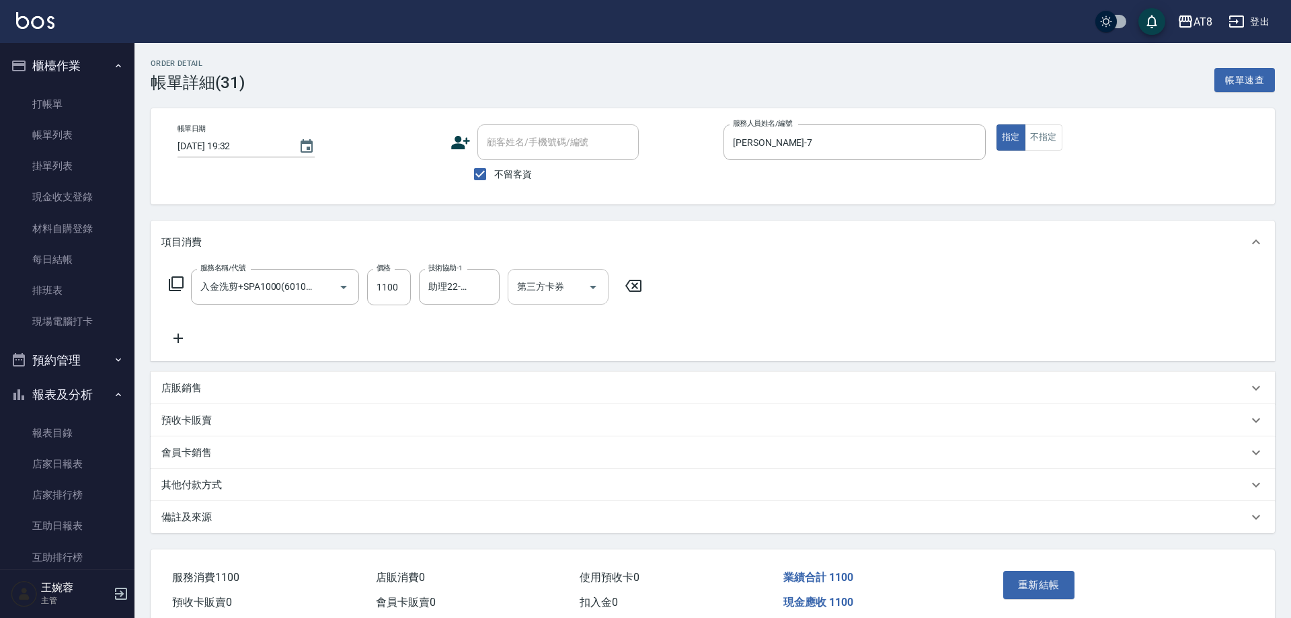
type input "入金洗剪+SPA1000(601000)"
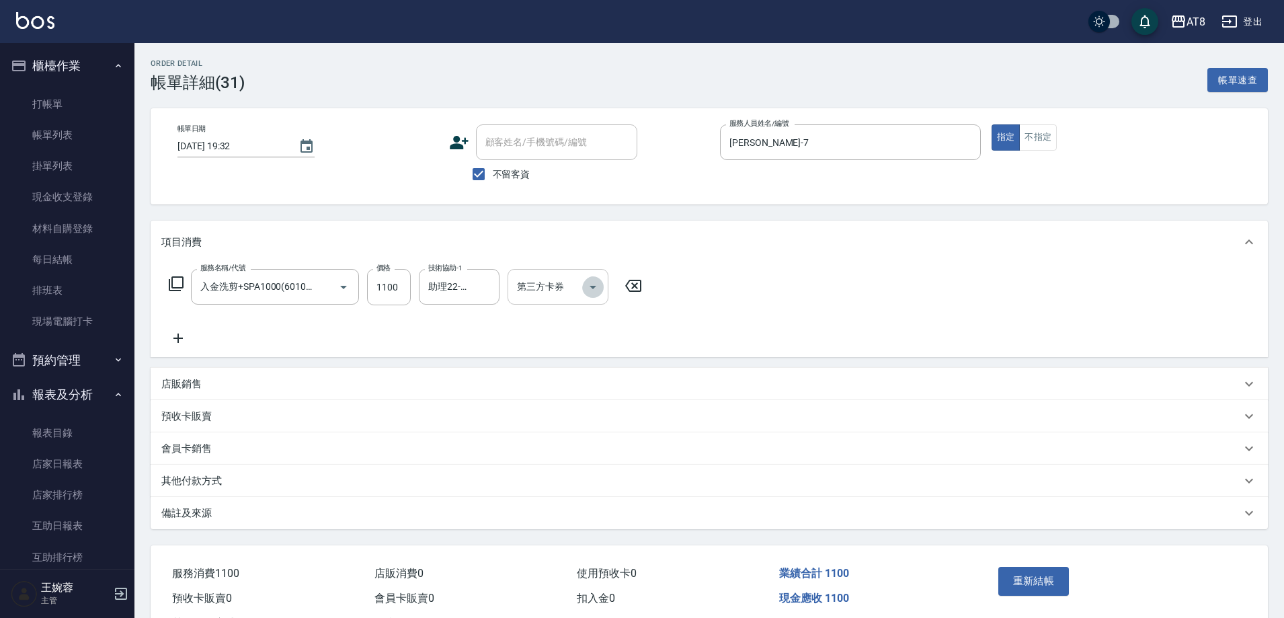
click at [586, 295] on icon "Open" at bounding box center [593, 287] width 16 height 16
click at [569, 412] on span "儲值卡" at bounding box center [562, 414] width 101 height 22
type input "儲值卡"
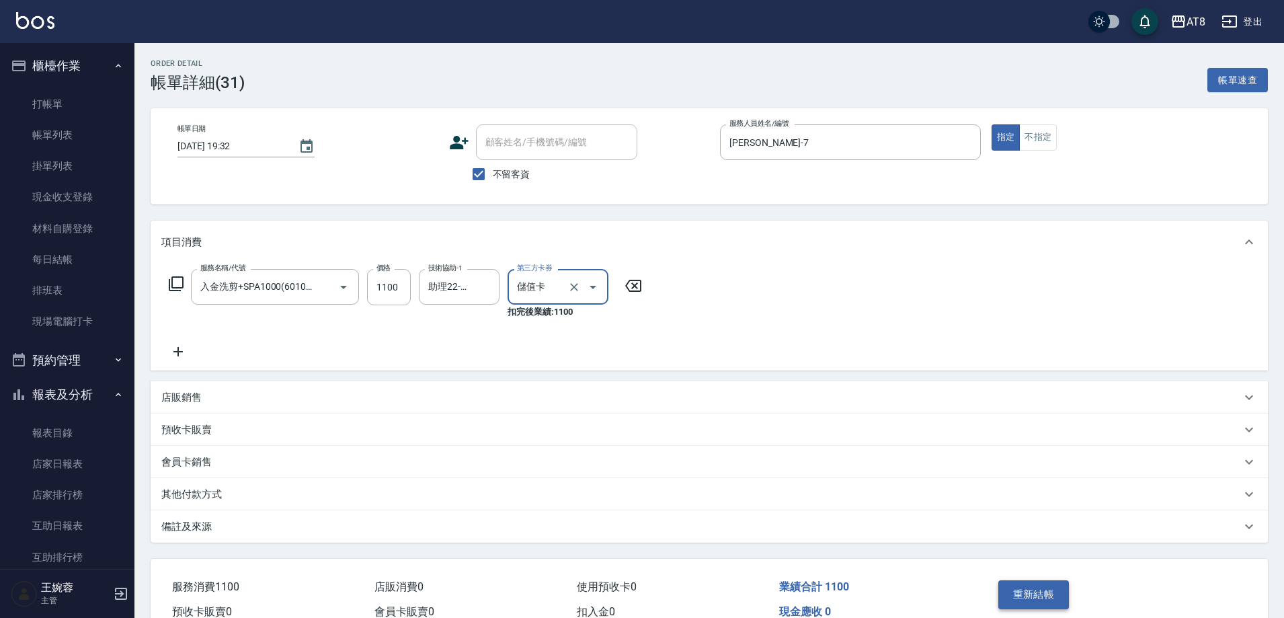
click at [1037, 600] on button "重新結帳" at bounding box center [1033, 594] width 71 height 28
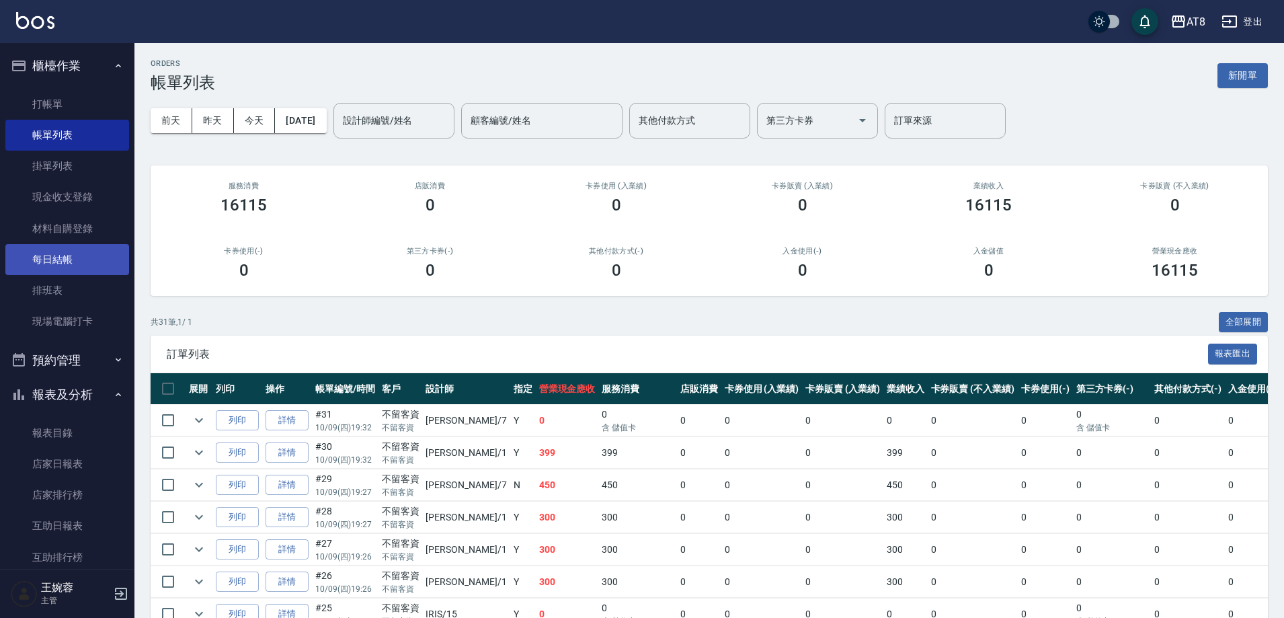
click at [48, 266] on link "每日結帳" at bounding box center [67, 259] width 124 height 31
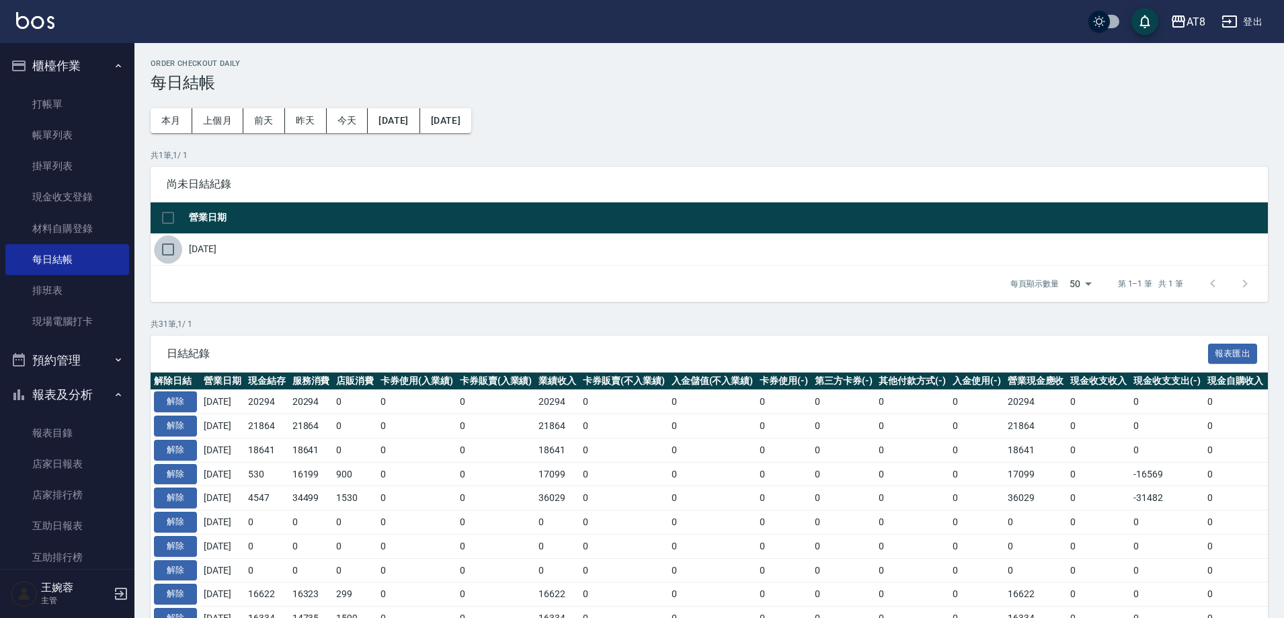
click at [169, 256] on input "checkbox" at bounding box center [168, 249] width 28 height 28
checkbox input "true"
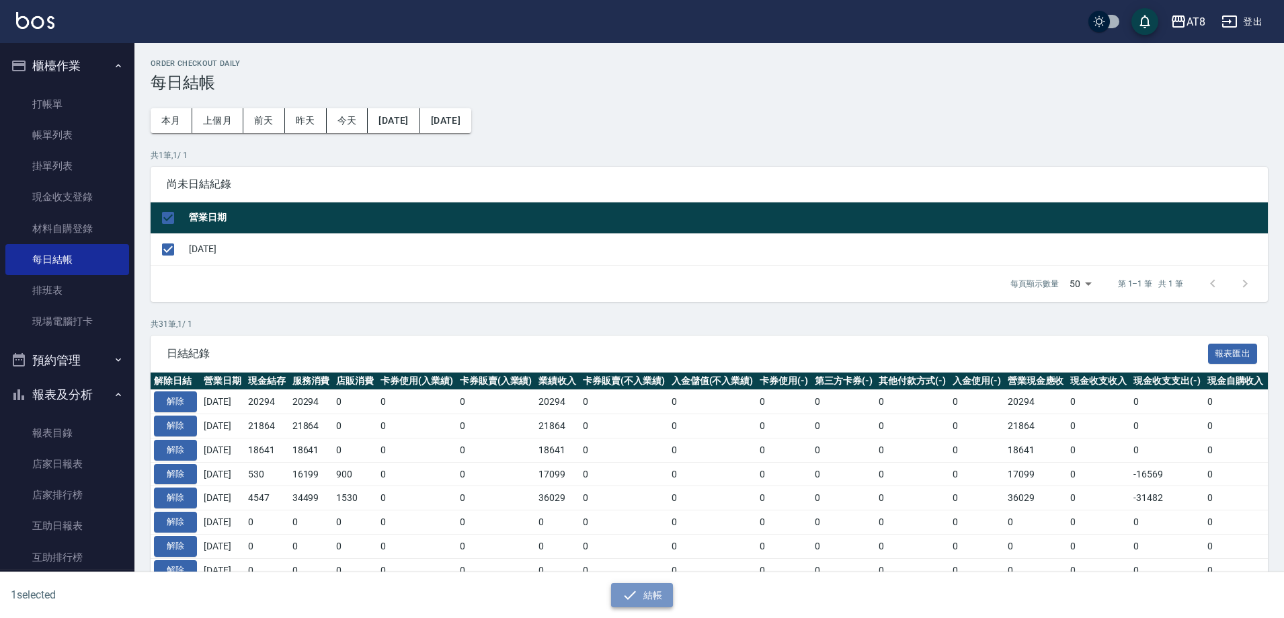
click at [660, 591] on button "結帳" at bounding box center [642, 595] width 63 height 25
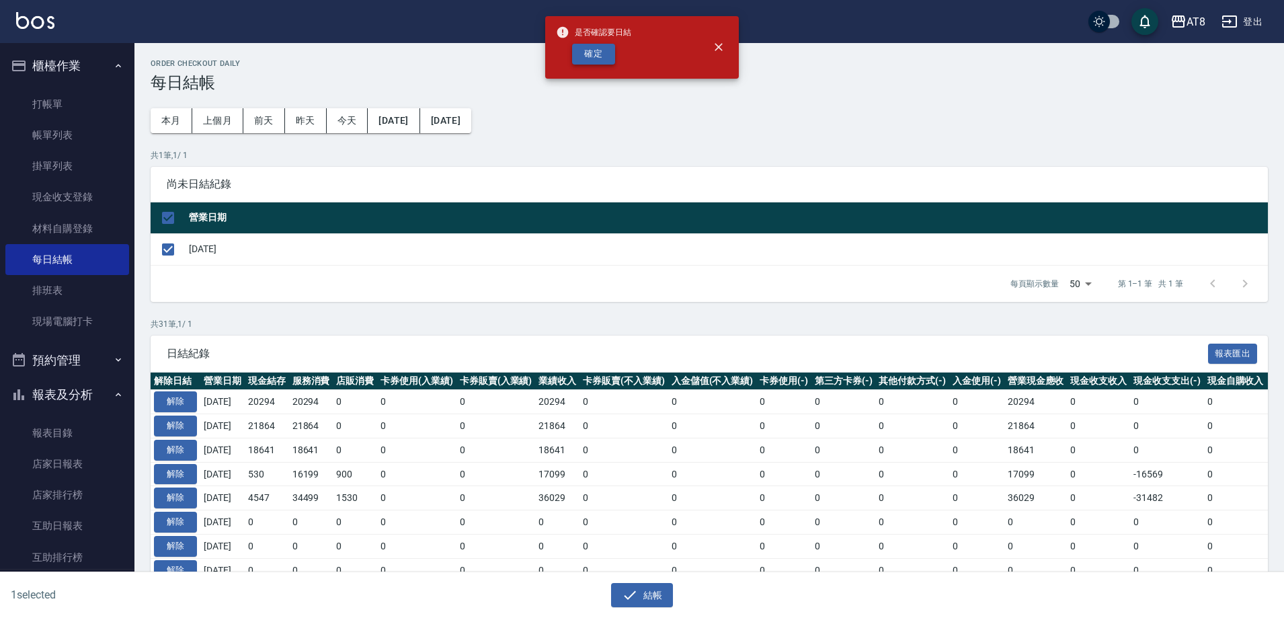
click at [595, 52] on button "確定" at bounding box center [593, 54] width 43 height 21
checkbox input "false"
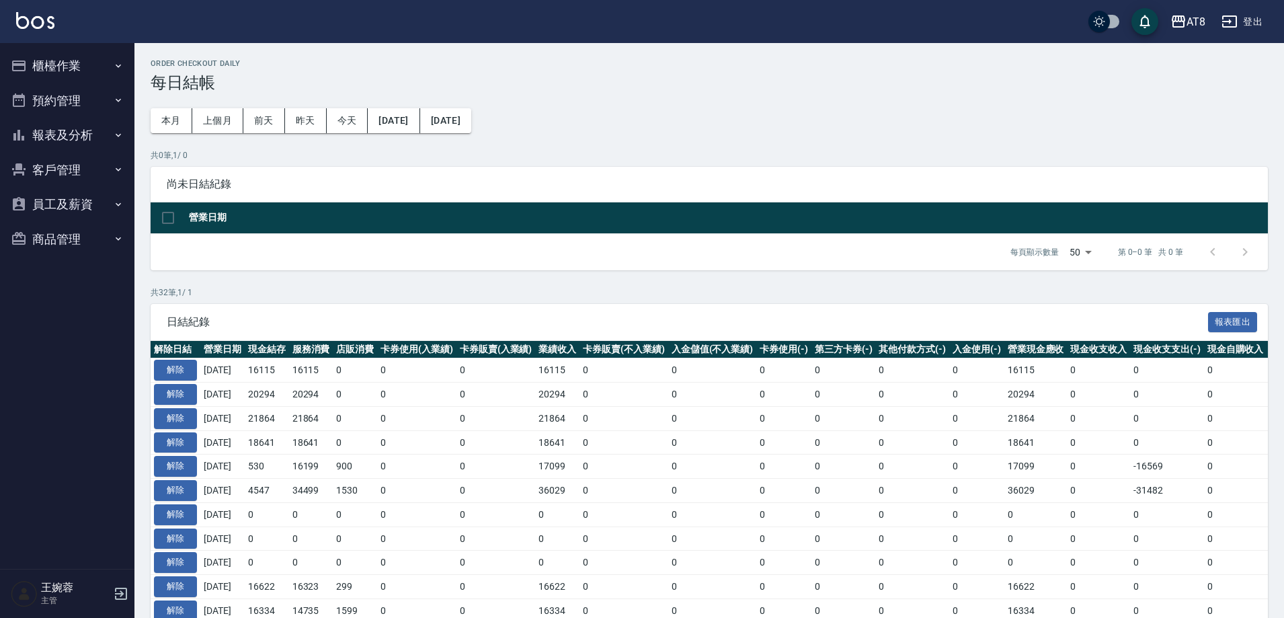
click at [73, 126] on button "報表及分析" at bounding box center [67, 135] width 124 height 35
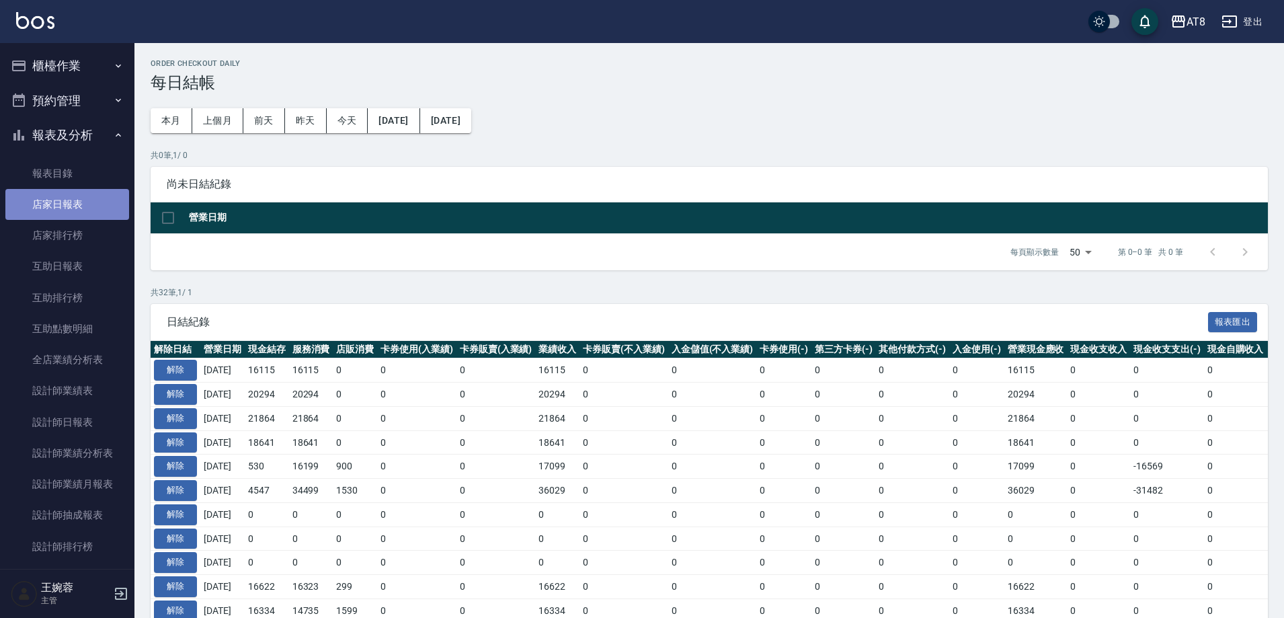
click at [69, 204] on link "店家日報表" at bounding box center [67, 204] width 124 height 31
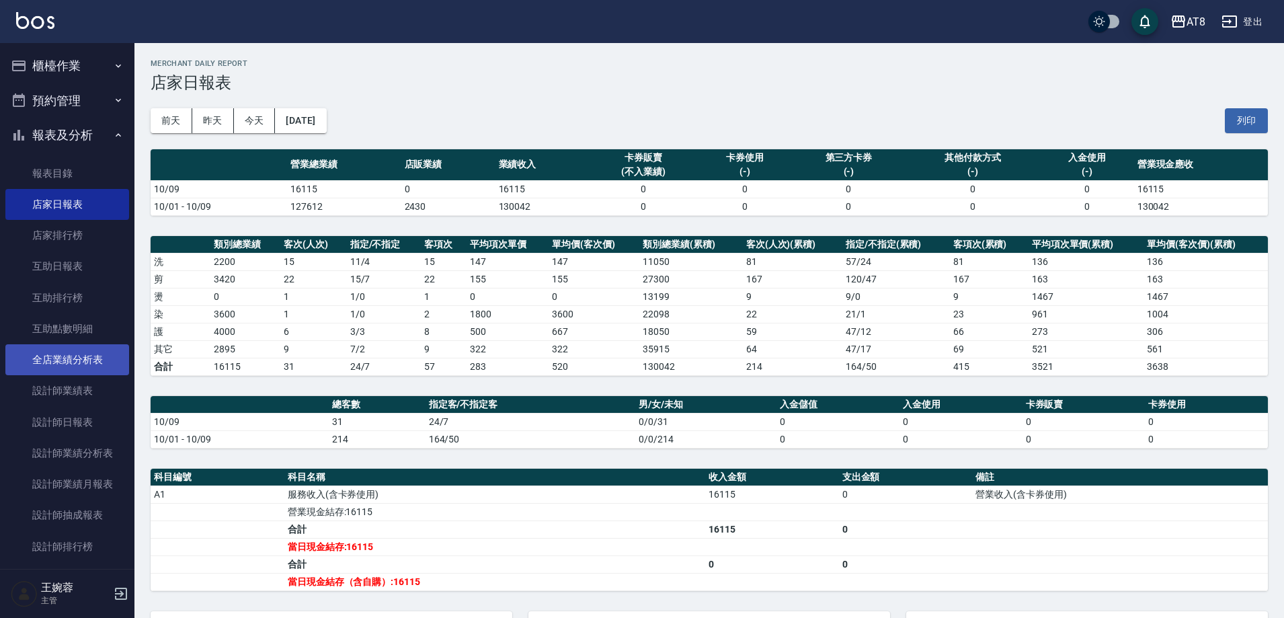
click at [73, 363] on link "全店業績分析表" at bounding box center [67, 359] width 124 height 31
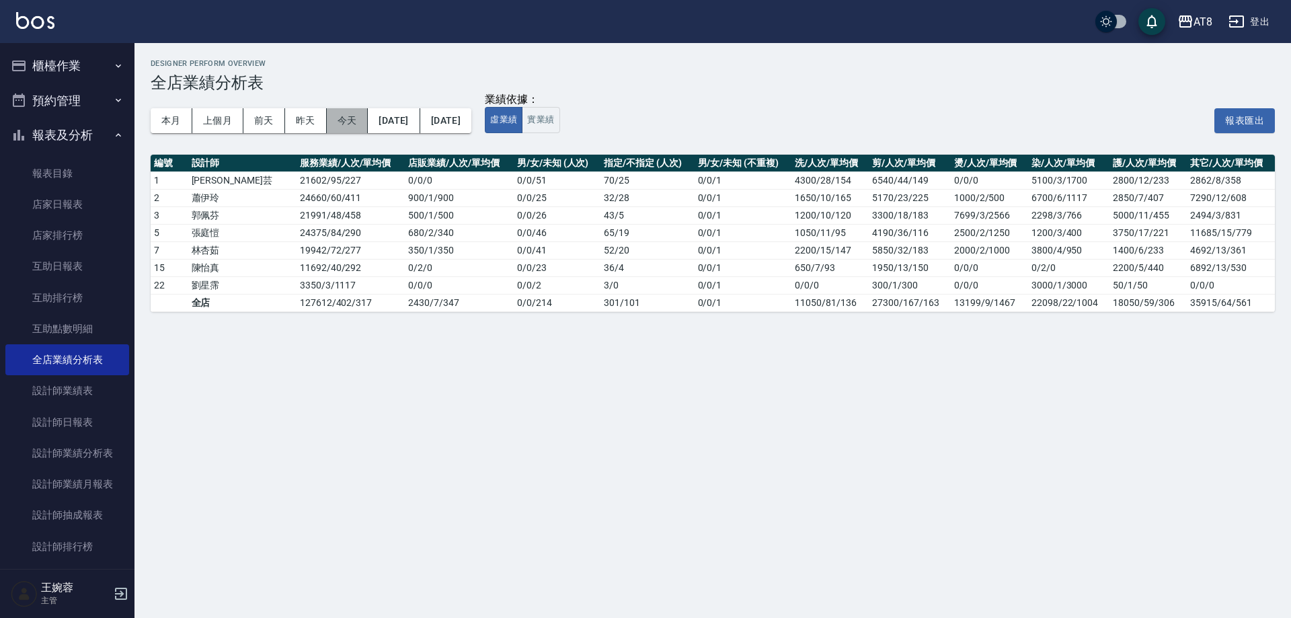
click at [348, 121] on button "今天" at bounding box center [348, 120] width 42 height 25
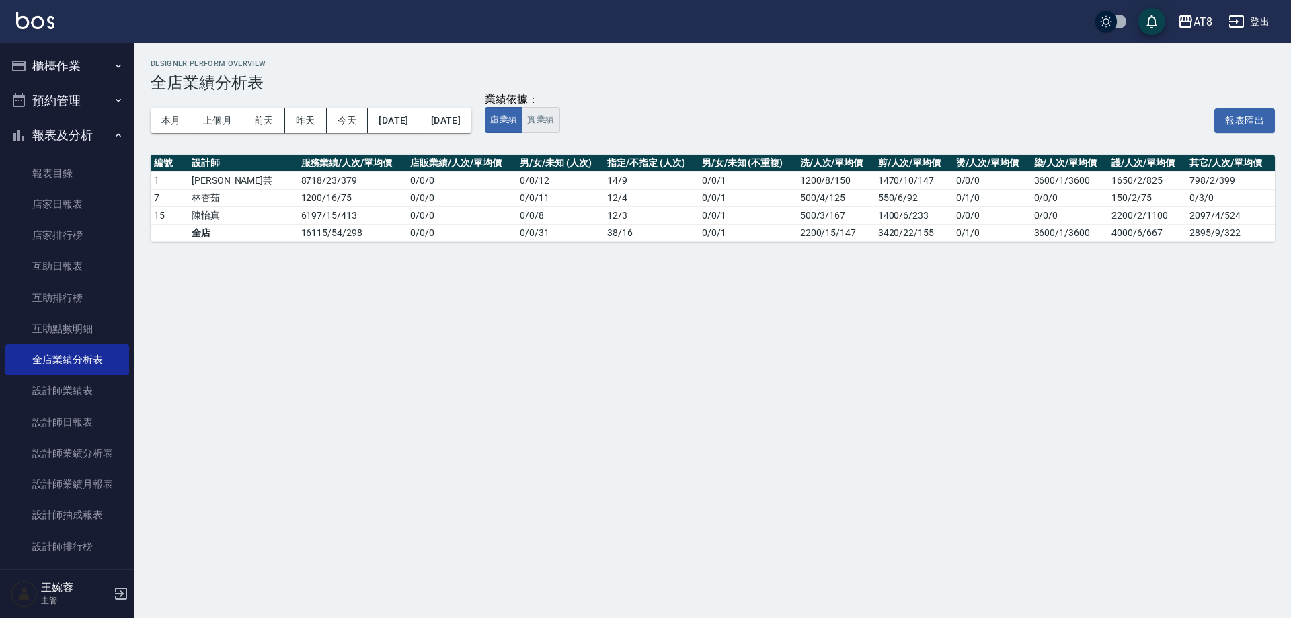
click at [559, 122] on button "實業績" at bounding box center [541, 120] width 38 height 26
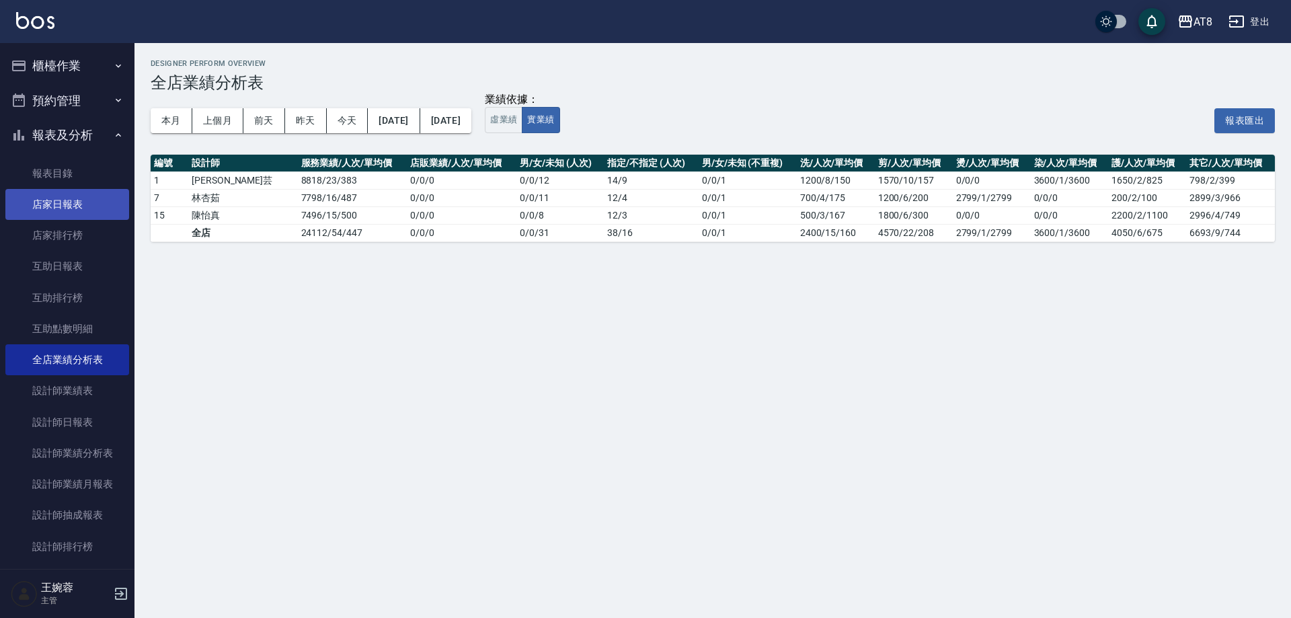
click at [54, 199] on link "店家日報表" at bounding box center [67, 204] width 124 height 31
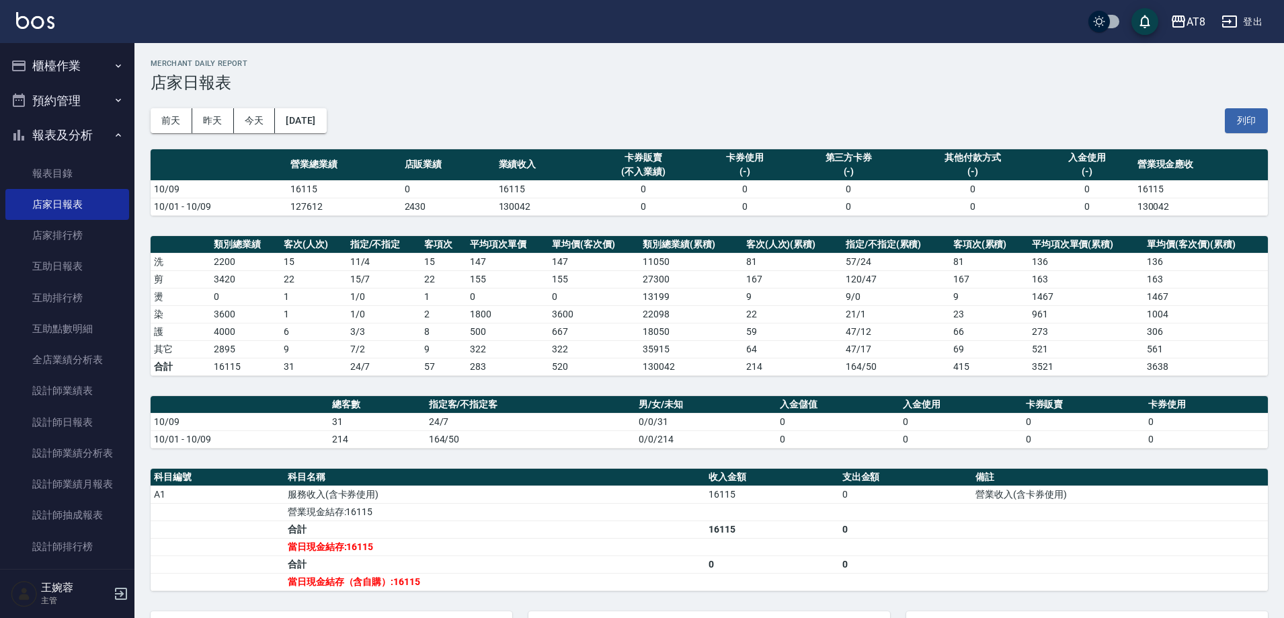
click at [70, 117] on ul "櫃檯作業 打帳單 帳單列表 掛單列表 現金收支登錄 材料自購登錄 每日結帳 排班表 現場電腦打卡 預約管理 預約管理 單日預約紀錄 單週預約紀錄 報表及分析 …" at bounding box center [67, 375] width 124 height 665
click at [81, 70] on button "櫃檯作業" at bounding box center [67, 65] width 124 height 35
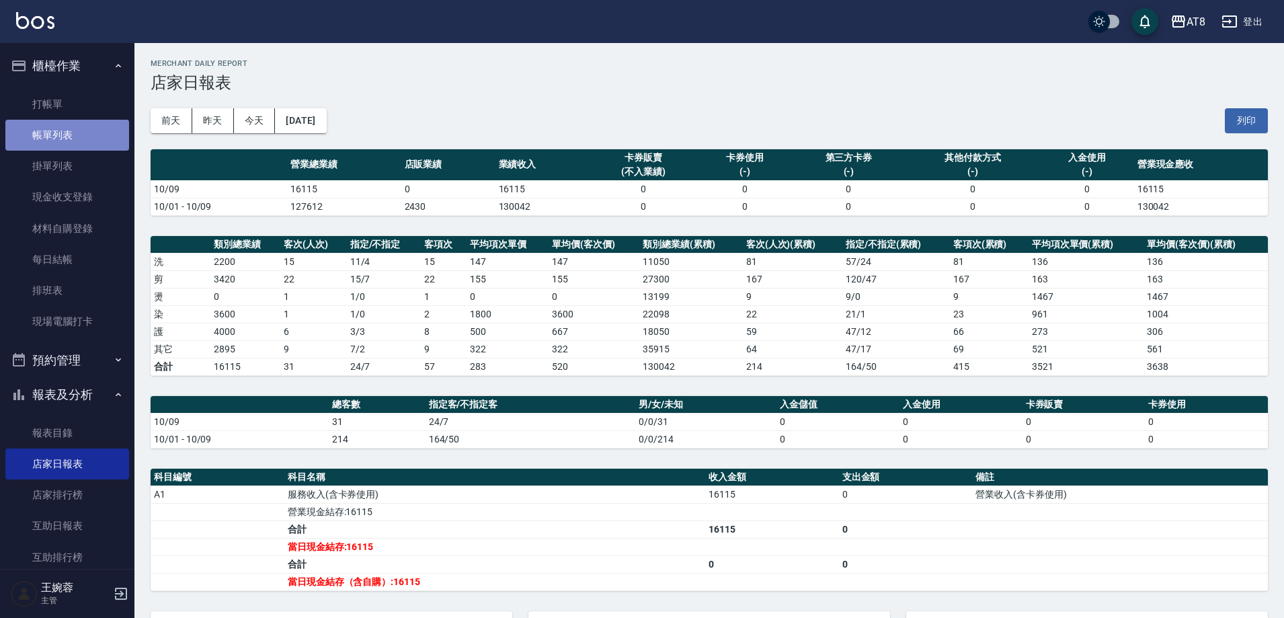
click at [80, 138] on link "帳單列表" at bounding box center [67, 135] width 124 height 31
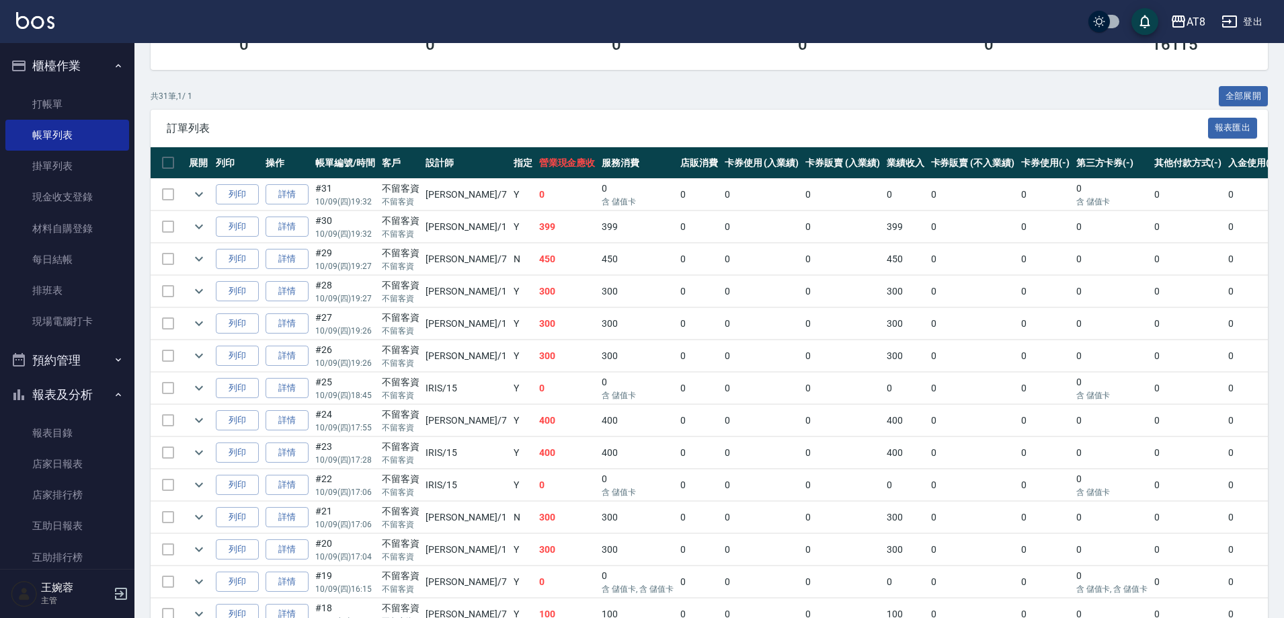
scroll to position [218, 0]
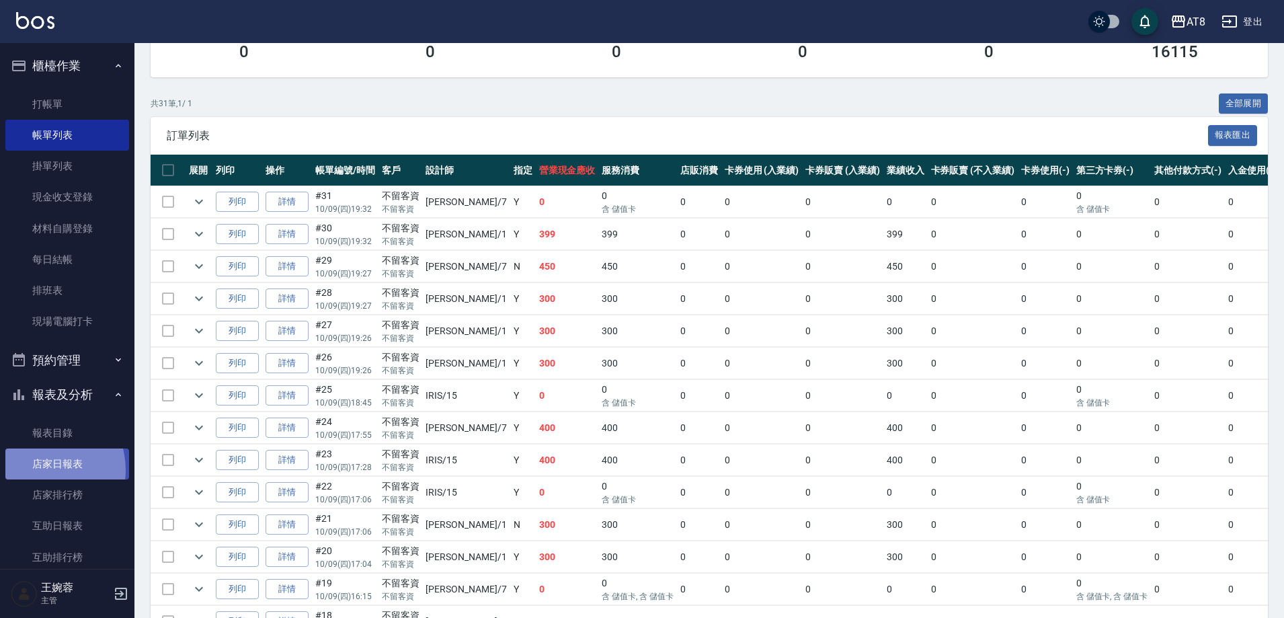
click at [38, 469] on link "店家日報表" at bounding box center [67, 463] width 124 height 31
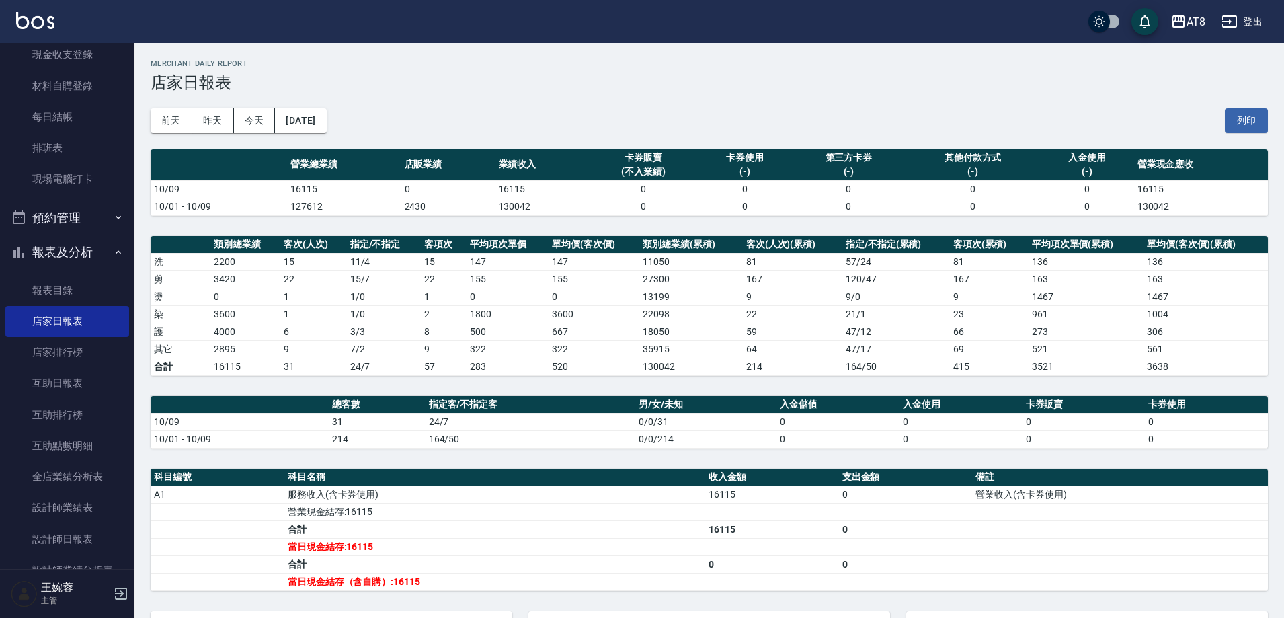
scroll to position [143, 0]
click at [97, 377] on link "互助日報表" at bounding box center [67, 382] width 124 height 31
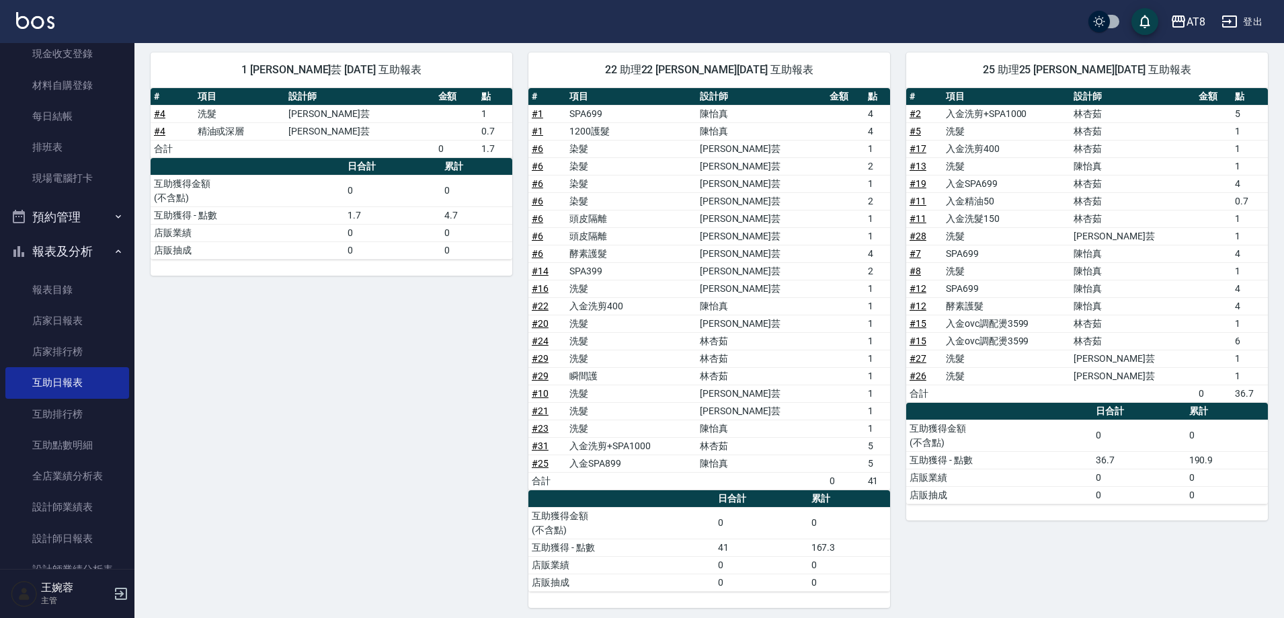
scroll to position [148, 0]
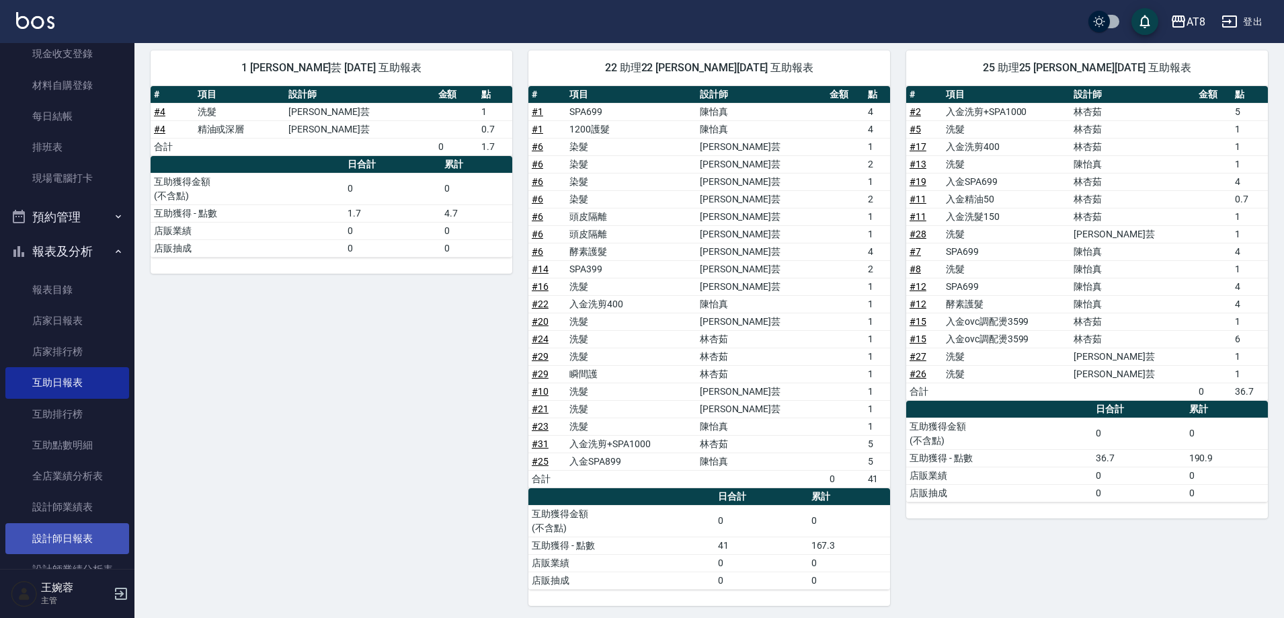
click at [63, 532] on link "設計師日報表" at bounding box center [67, 538] width 124 height 31
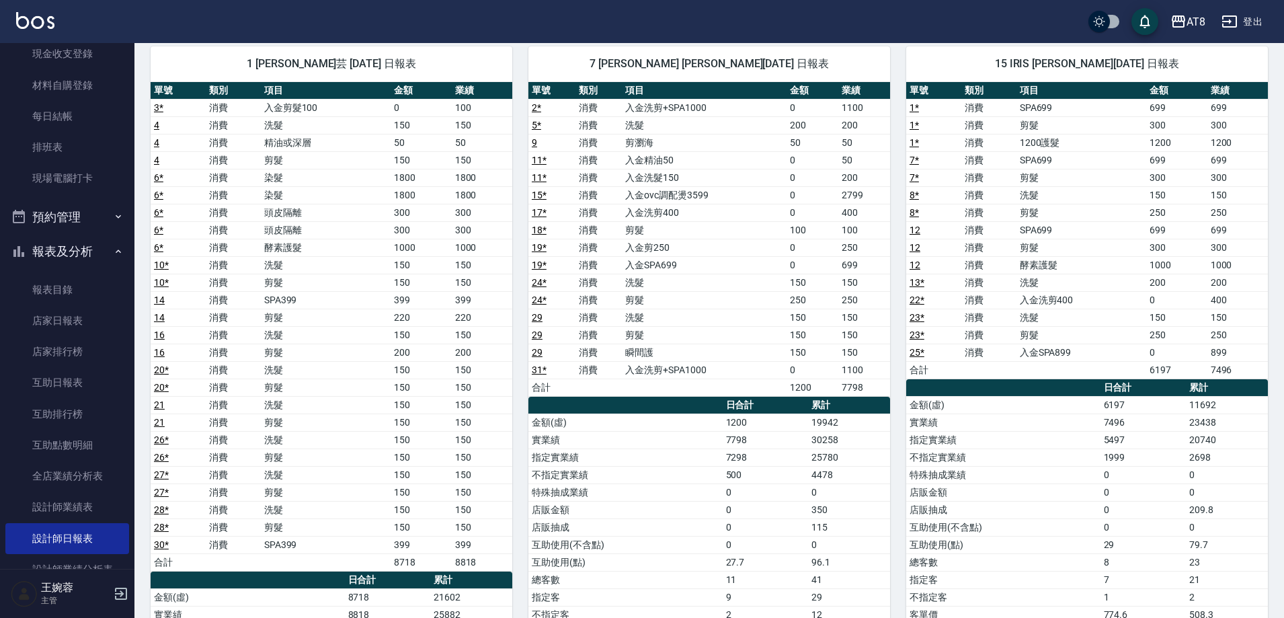
scroll to position [102, 0]
